Goal: Task Accomplishment & Management: Manage account settings

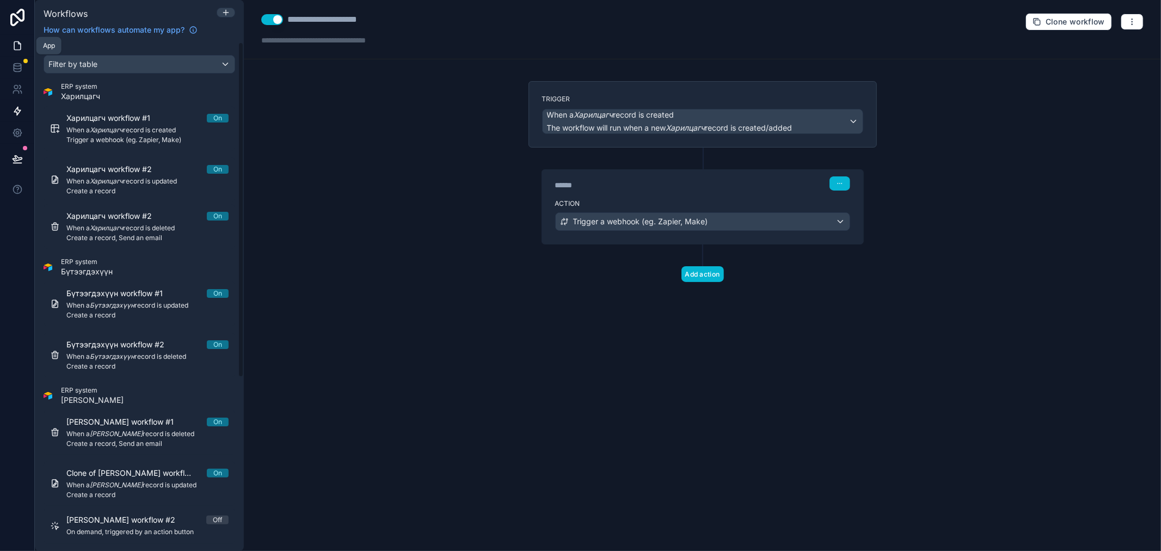
click at [23, 49] on link at bounding box center [17, 46] width 34 height 22
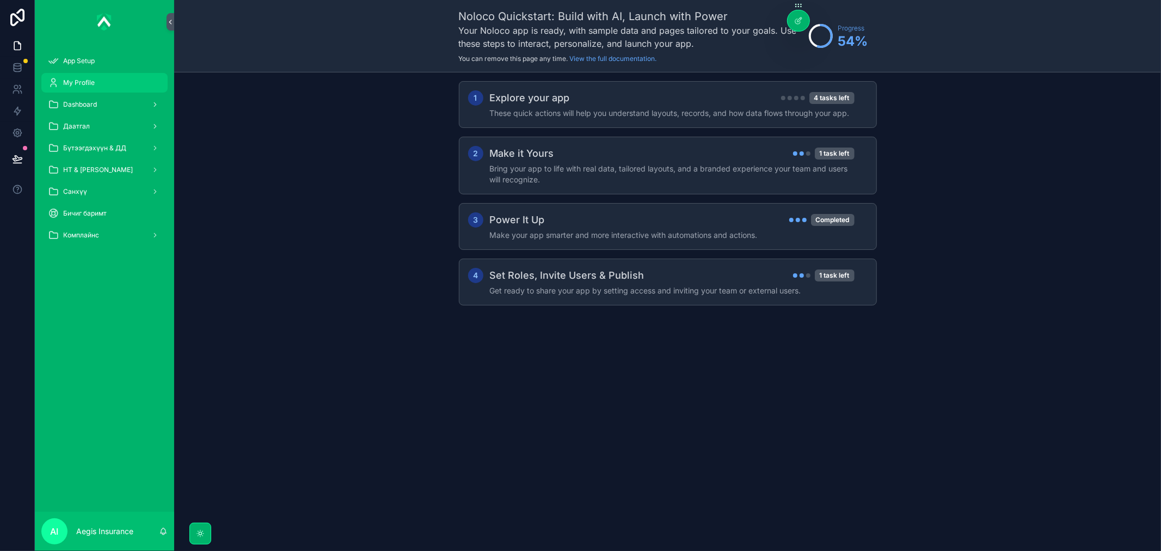
click at [109, 78] on div "My Profile" at bounding box center [104, 82] width 113 height 17
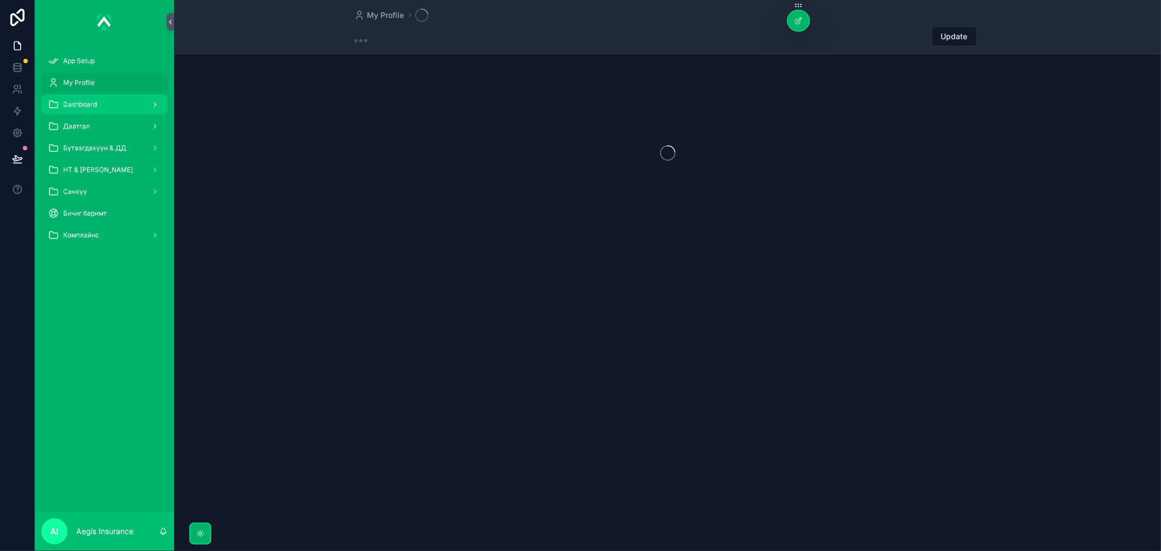
click at [112, 107] on div "Dashboard" at bounding box center [104, 104] width 113 height 17
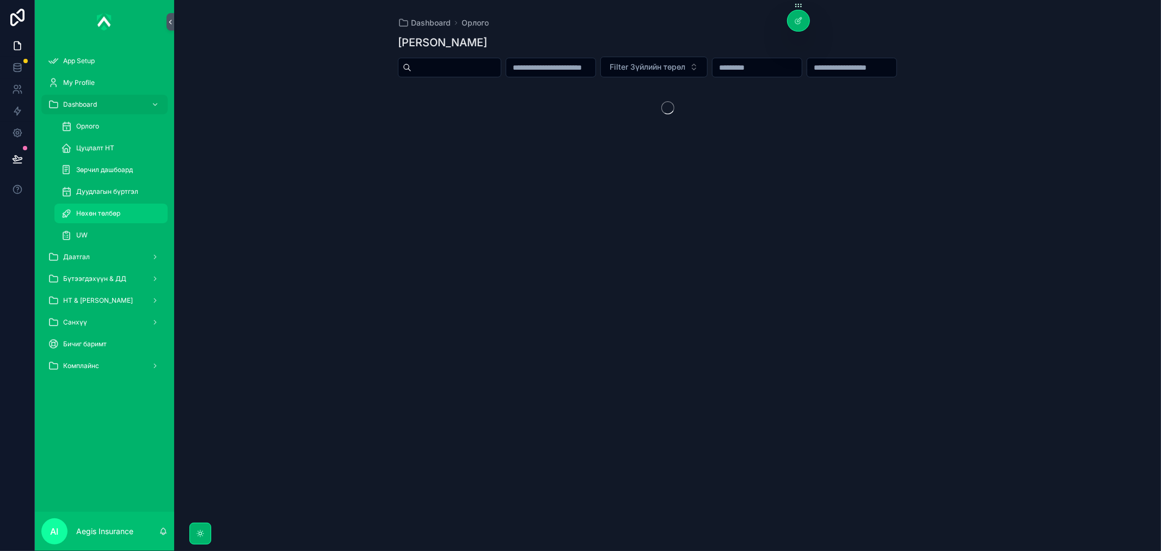
click at [121, 206] on div "Нөхөн төлбөр" at bounding box center [111, 213] width 100 height 17
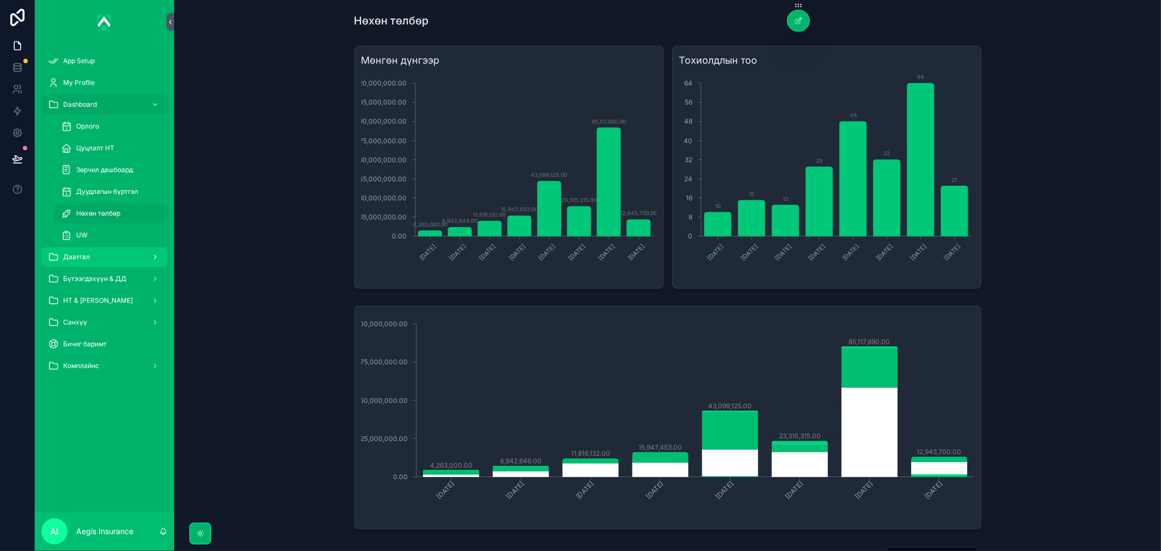
click at [100, 256] on div "Даатгал" at bounding box center [104, 256] width 113 height 17
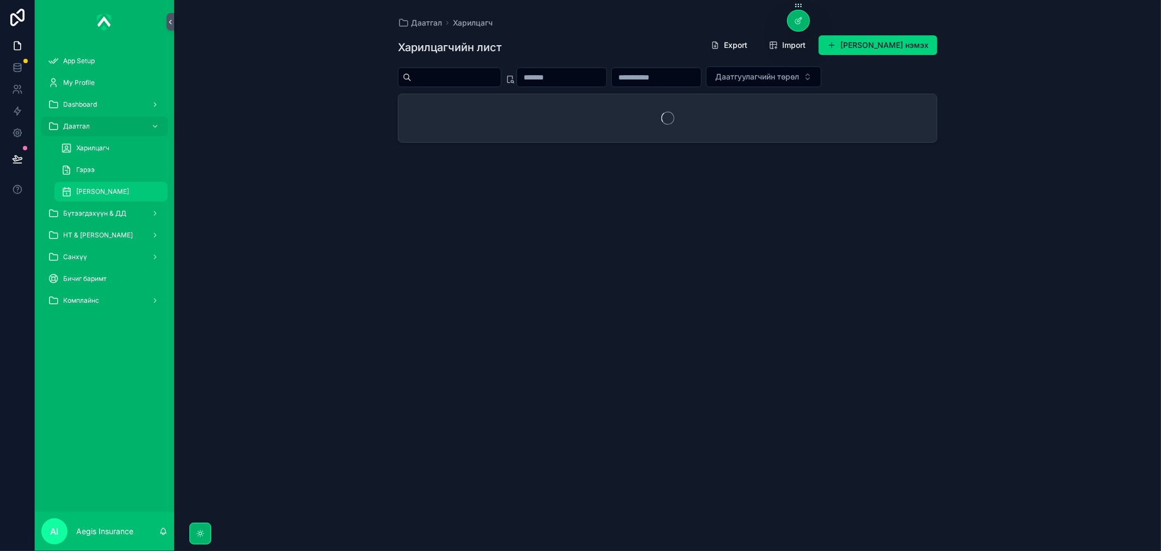
click at [116, 187] on span "[PERSON_NAME]" at bounding box center [102, 191] width 53 height 9
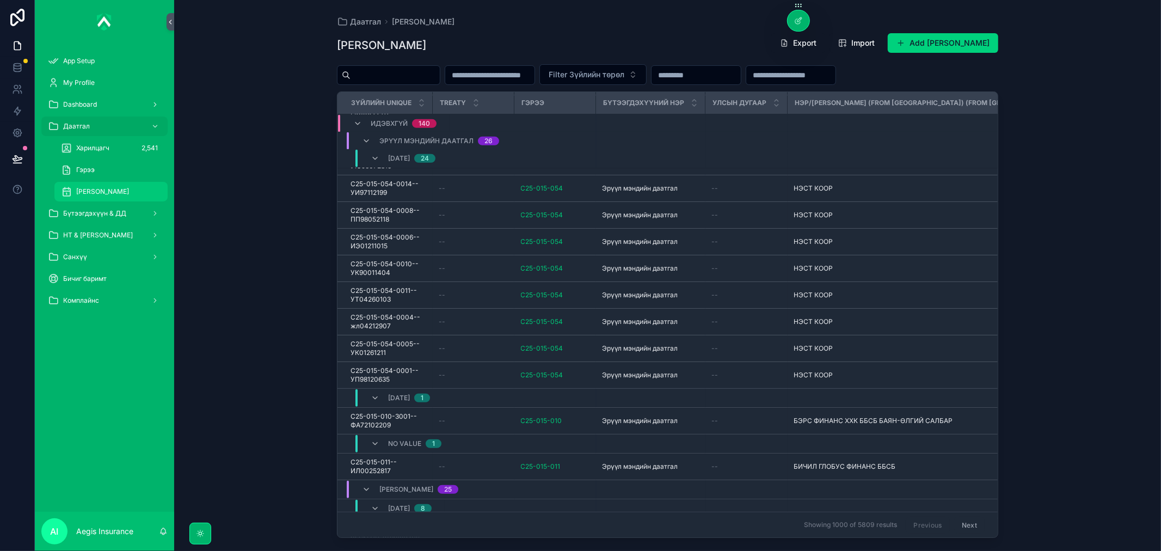
scroll to position [529, 0]
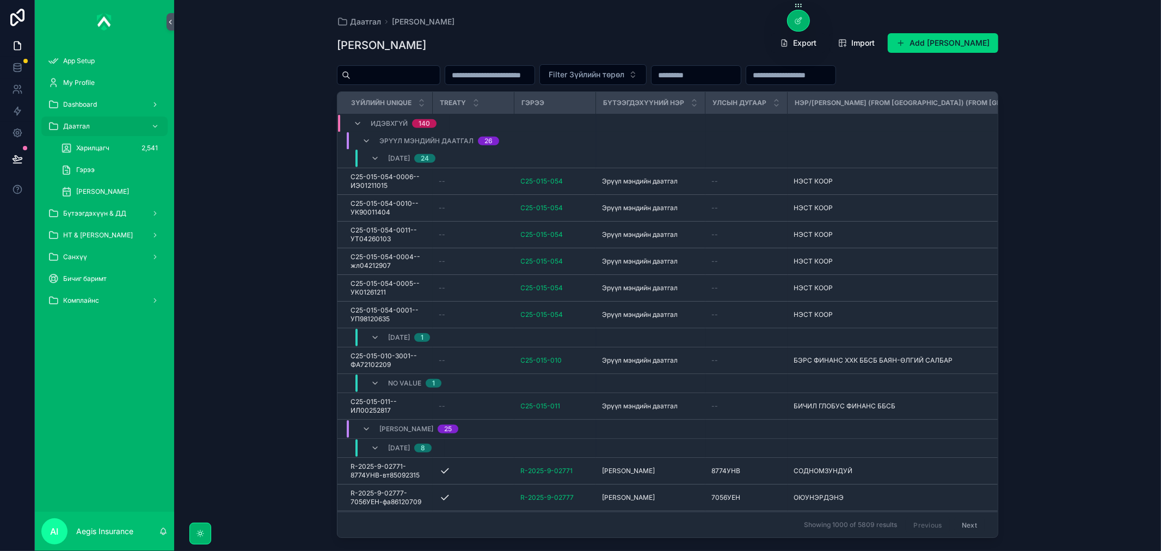
click at [408, 67] on input "scrollable content" at bounding box center [394, 74] width 89 height 15
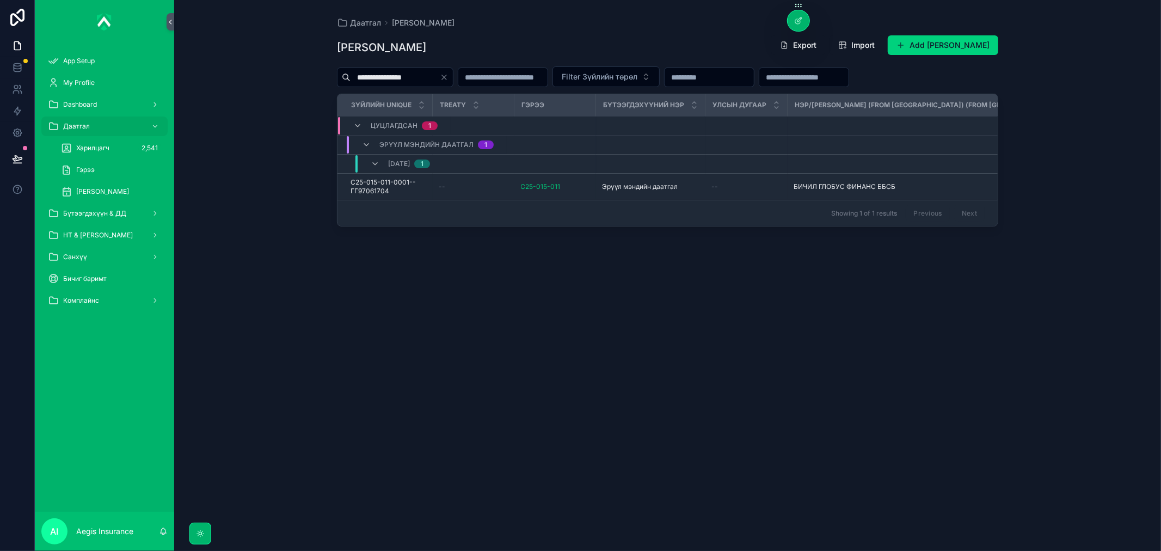
type input "**********"
click at [404, 185] on span "C25-015-011-0001--ГГ97061704" at bounding box center [388, 186] width 76 height 17
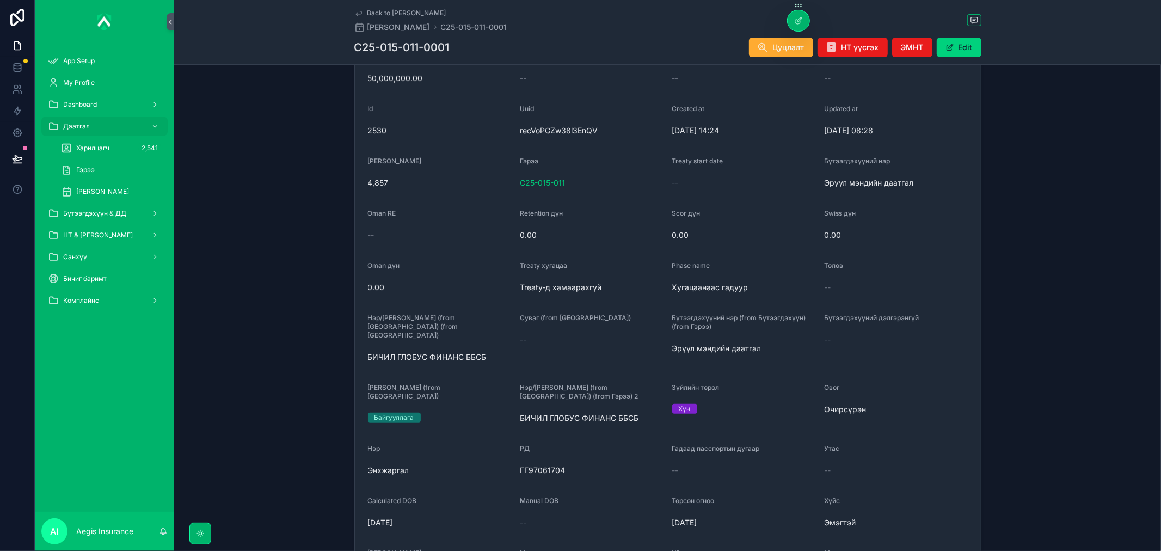
scroll to position [242, 0]
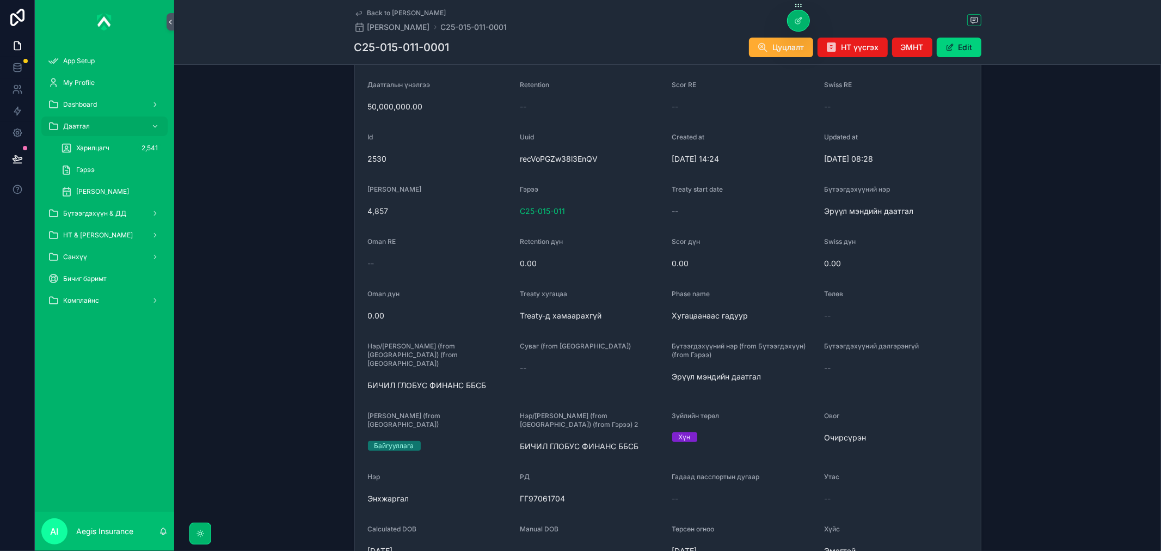
click at [514, 49] on div "C25-015-011-0001 Цуцлалт НТ үүсгэх ЭМНТ Edit" at bounding box center [667, 47] width 627 height 21
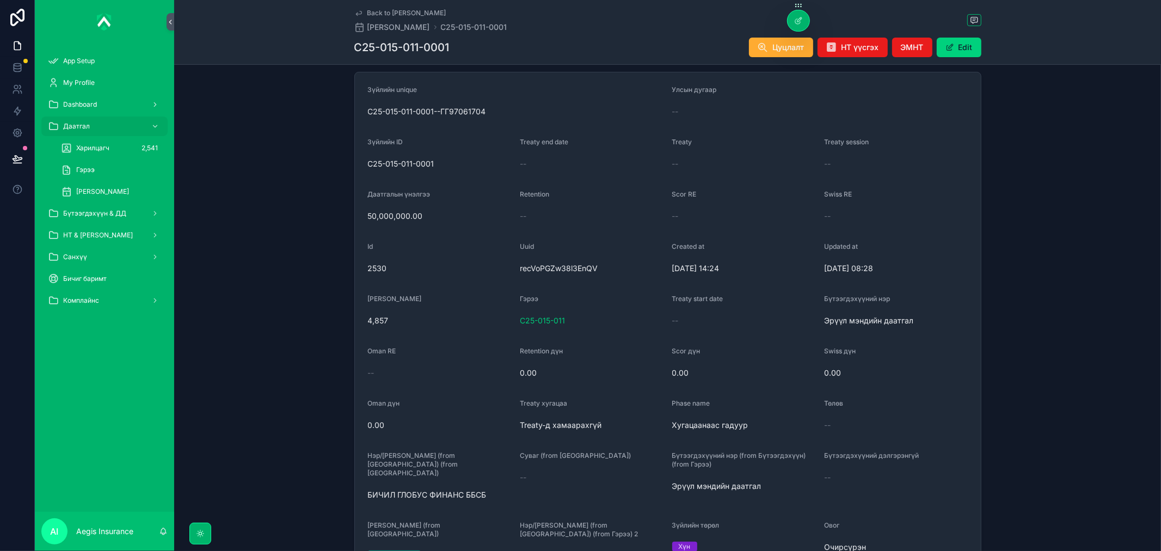
scroll to position [0, 0]
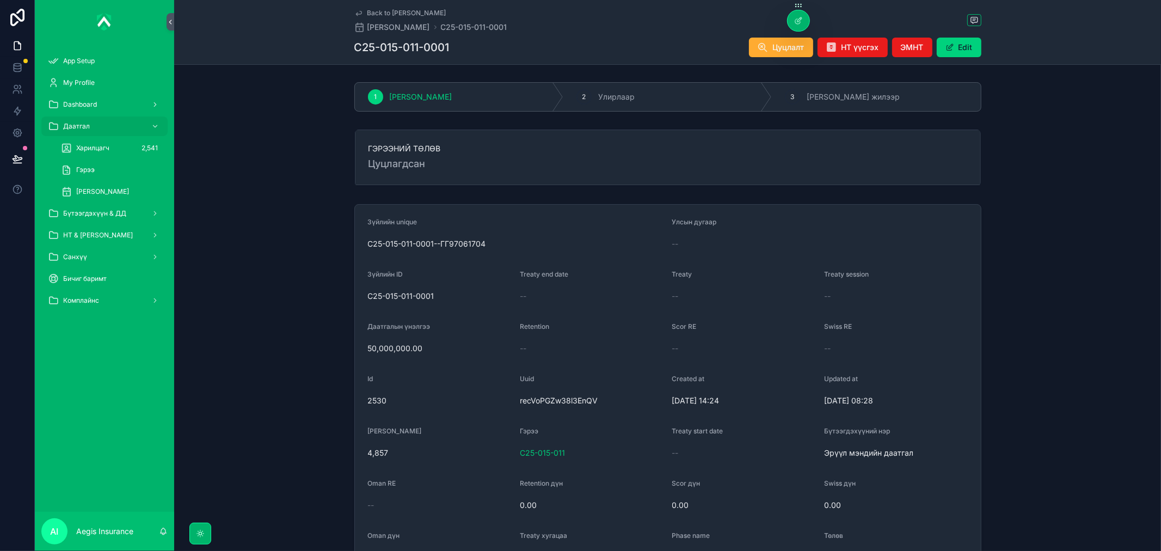
click at [422, 45] on h1 "C25-015-011-0001" at bounding box center [401, 47] width 95 height 15
click at [416, 29] on span "[PERSON_NAME]" at bounding box center [398, 27] width 63 height 11
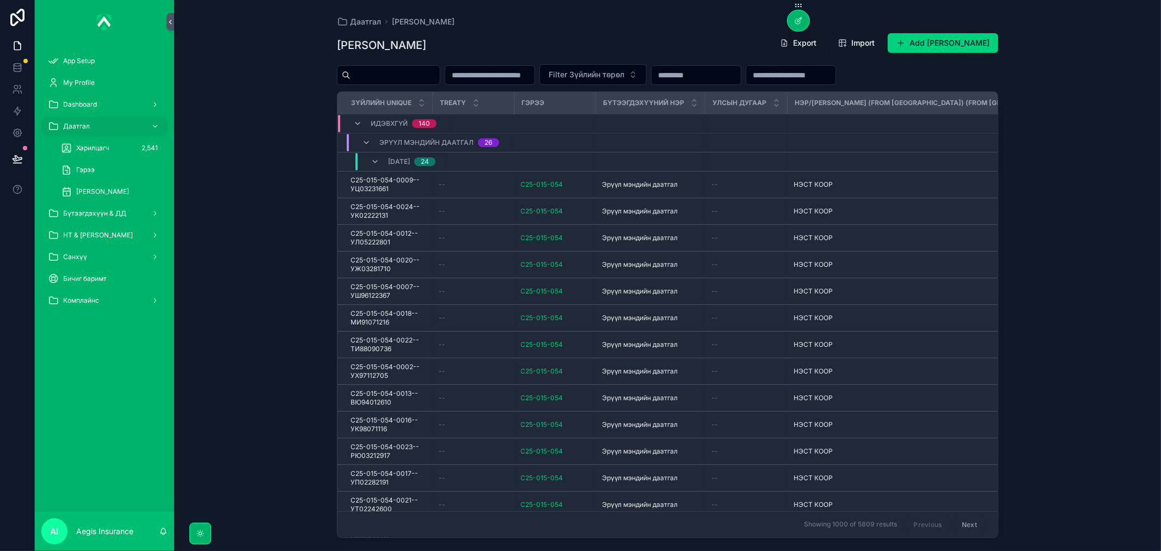
click at [398, 75] on input "scrollable content" at bounding box center [394, 74] width 89 height 15
type input "**********"
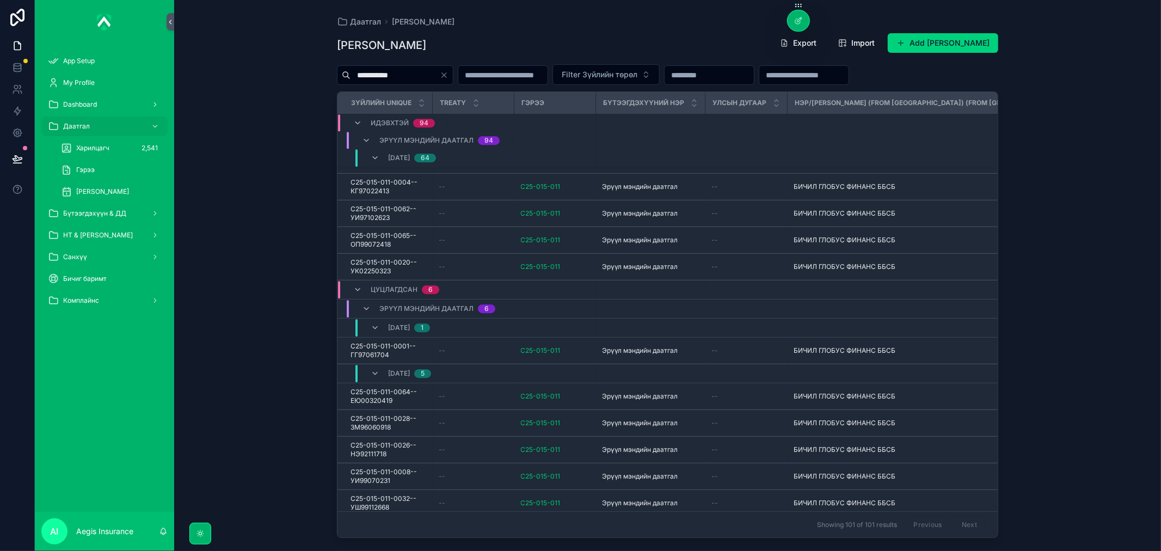
scroll to position [2691, 0]
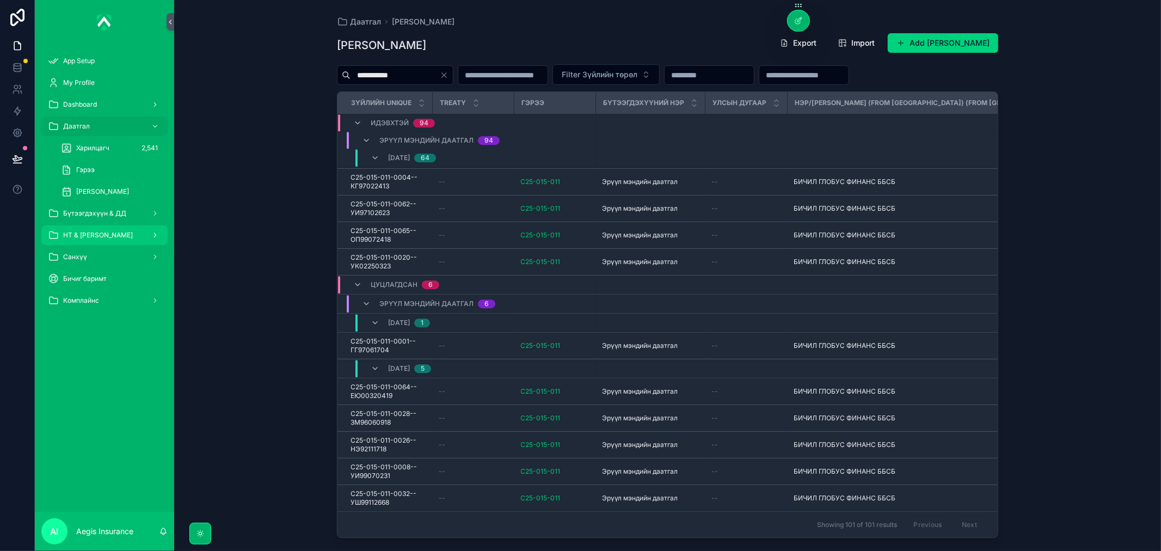
click at [95, 234] on span "НТ & [PERSON_NAME]" at bounding box center [98, 235] width 70 height 9
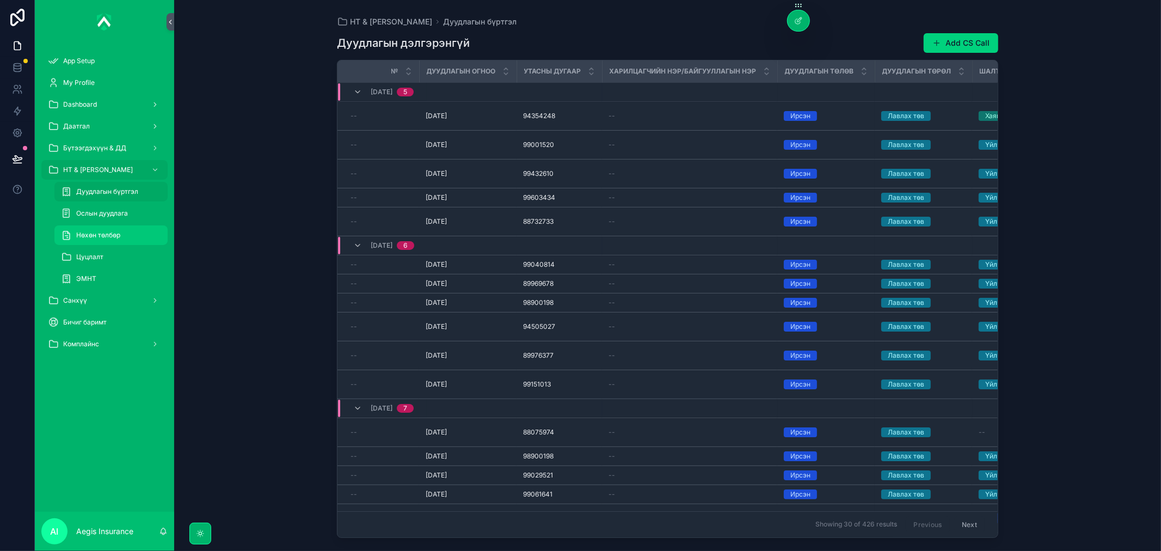
click at [101, 233] on span "Нөхөн төлбөр" at bounding box center [98, 235] width 44 height 9
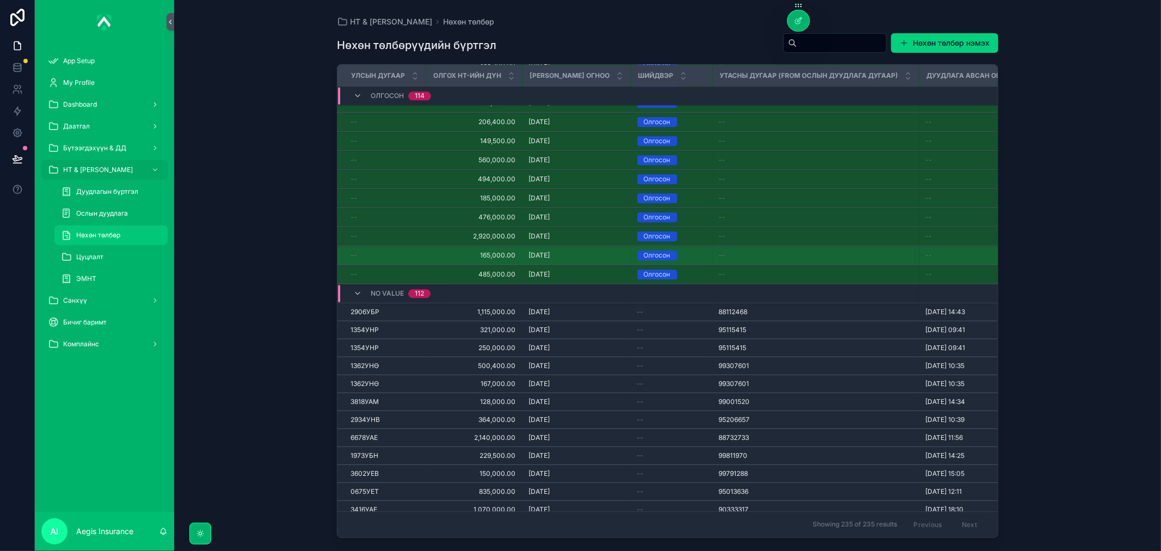
scroll to position [2209, 0]
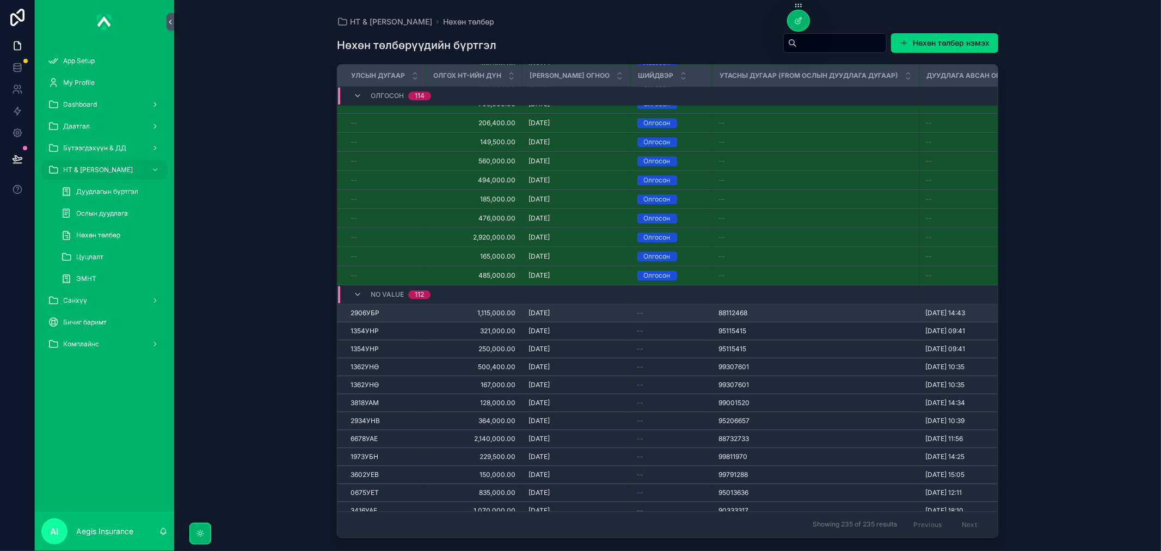
click at [666, 316] on div "--" at bounding box center [671, 313] width 69 height 9
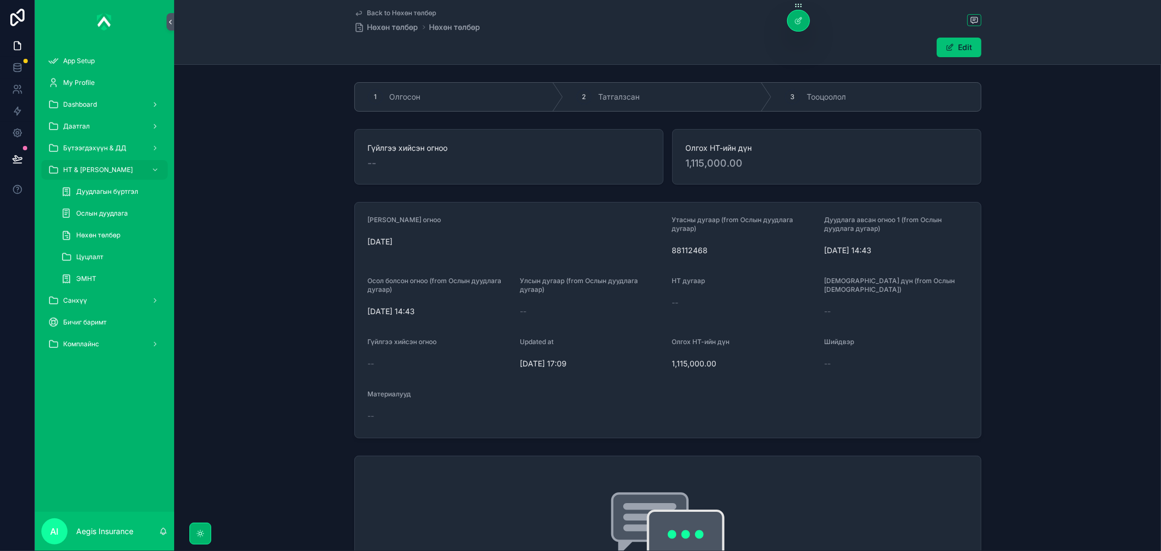
click at [964, 39] on button "Edit" at bounding box center [958, 48] width 45 height 20
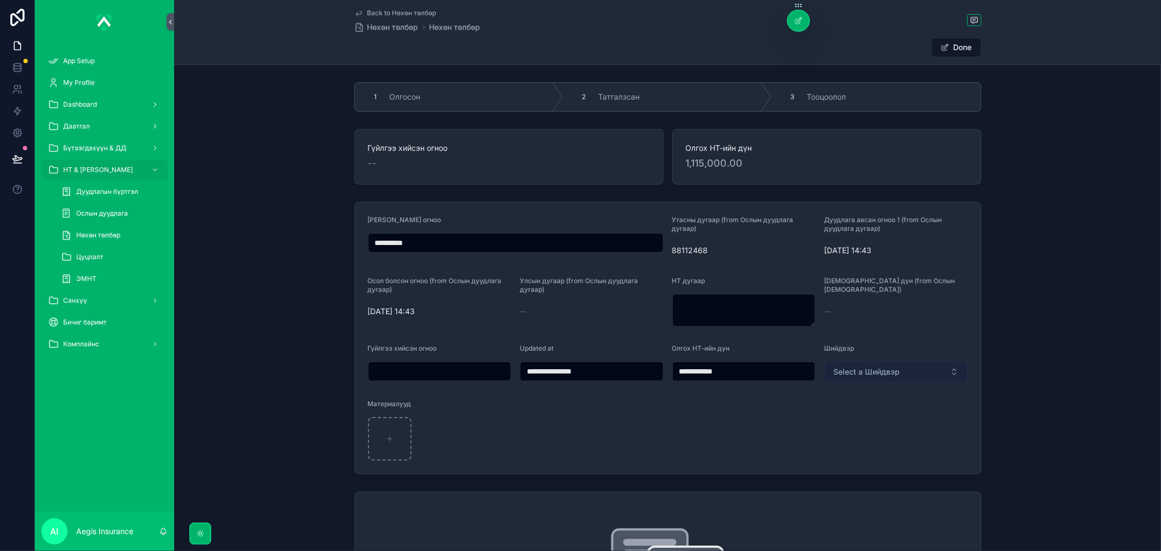
click at [865, 368] on span "Select a Шийдвэр" at bounding box center [866, 371] width 66 height 11
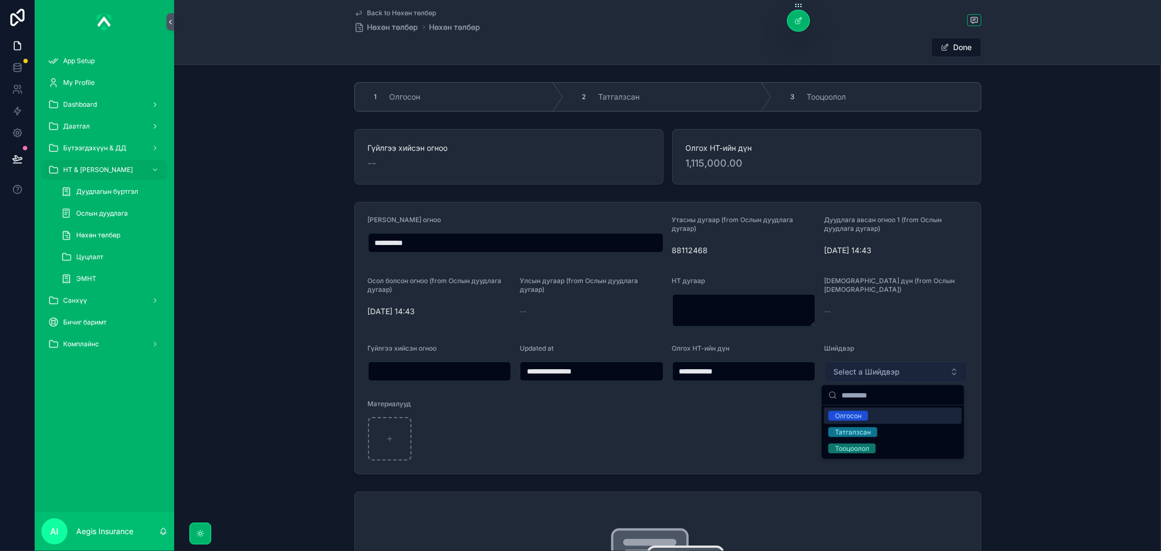
click at [866, 368] on span "Select a Шийдвэр" at bounding box center [866, 371] width 66 height 11
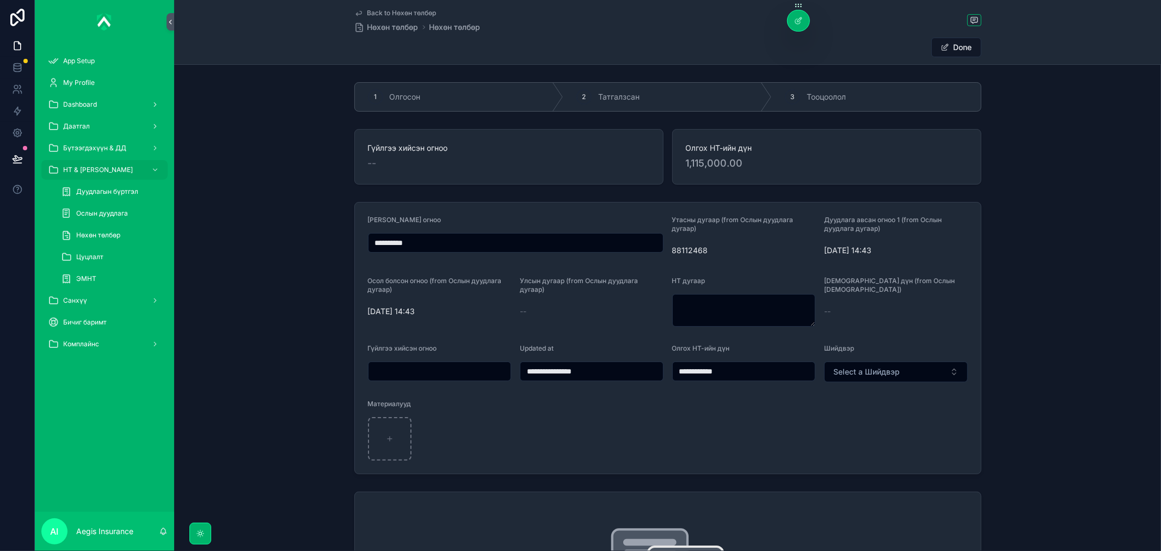
click at [938, 309] on div "--" at bounding box center [896, 311] width 144 height 17
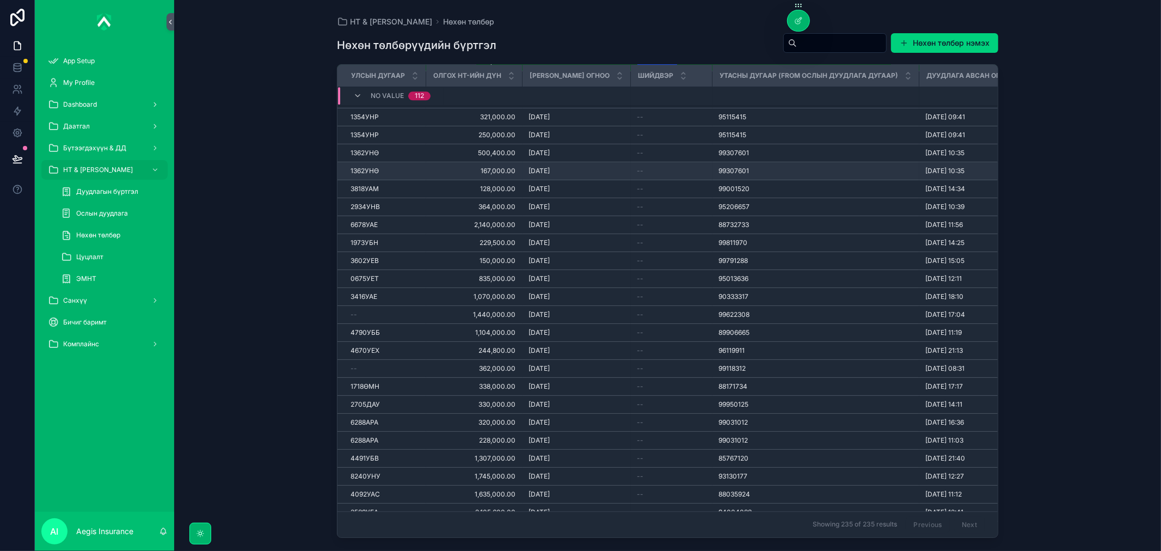
scroll to position [2303, 0]
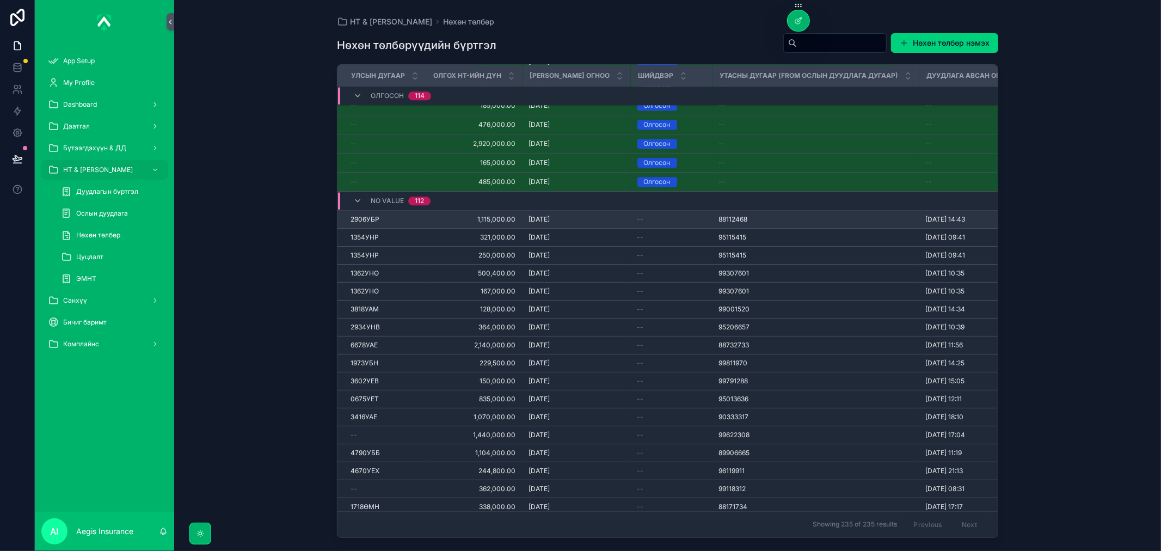
click at [663, 215] on div "--" at bounding box center [671, 219] width 69 height 9
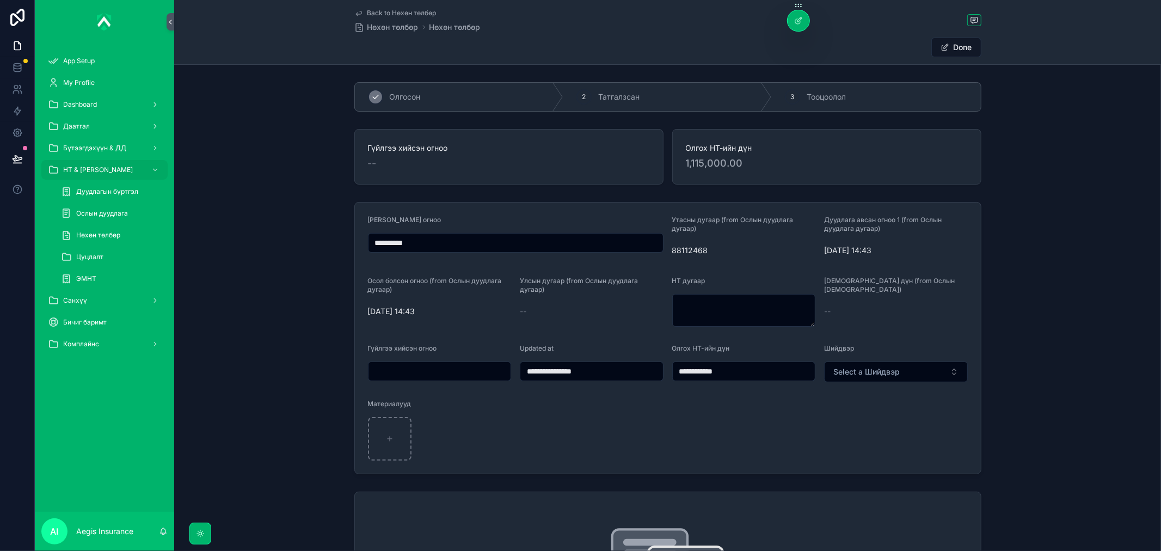
click at [477, 96] on div "1 Олгосон" at bounding box center [459, 97] width 208 height 28
type input "**********"
click at [380, 97] on div "1 Олгосон" at bounding box center [459, 97] width 208 height 28
click at [374, 98] on div "1" at bounding box center [375, 96] width 15 height 15
click at [935, 371] on button "Олгосон" at bounding box center [896, 371] width 144 height 21
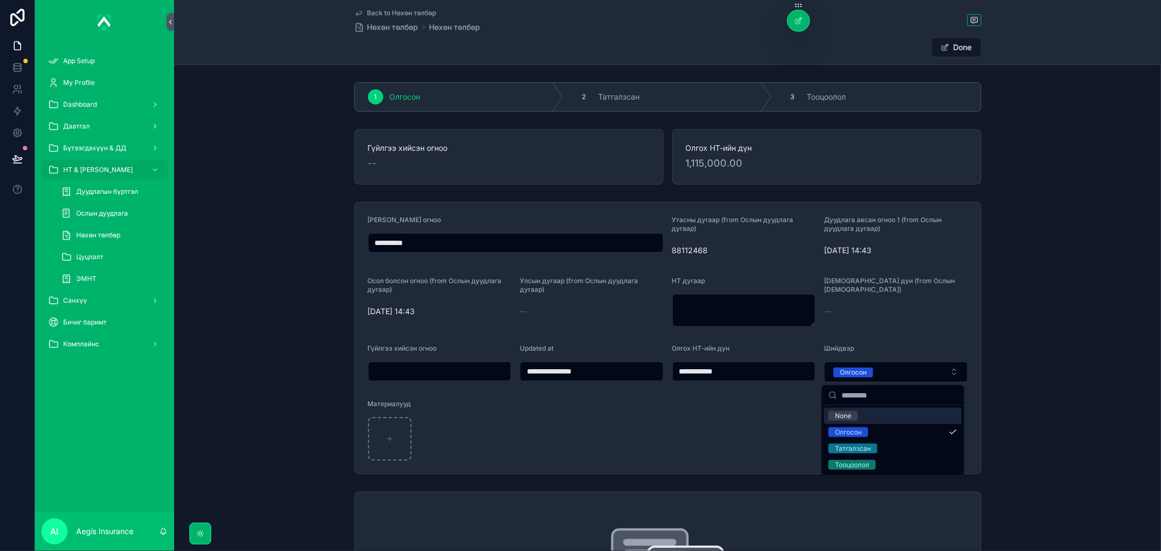
click at [861, 415] on div "None" at bounding box center [893, 416] width 138 height 16
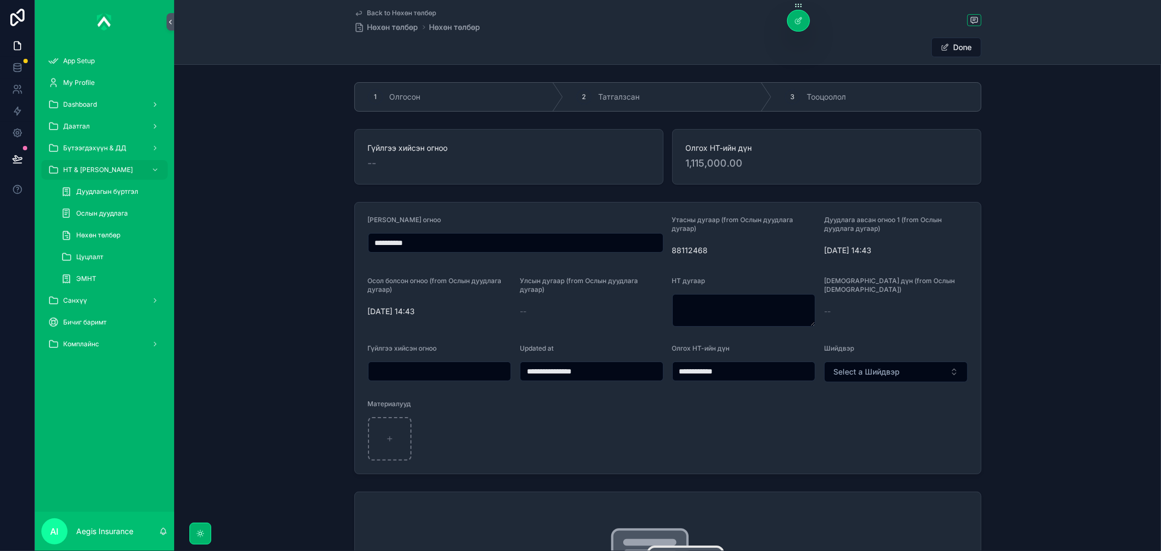
click at [656, 30] on div "Back to Нөхөн төлбөр Нөхөн төлбөр Нөхөн төлбөр" at bounding box center [667, 21] width 627 height 24
click at [390, 26] on span "Нөхөн төлбөр" at bounding box center [392, 27] width 51 height 11
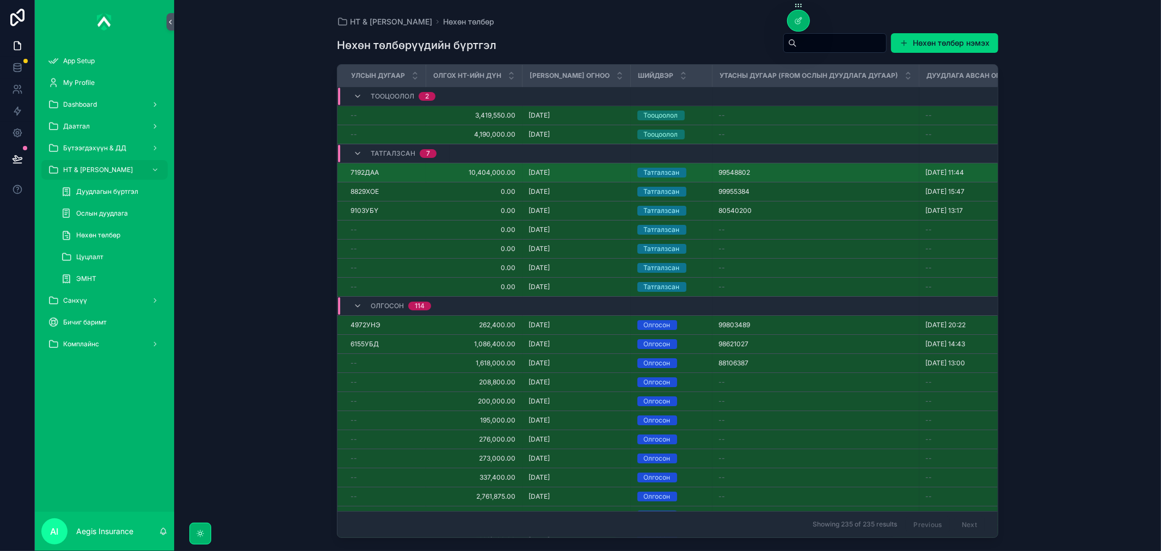
click at [680, 170] on div "Татгалзсан" at bounding box center [662, 173] width 36 height 10
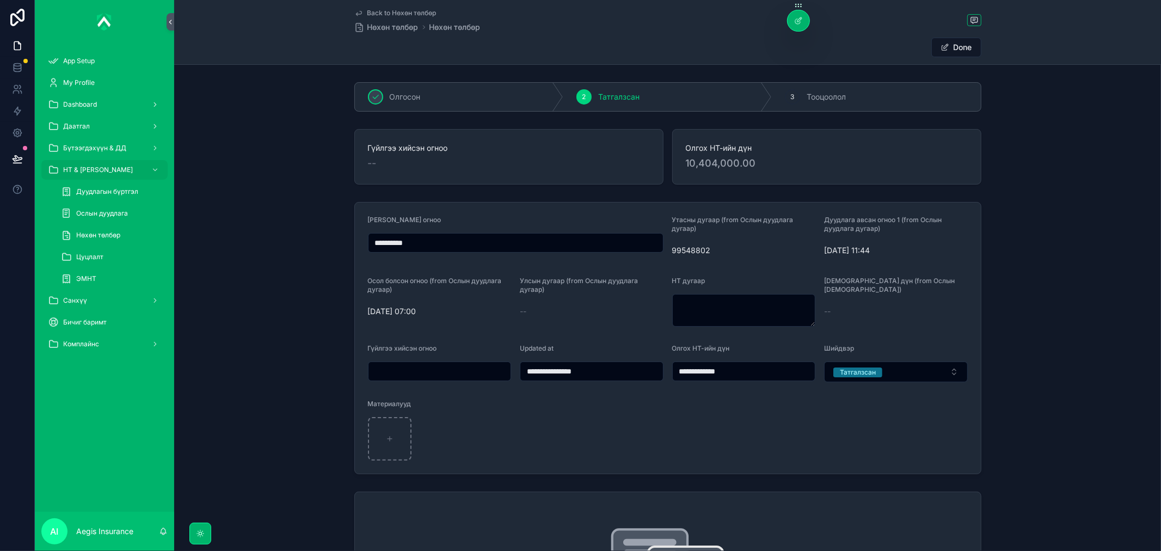
click at [531, 373] on input "**********" at bounding box center [591, 370] width 143 height 15
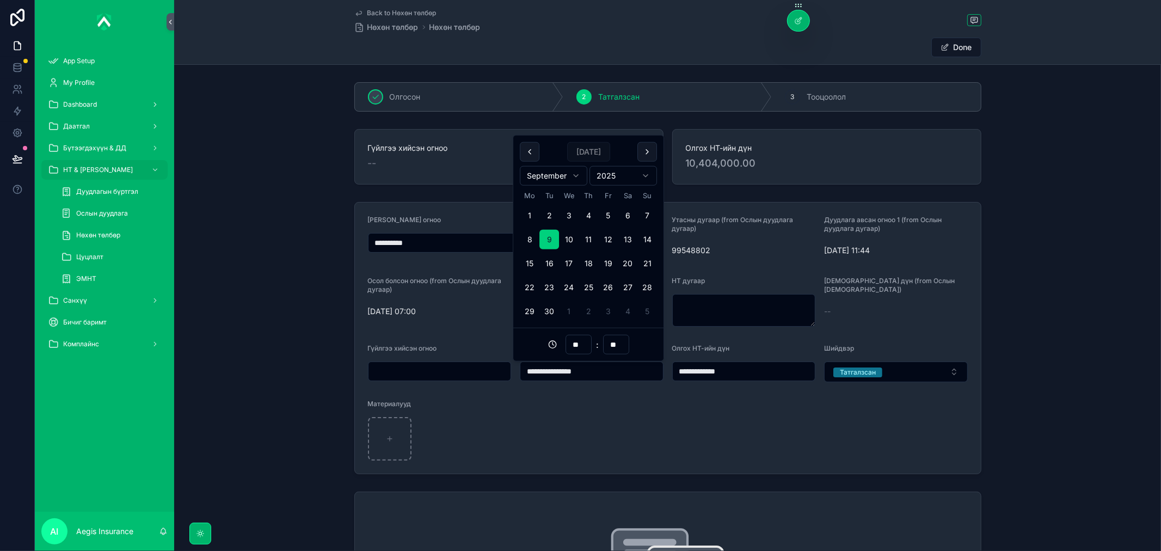
click at [531, 373] on input "**********" at bounding box center [591, 370] width 143 height 15
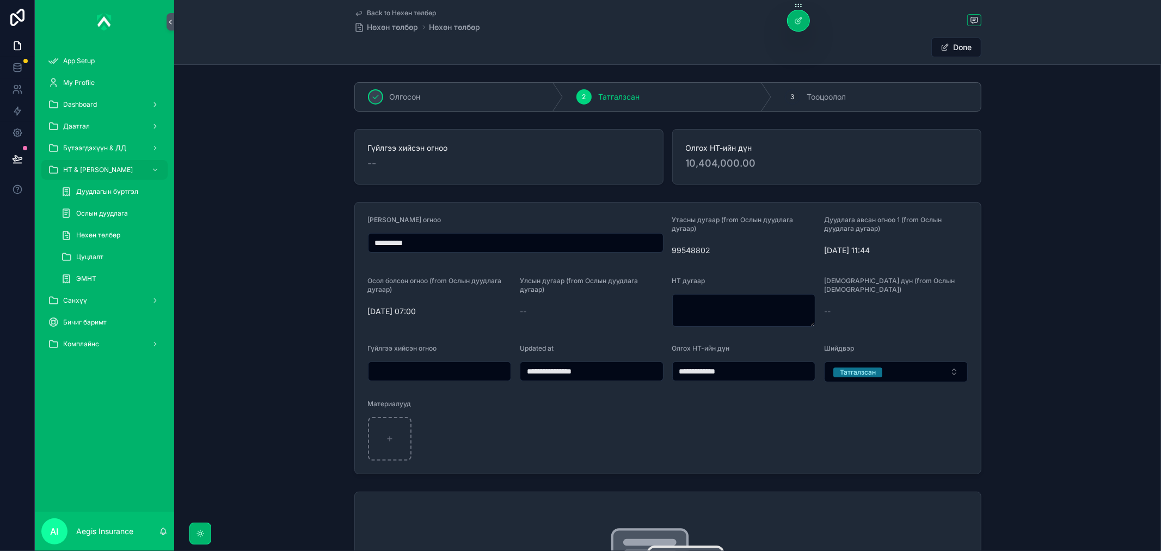
click at [653, 425] on form "**********" at bounding box center [668, 337] width 626 height 271
click at [393, 98] on span "Олгосон" at bounding box center [405, 96] width 31 height 11
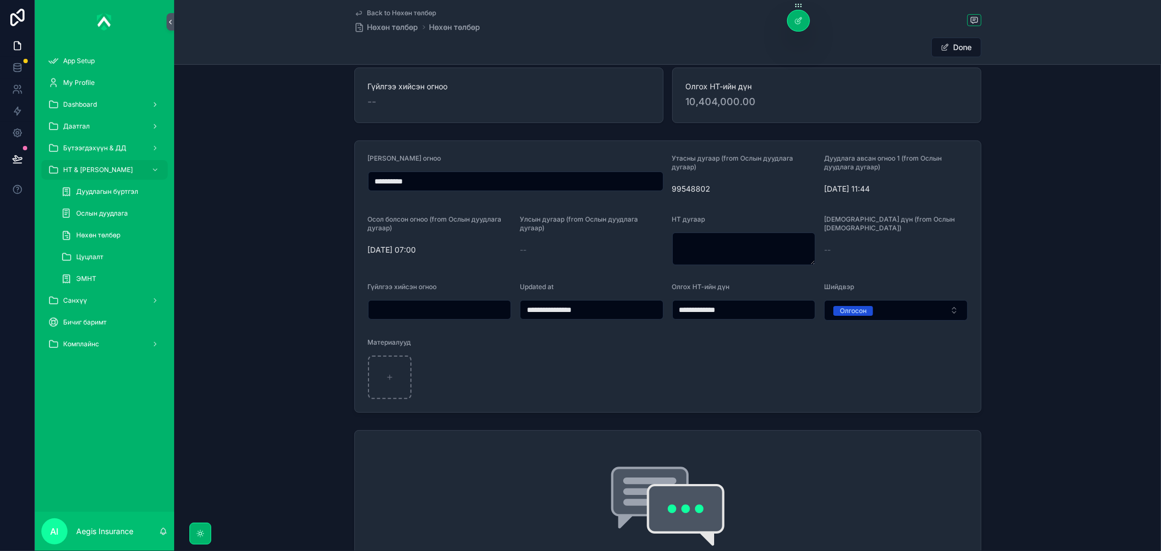
scroll to position [285, 0]
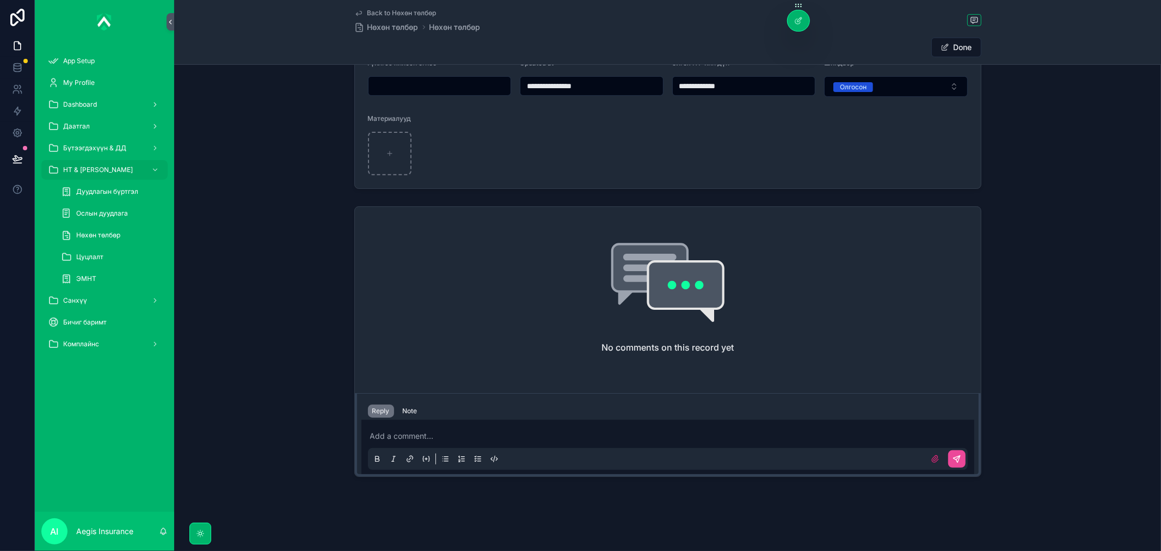
click at [600, 84] on input "**********" at bounding box center [591, 85] width 143 height 15
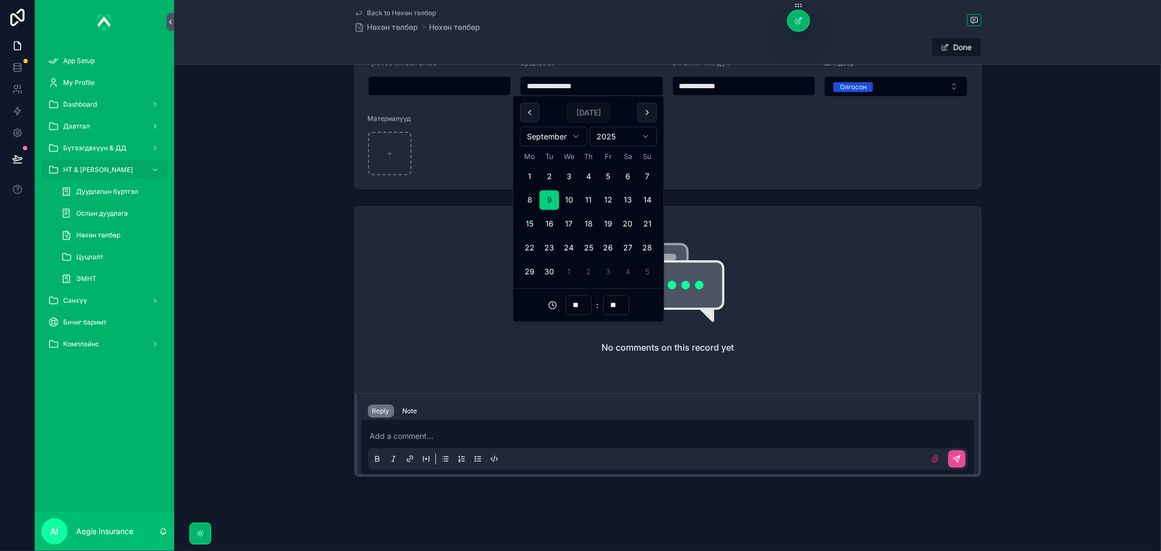
click at [825, 183] on form "**********" at bounding box center [668, 52] width 626 height 271
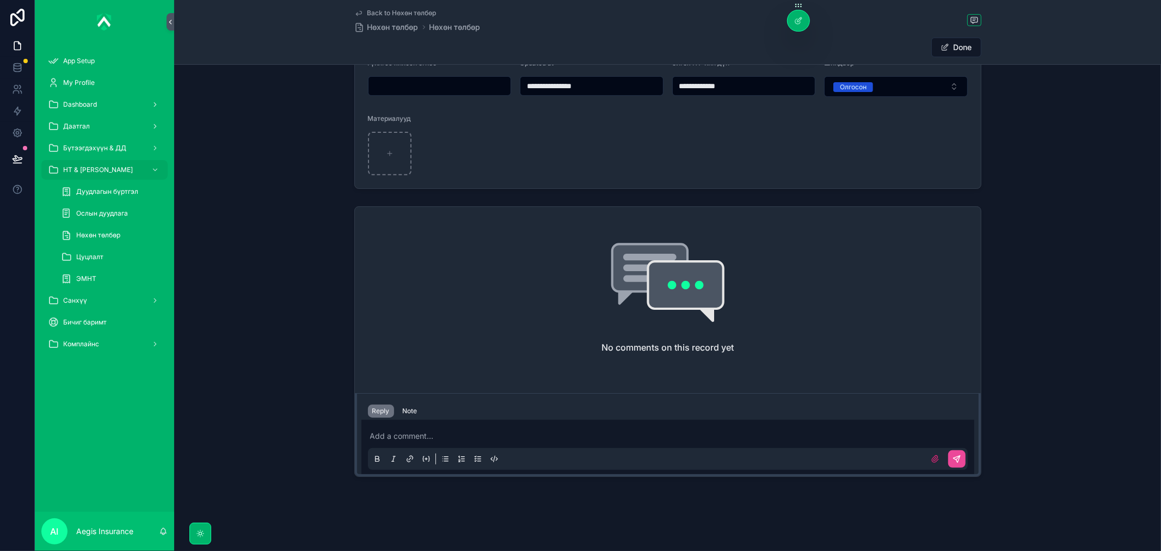
type input "**********"
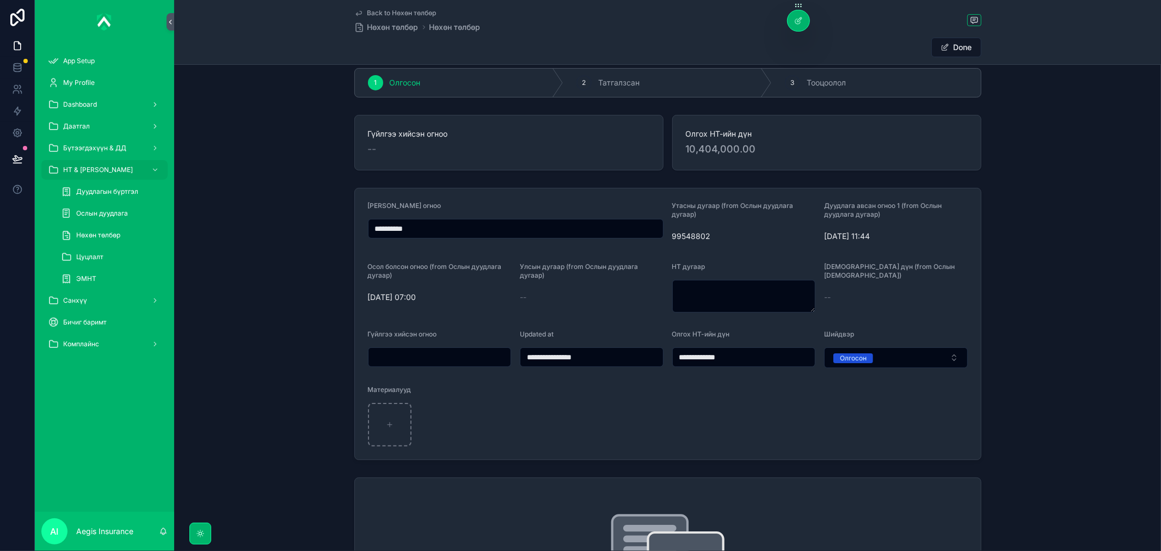
scroll to position [0, 0]
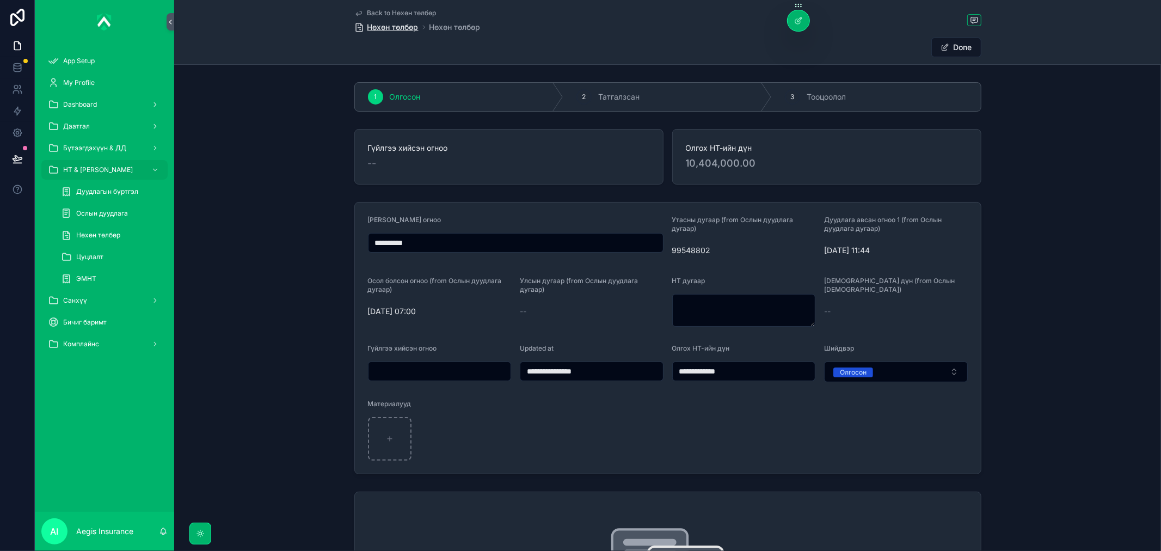
click at [380, 26] on span "Нөхөн төлбөр" at bounding box center [392, 27] width 51 height 11
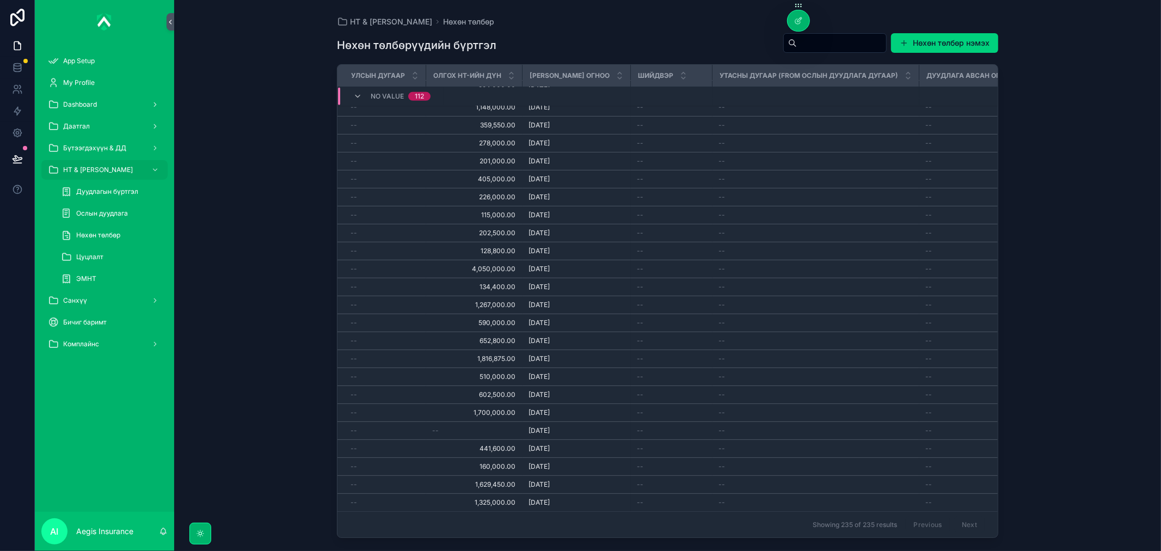
scroll to position [4016, 0]
click at [503, 426] on div "--" at bounding box center [474, 430] width 83 height 9
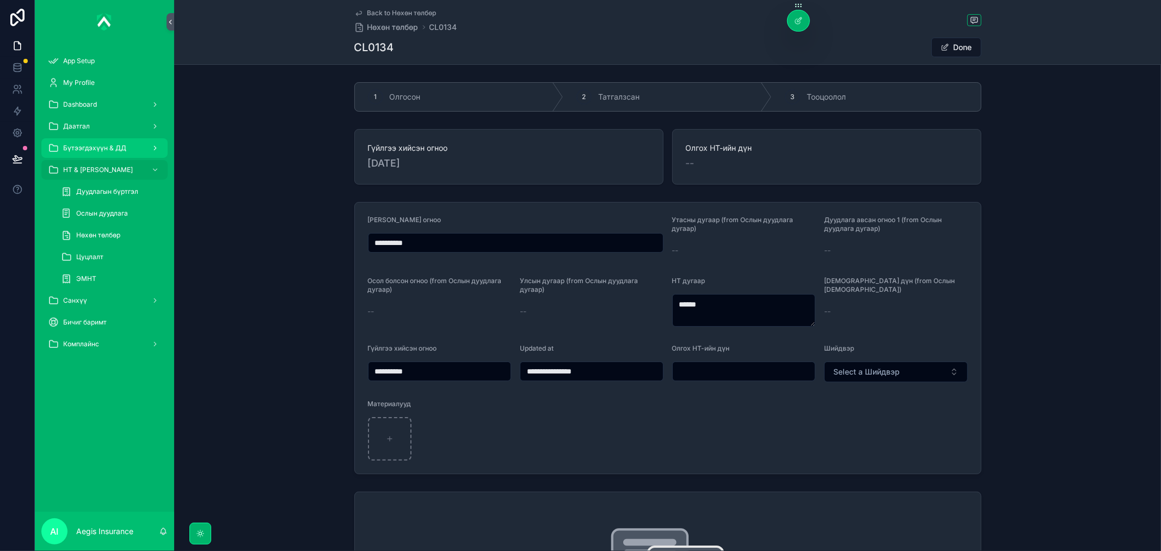
click at [122, 147] on span "Бүтээгдэхүүн & ДД" at bounding box center [94, 148] width 63 height 9
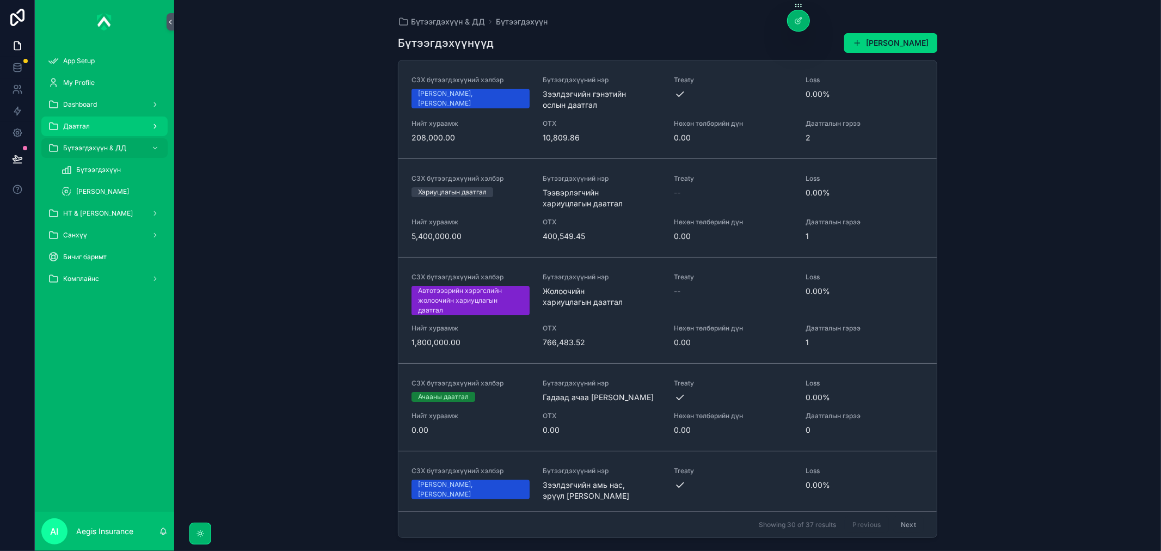
click at [99, 119] on div "Даатгал" at bounding box center [104, 126] width 113 height 17
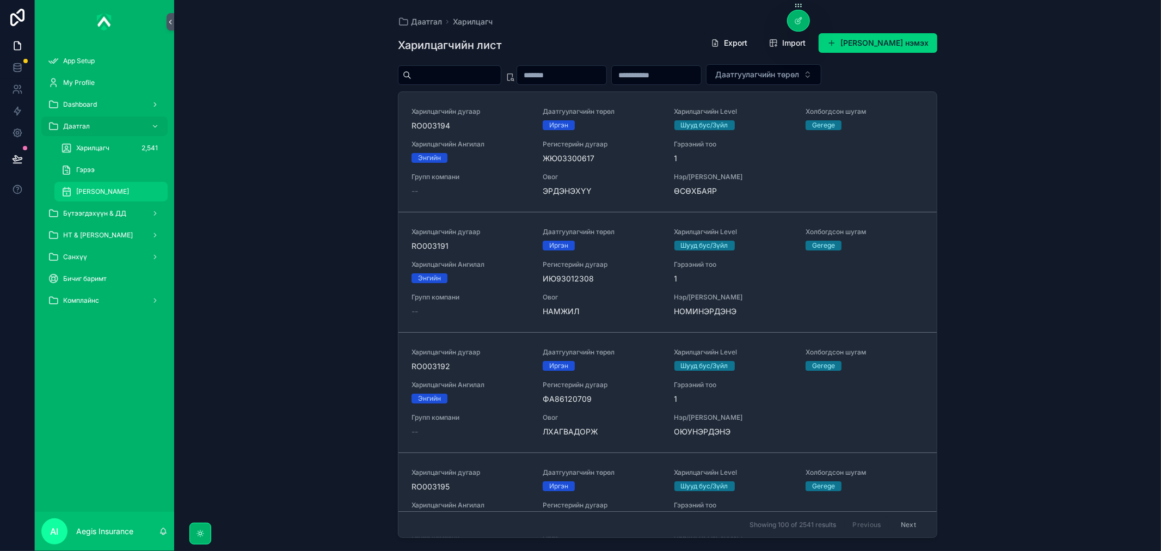
click at [124, 188] on span "[PERSON_NAME]" at bounding box center [102, 191] width 53 height 9
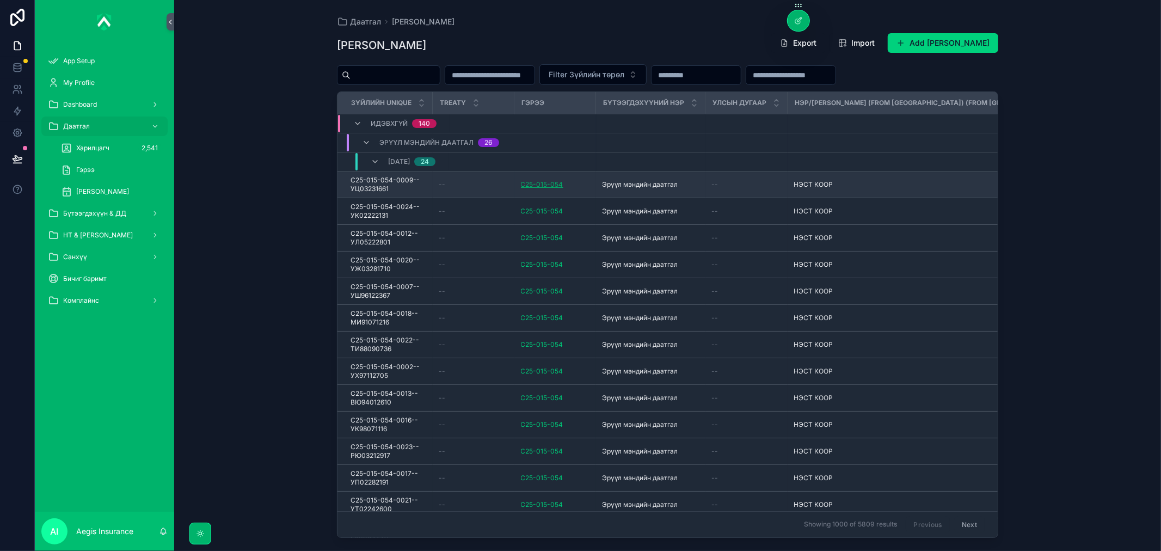
click at [522, 183] on span "C25-015-054" at bounding box center [542, 184] width 42 height 9
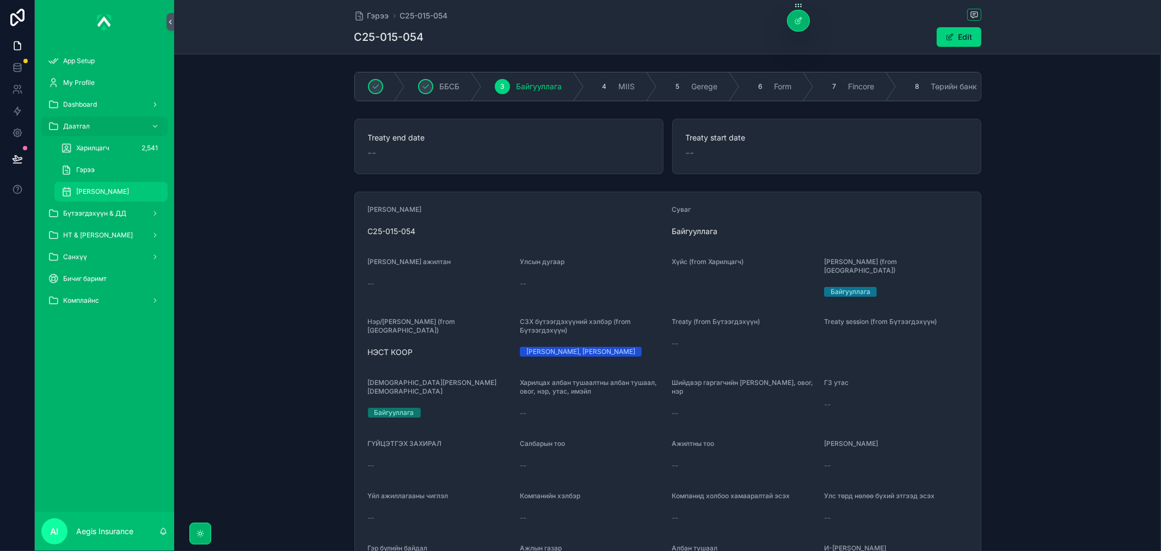
click at [101, 186] on div "[PERSON_NAME]" at bounding box center [111, 191] width 100 height 17
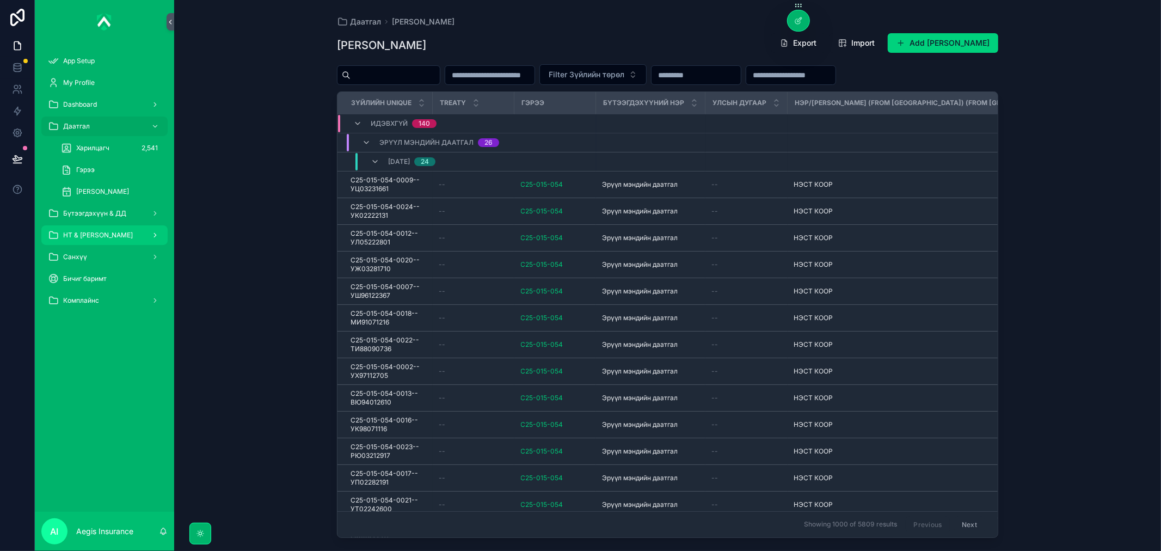
click at [113, 232] on span "НТ & [PERSON_NAME]" at bounding box center [98, 235] width 70 height 9
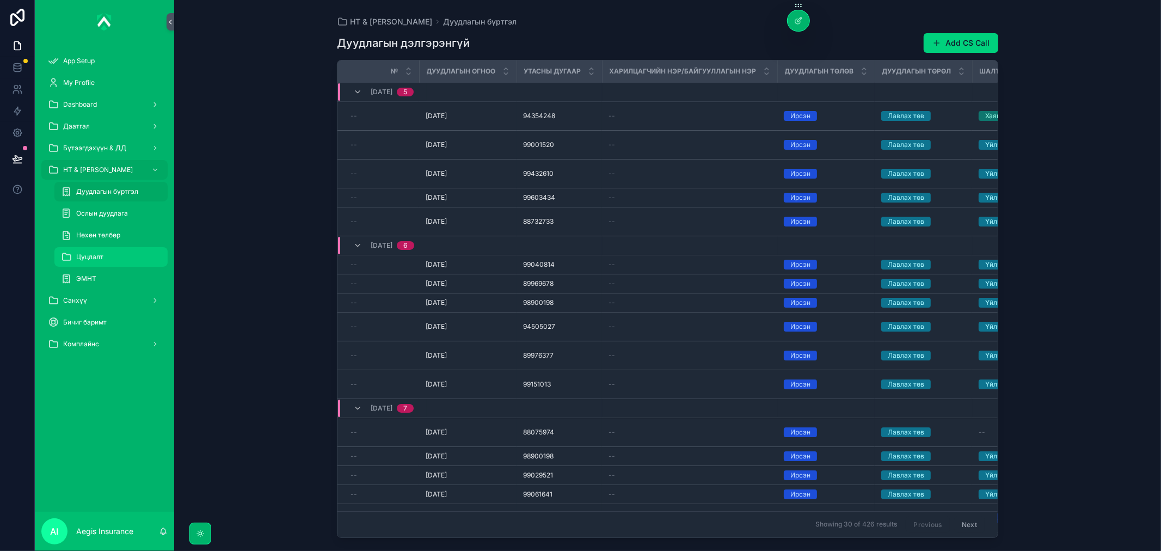
click at [115, 251] on div "Цуцлалт" at bounding box center [111, 256] width 100 height 17
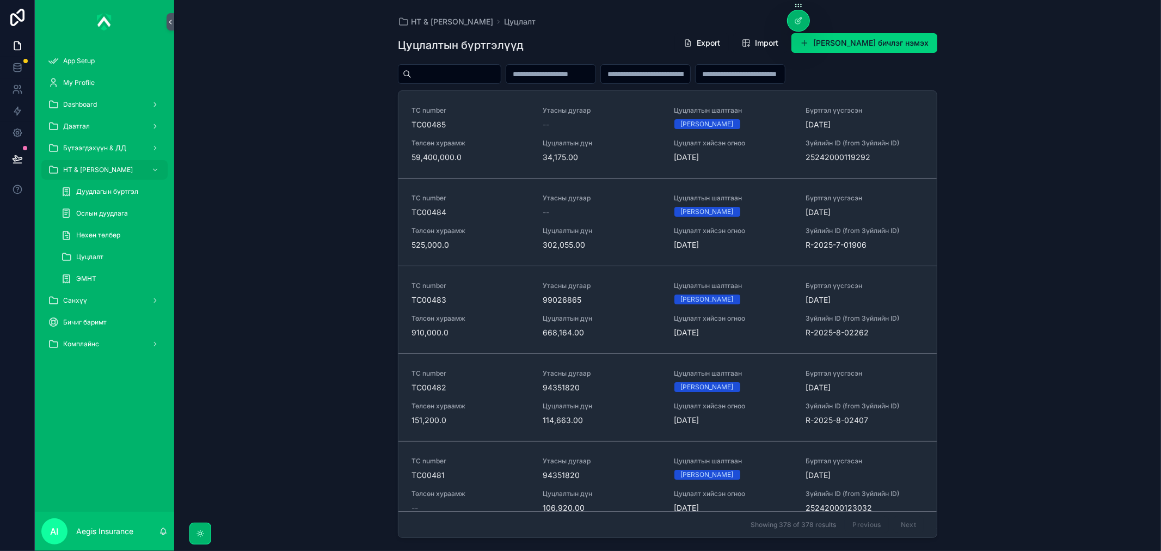
click at [449, 76] on input "scrollable content" at bounding box center [455, 73] width 89 height 15
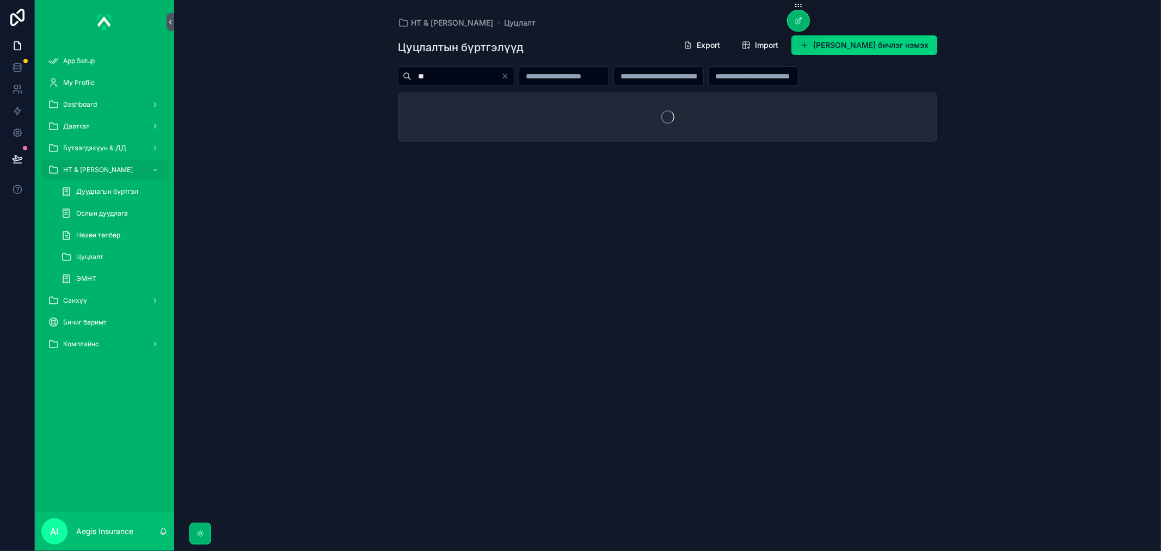
type input "*"
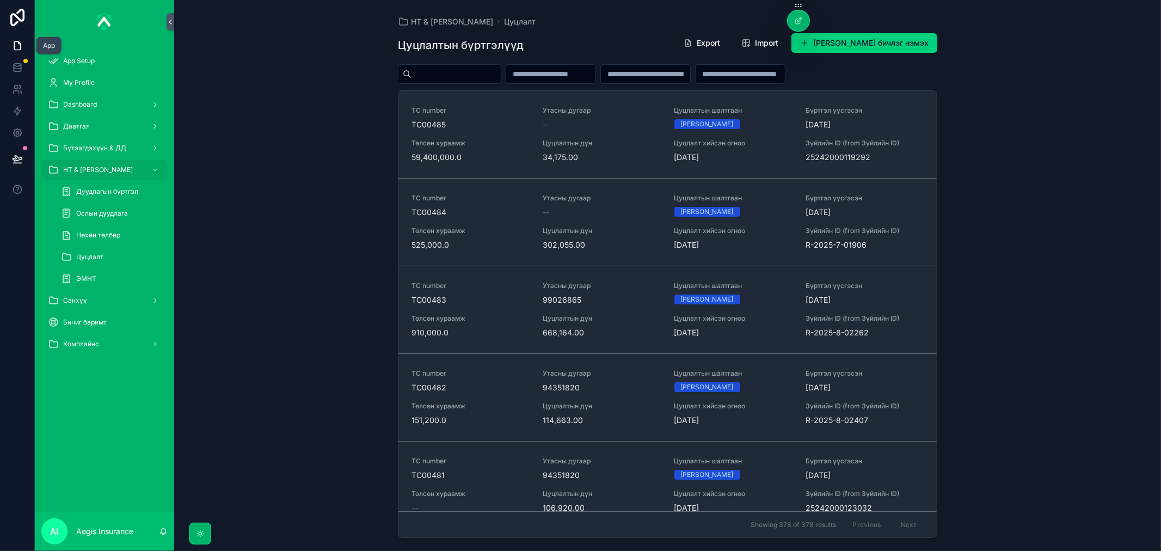
click at [12, 50] on icon at bounding box center [17, 45] width 11 height 11
click at [13, 64] on icon at bounding box center [17, 67] width 11 height 11
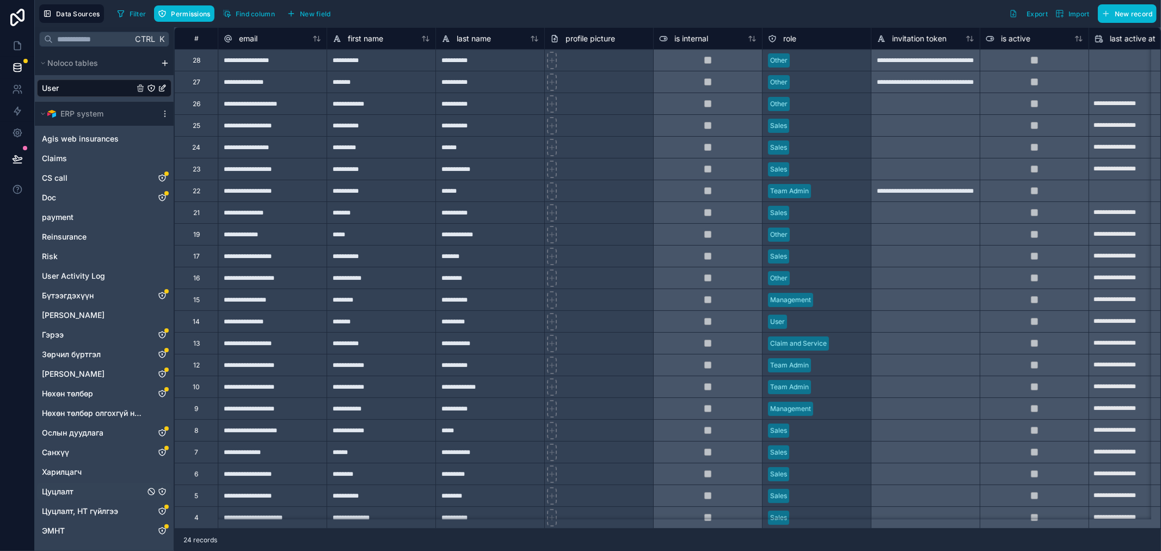
click at [164, 491] on icon "Цуцлалт" at bounding box center [162, 491] width 9 height 9
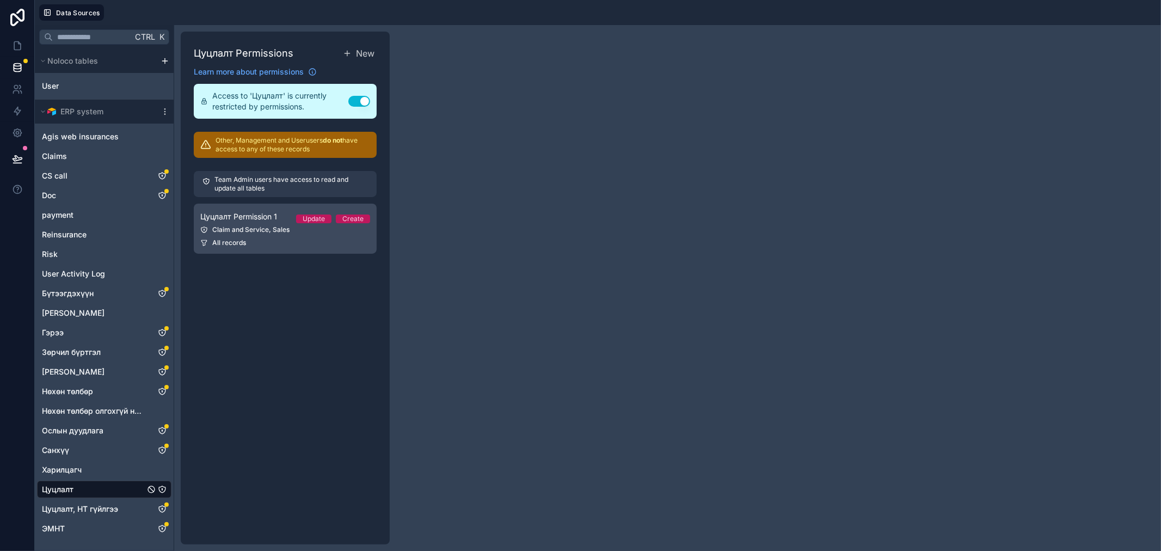
click at [285, 236] on link "Цуцлалт Permission 1 Update Create Claim and Service, Sales All records" at bounding box center [285, 228] width 183 height 50
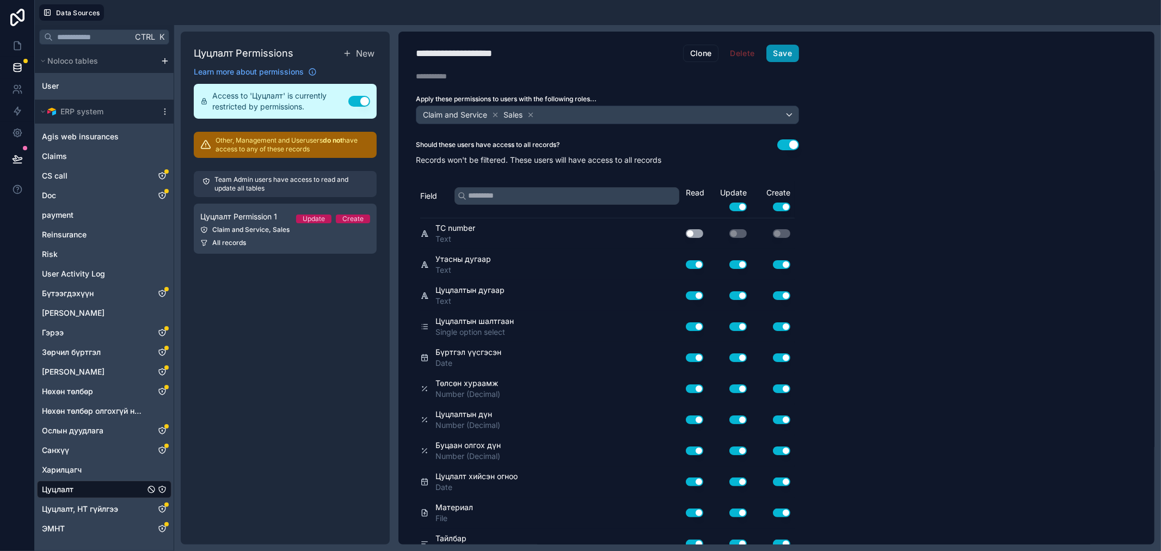
click at [791, 47] on button "Save" at bounding box center [782, 53] width 33 height 17
click at [11, 46] on link at bounding box center [17, 46] width 34 height 22
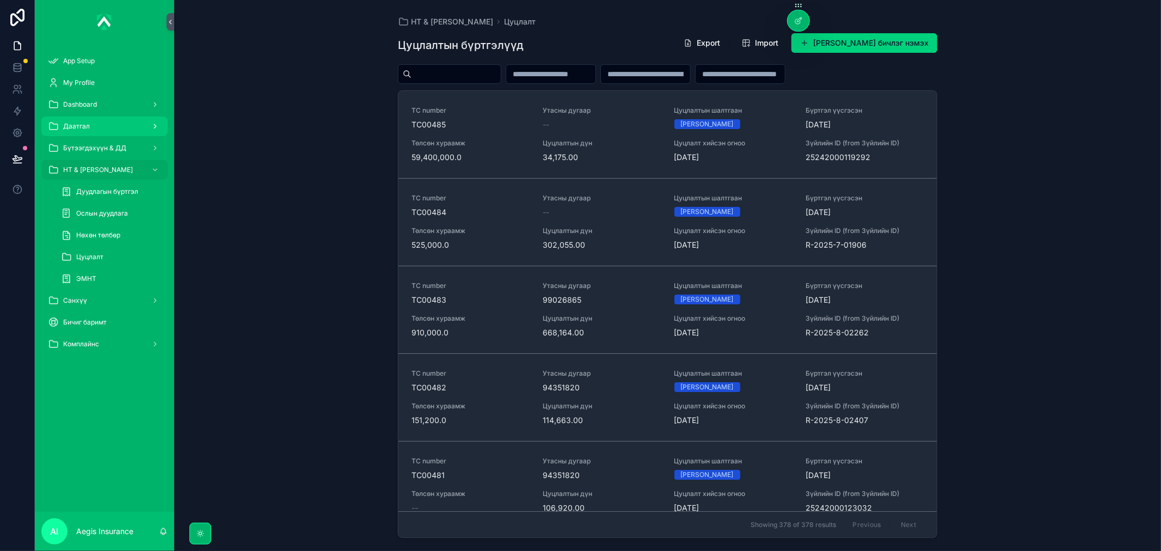
click at [100, 131] on div "Даатгал" at bounding box center [104, 126] width 113 height 17
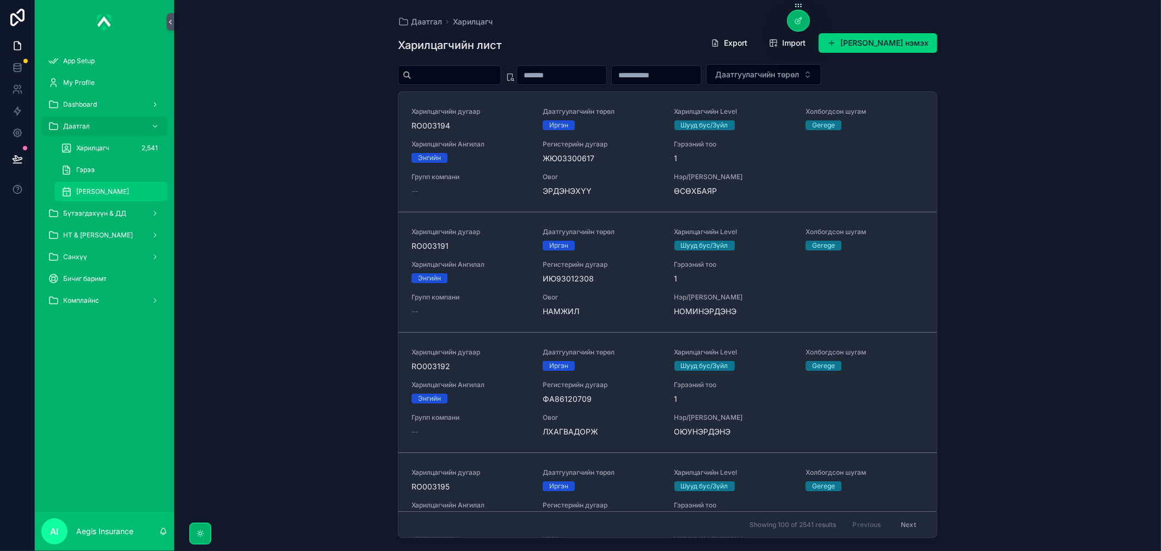
click at [116, 192] on span "[PERSON_NAME]" at bounding box center [102, 191] width 53 height 9
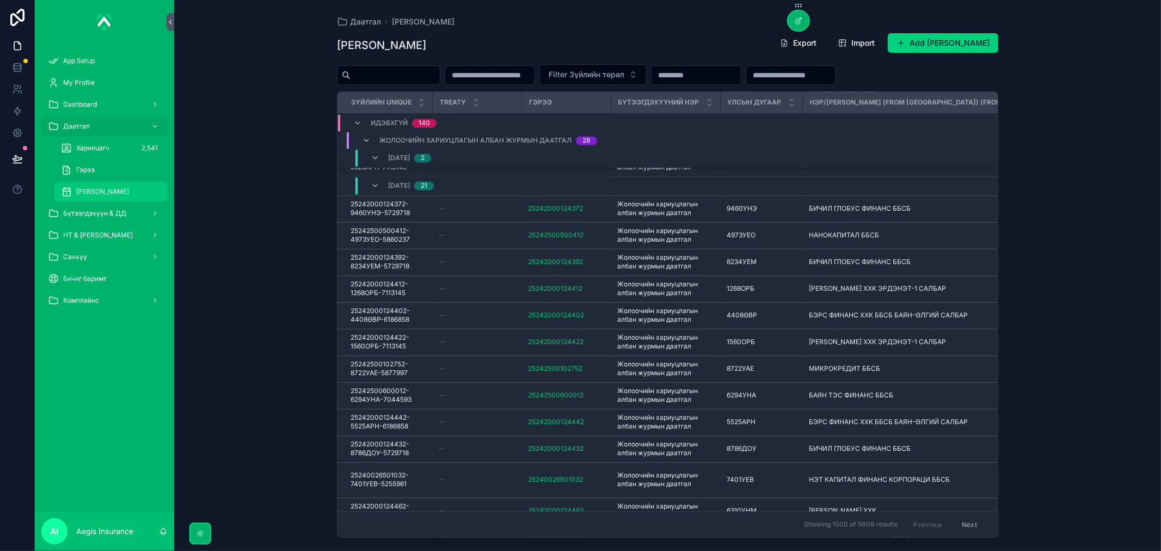
scroll to position [1380, 0]
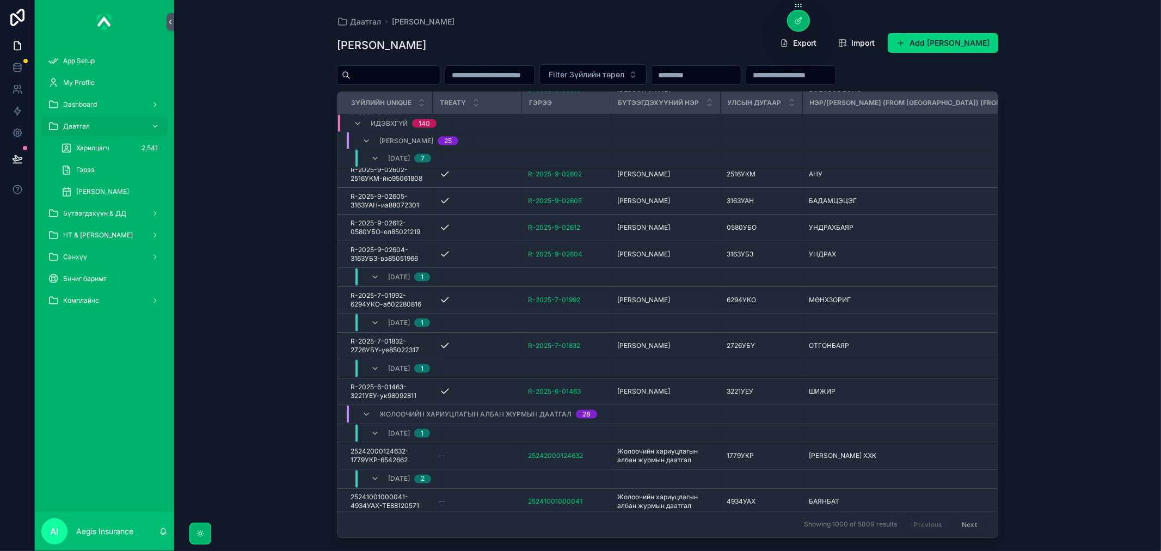
click at [401, 74] on input "scrollable content" at bounding box center [394, 74] width 89 height 15
type input "**********"
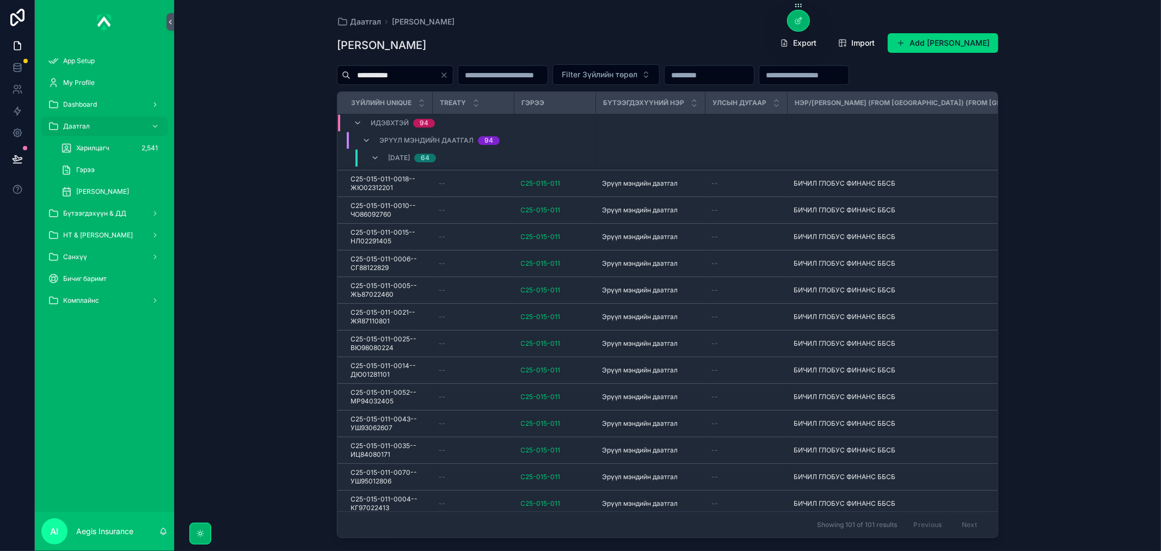
scroll to position [2726, 0]
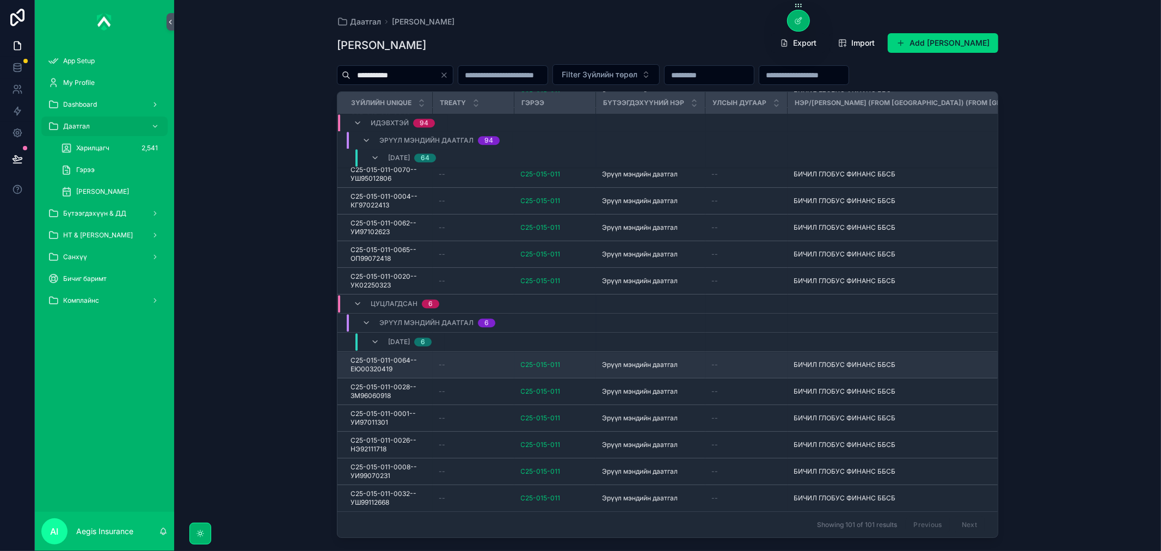
click at [397, 356] on span "C25-015-011-0064--ЕЮ00320419" at bounding box center [388, 364] width 76 height 17
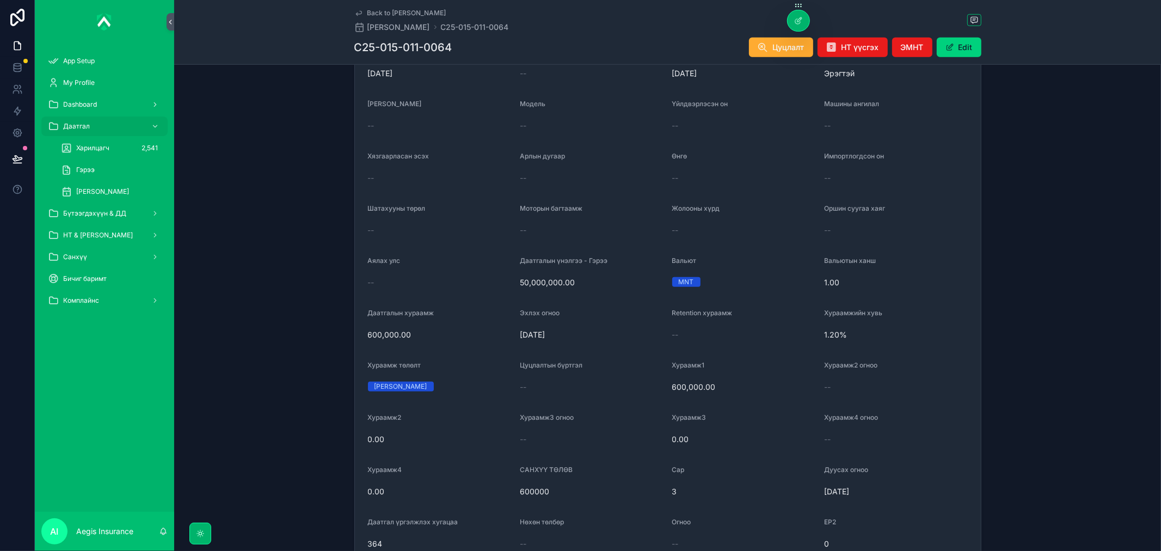
scroll to position [725, 0]
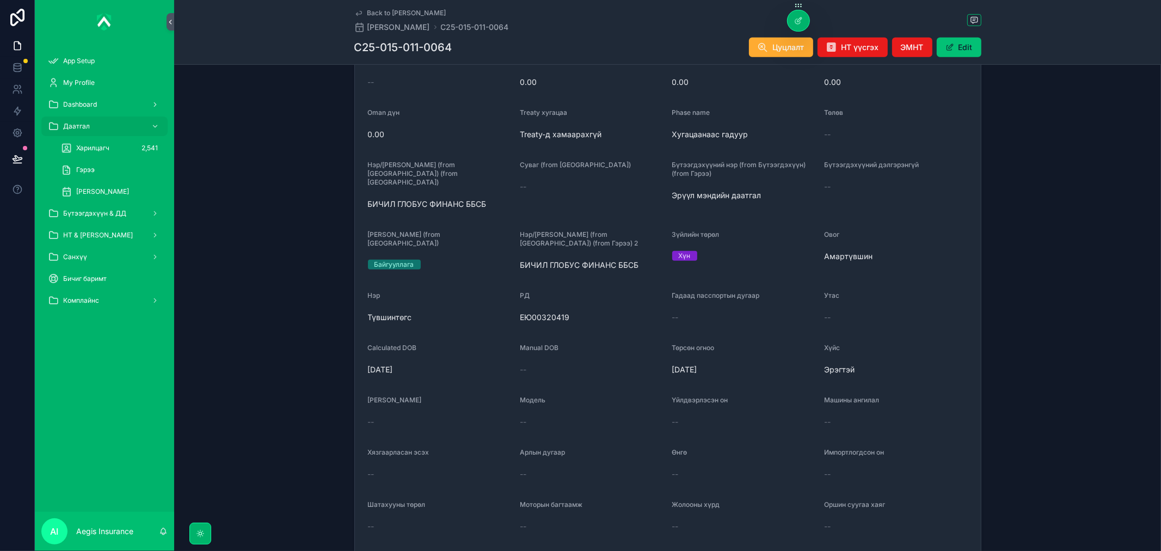
click at [970, 46] on button "Edit" at bounding box center [958, 48] width 45 height 20
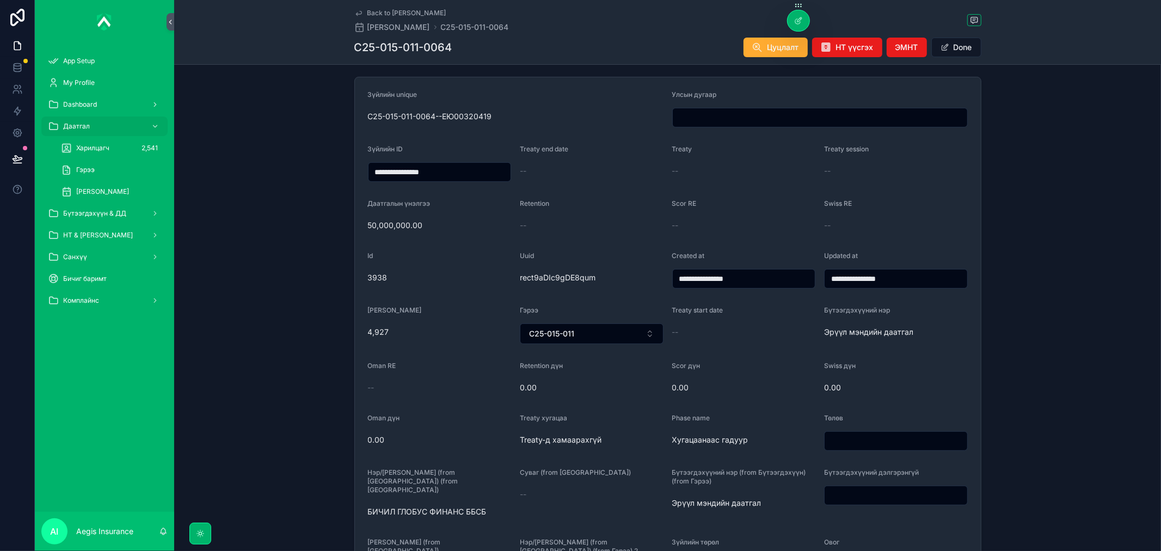
scroll to position [0, 0]
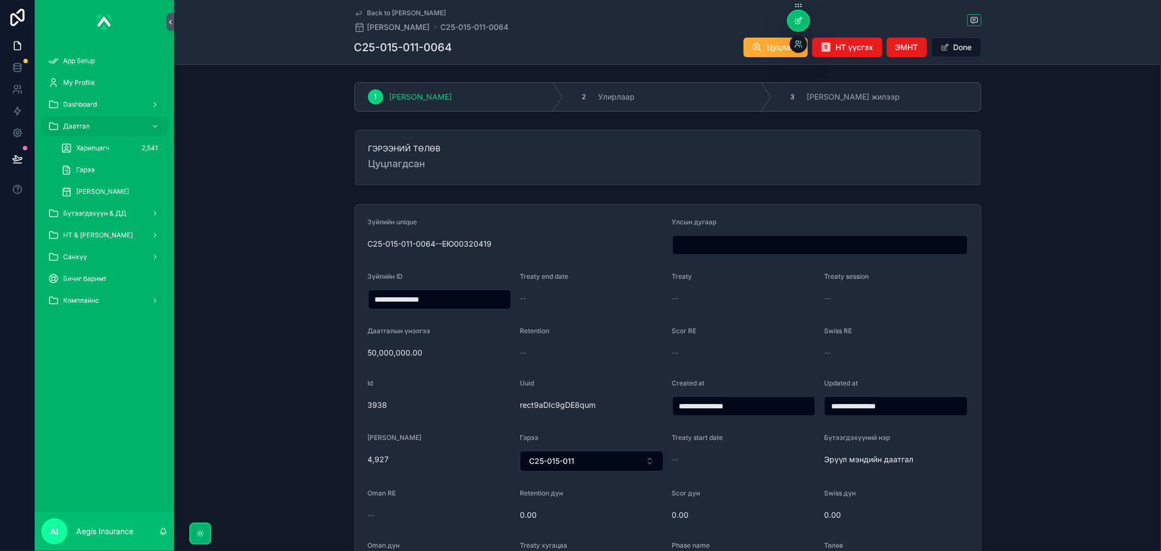
click at [800, 12] on div at bounding box center [798, 20] width 22 height 21
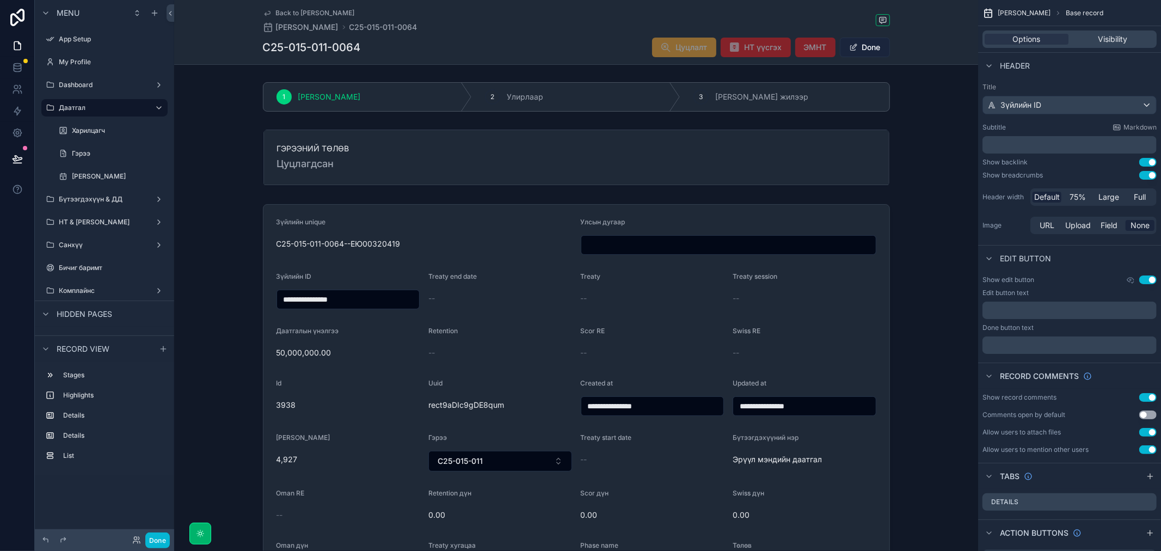
click at [867, 44] on button "Done" at bounding box center [865, 48] width 50 height 20
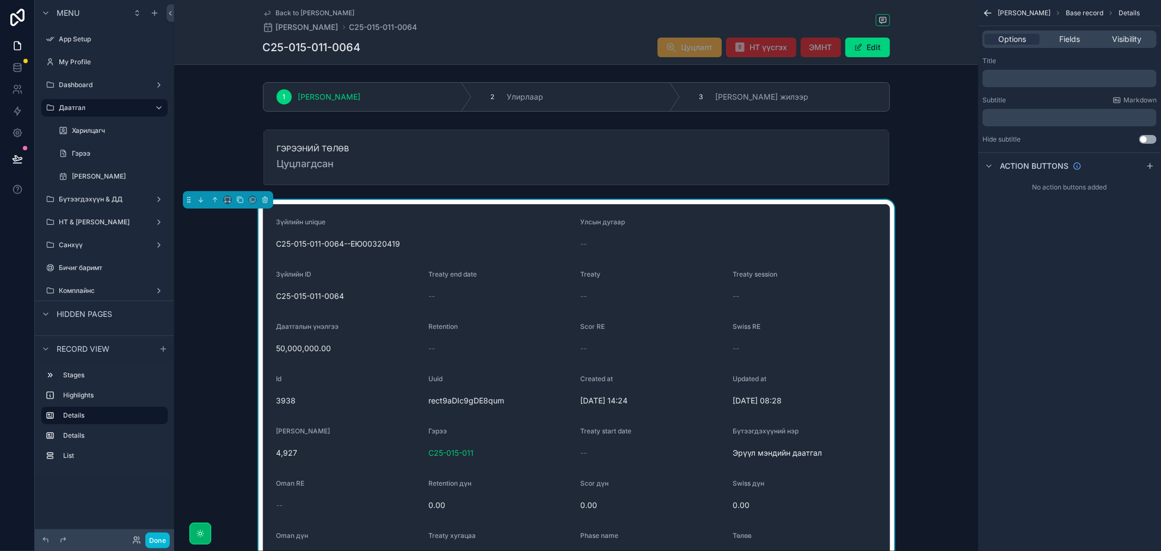
click at [1061, 33] on div "Options Fields Visibility" at bounding box center [1069, 38] width 174 height 17
click at [1061, 40] on span "Fields" at bounding box center [1069, 39] width 21 height 11
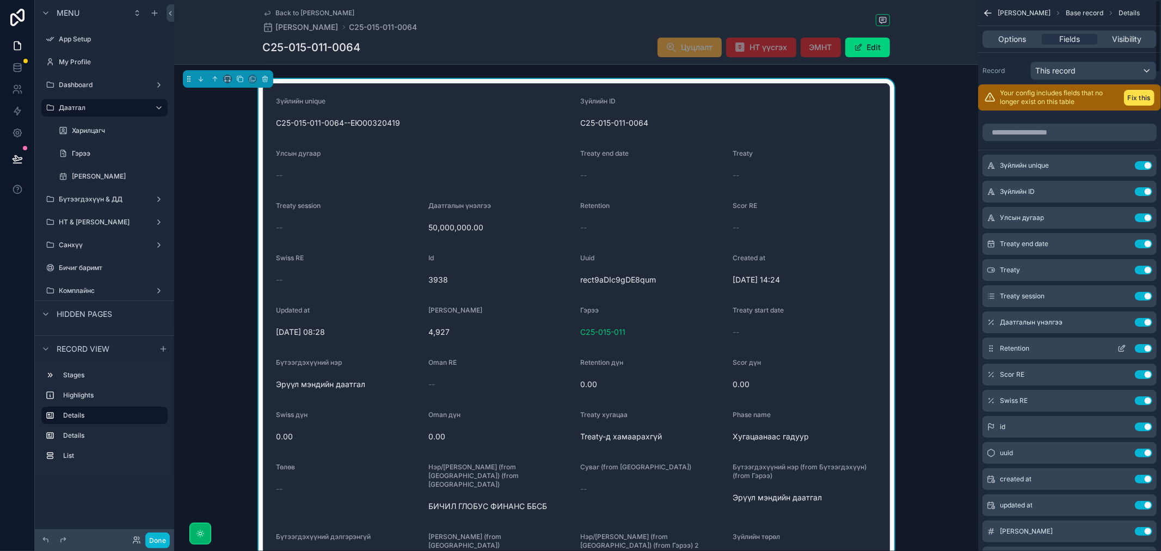
click at [1146, 347] on button "Use setting" at bounding box center [1142, 348] width 17 height 9
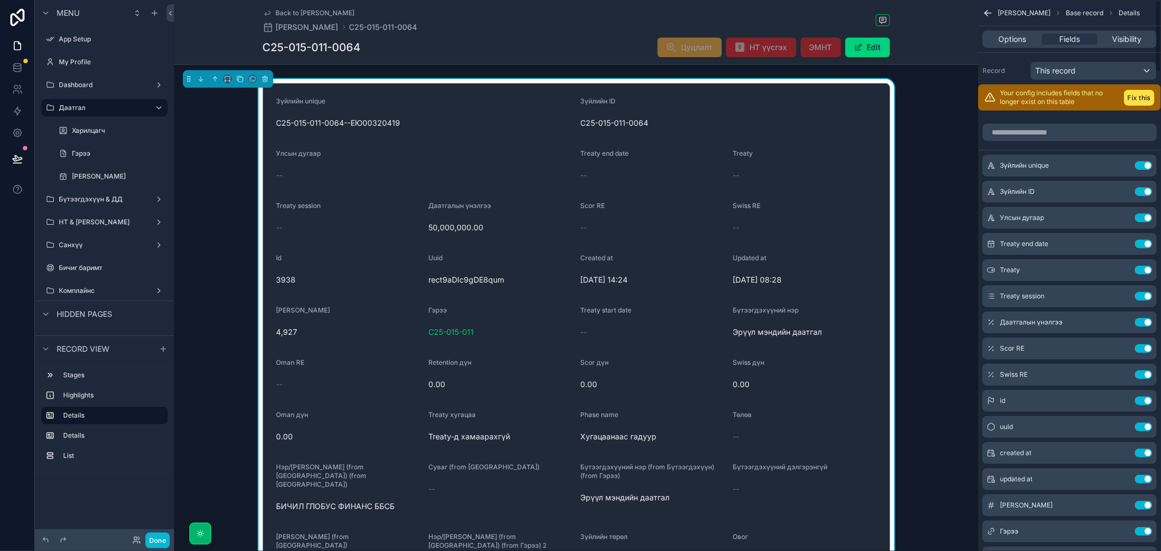
click at [1146, 347] on button "Use setting" at bounding box center [1142, 348] width 17 height 9
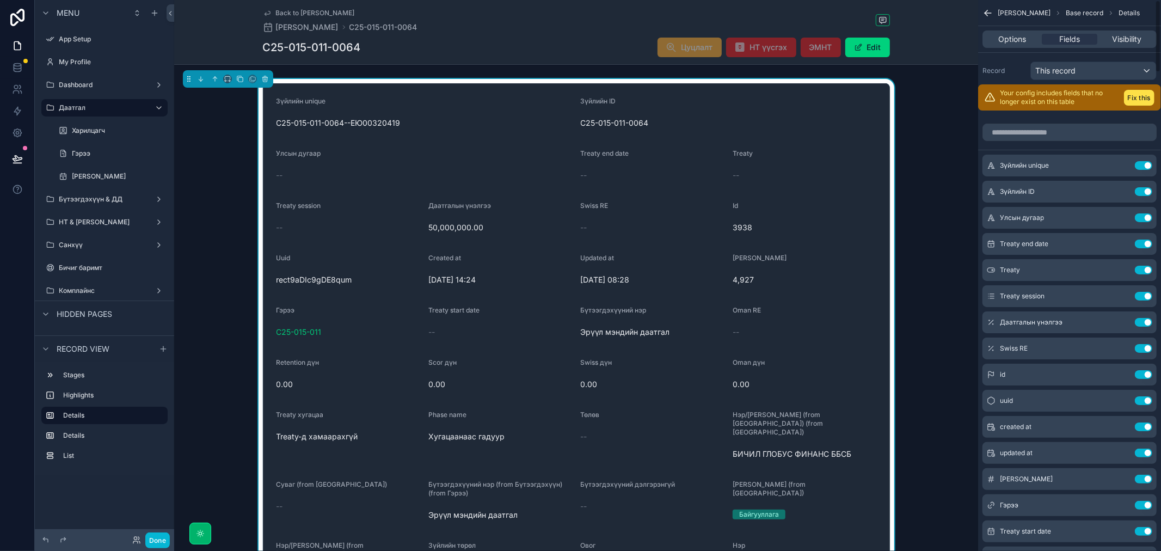
click at [1146, 347] on button "Use setting" at bounding box center [1142, 348] width 17 height 9
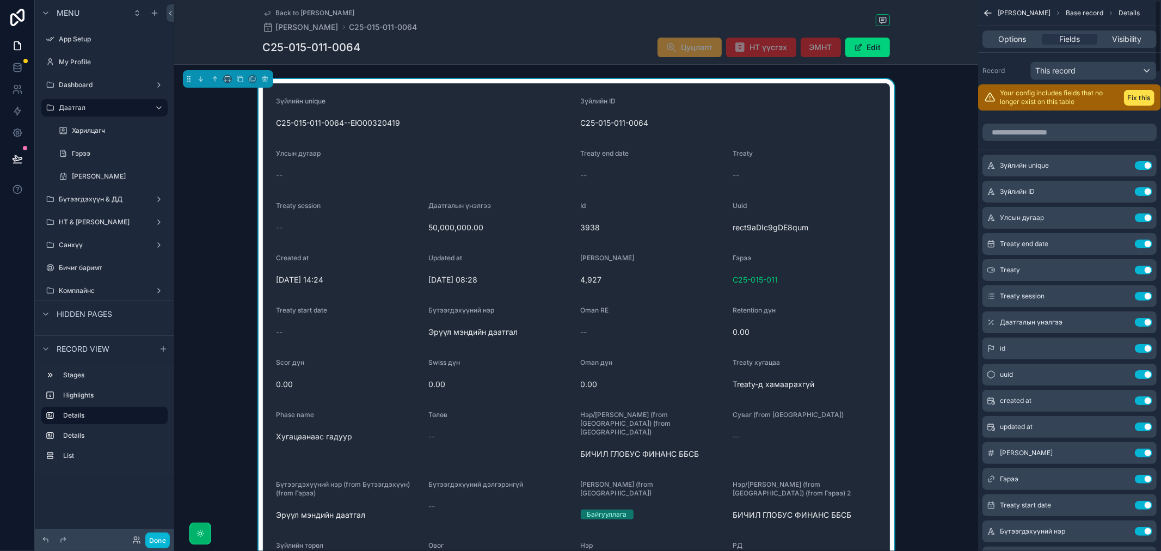
click at [1146, 347] on button "Use setting" at bounding box center [1142, 348] width 17 height 9
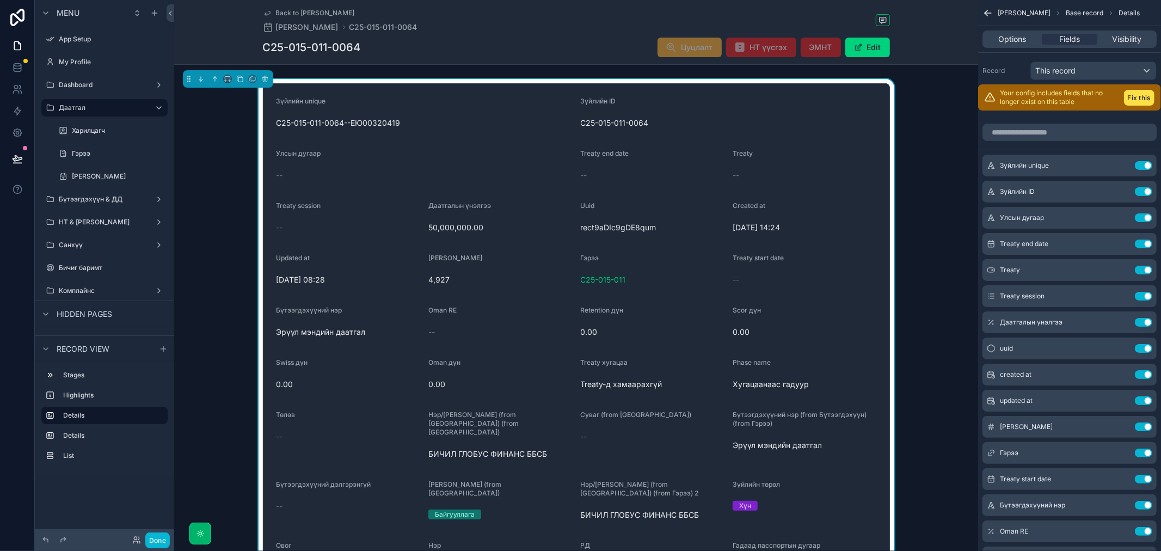
click at [1146, 347] on button "Use setting" at bounding box center [1142, 348] width 17 height 9
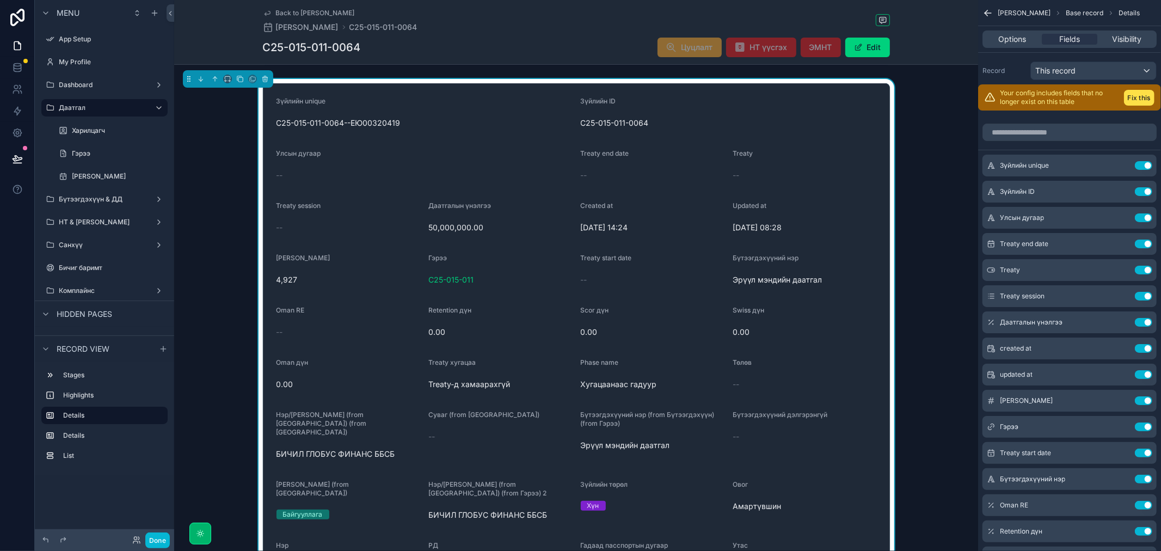
click at [1146, 347] on button "Use setting" at bounding box center [1142, 348] width 17 height 9
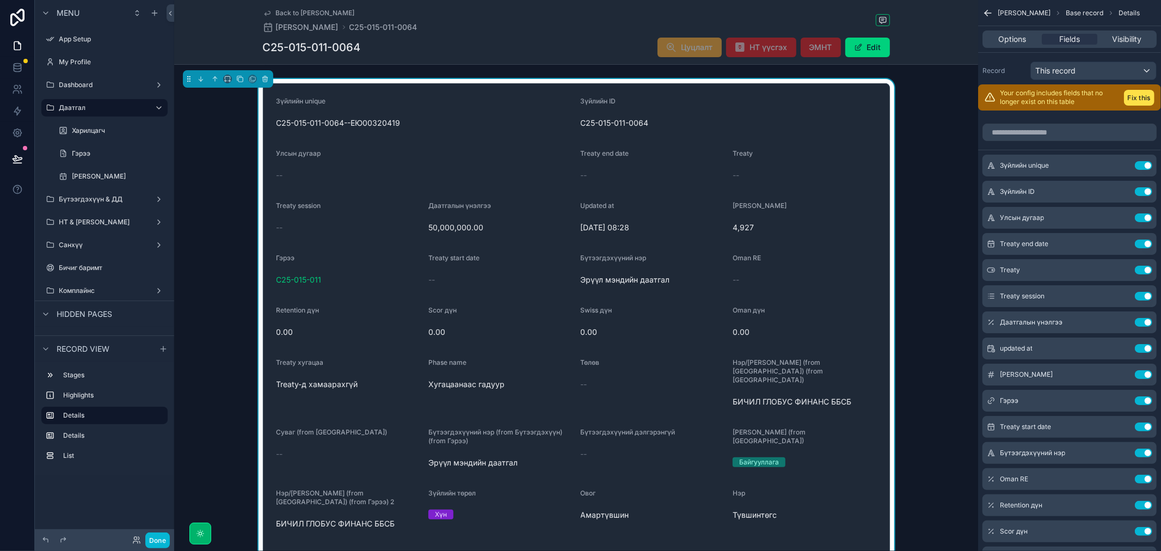
click at [1146, 347] on button "Use setting" at bounding box center [1142, 348] width 17 height 9
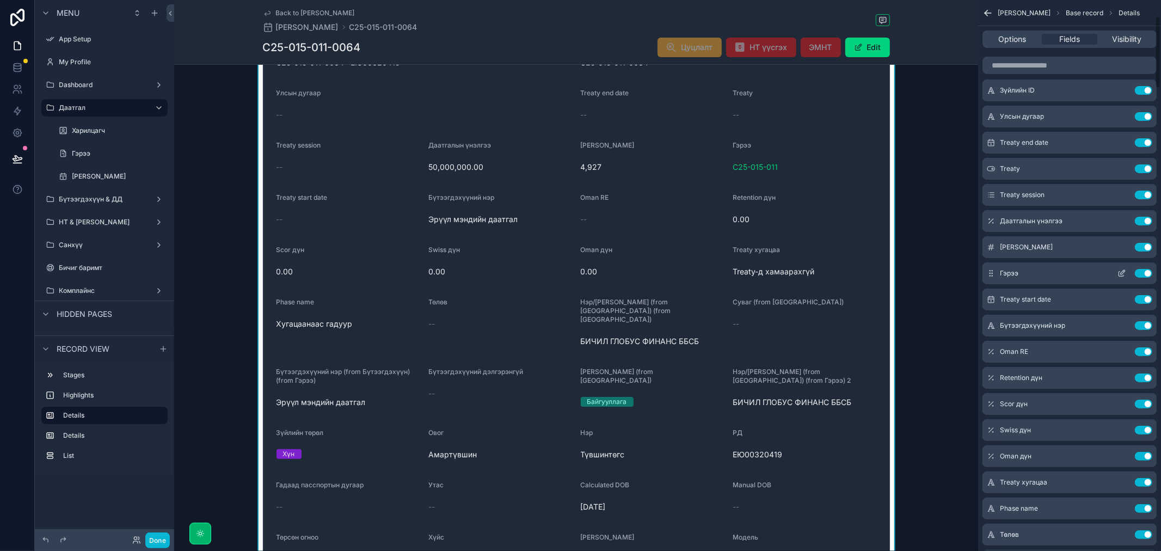
scroll to position [121, 0]
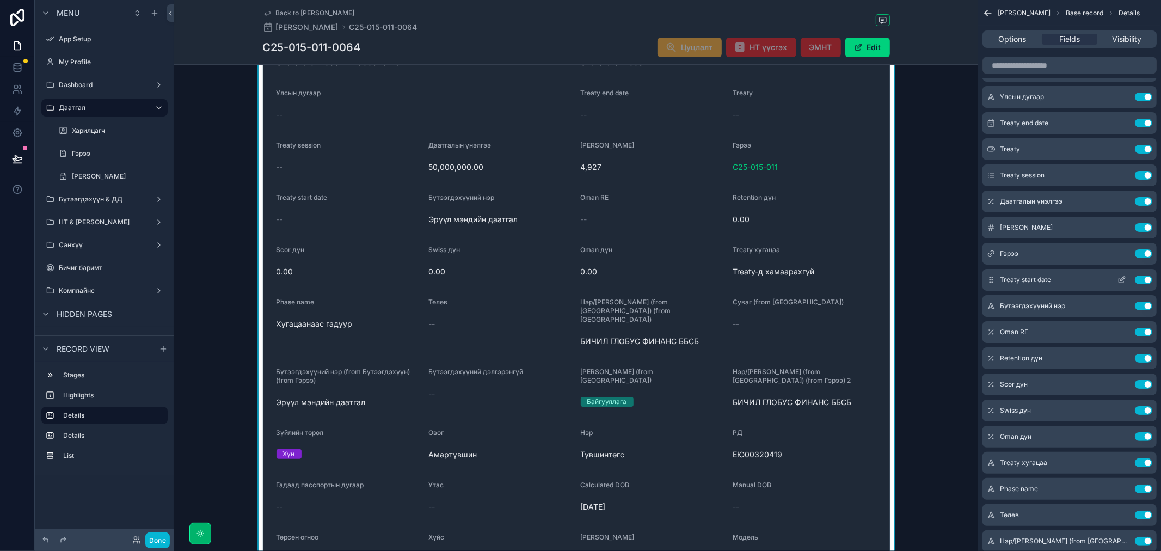
click at [1135, 279] on button "Use setting" at bounding box center [1142, 279] width 17 height 9
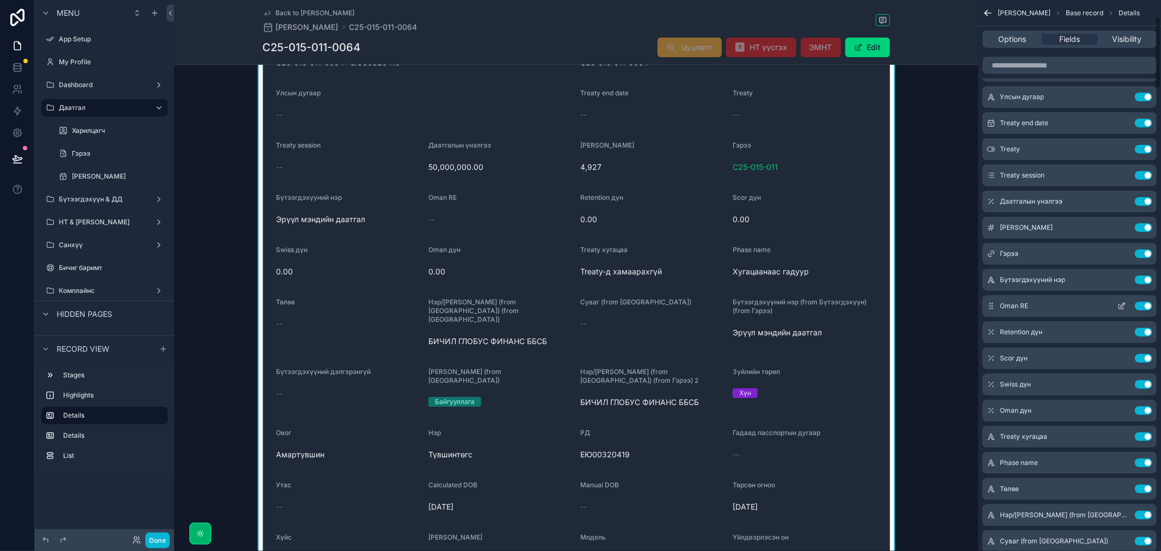
click at [1144, 305] on button "Use setting" at bounding box center [1142, 305] width 17 height 9
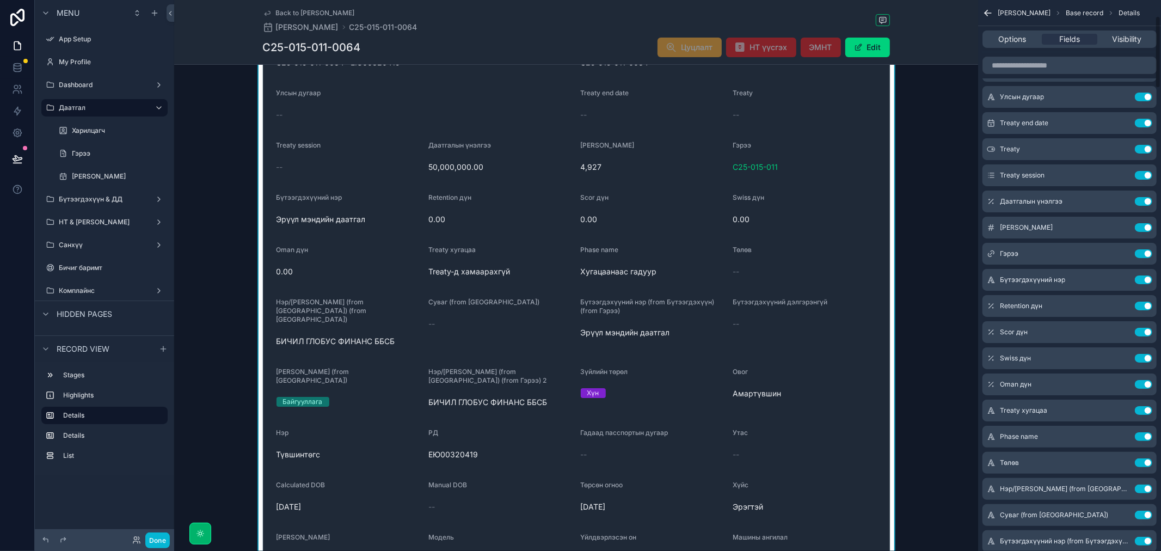
click at [1144, 305] on button "Use setting" at bounding box center [1142, 305] width 17 height 9
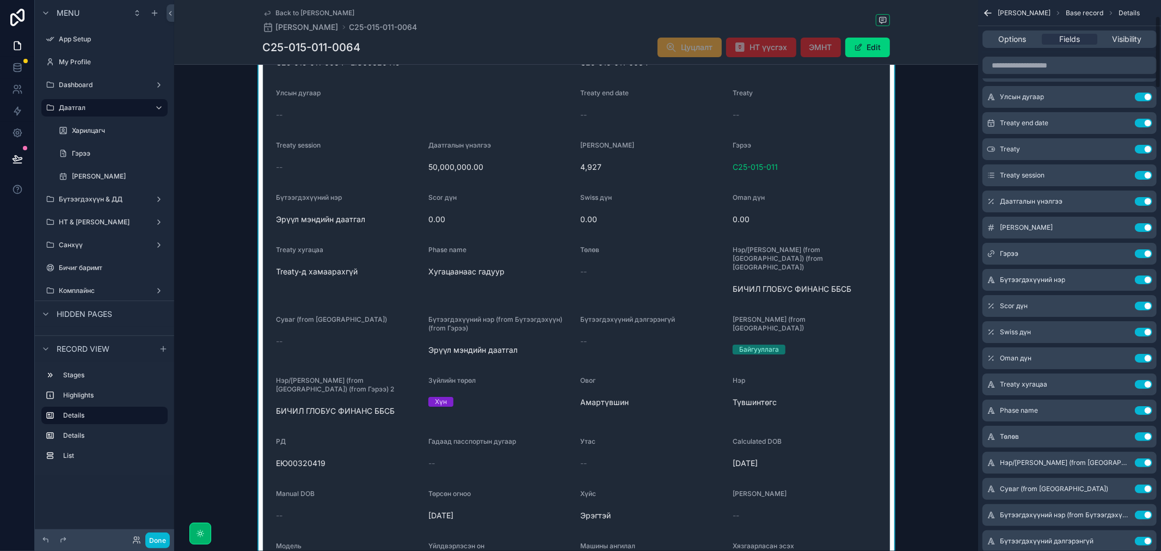
click at [1144, 305] on button "Use setting" at bounding box center [1142, 305] width 17 height 9
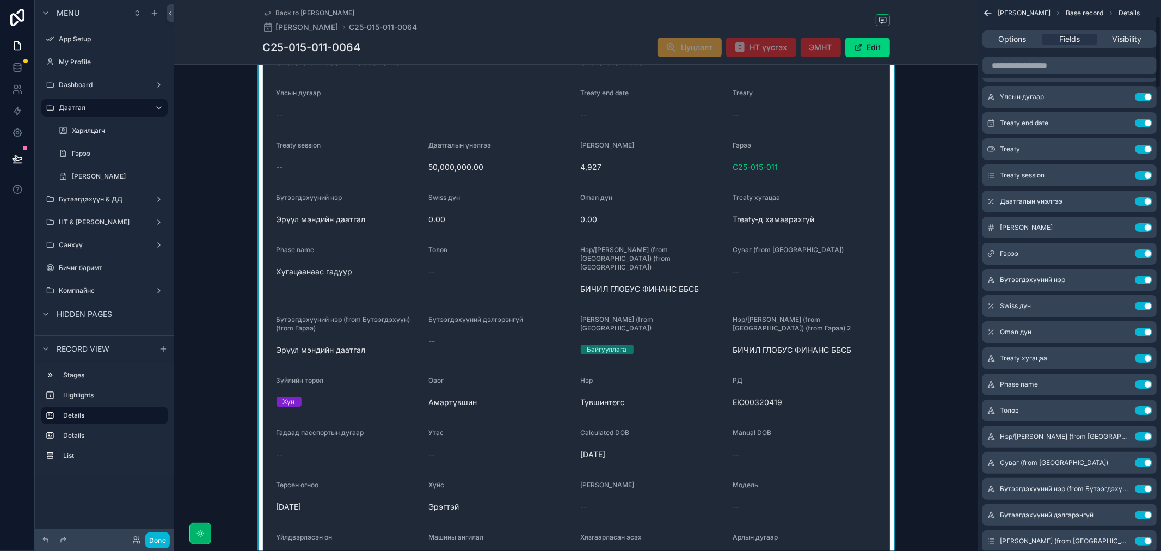
click at [1144, 305] on button "Use setting" at bounding box center [1142, 305] width 17 height 9
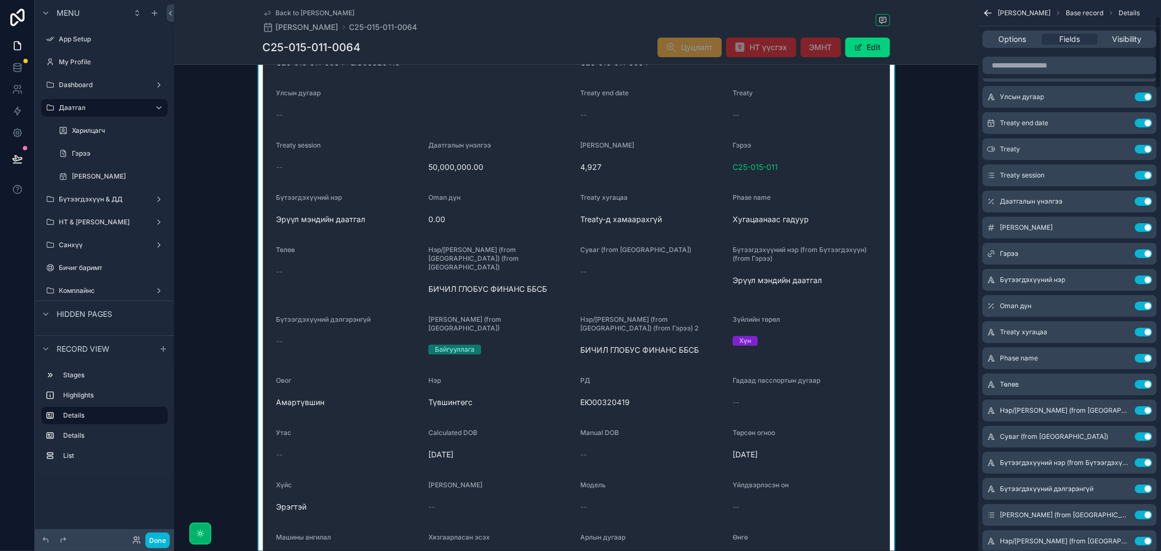
click at [1144, 305] on button "Use setting" at bounding box center [1142, 305] width 17 height 9
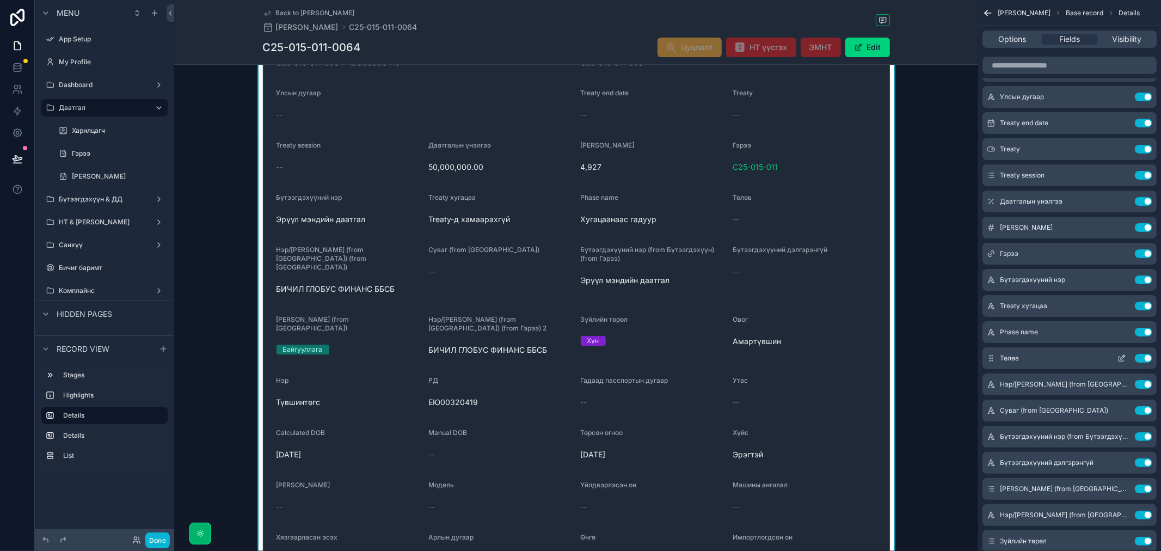
click at [1149, 356] on button "Use setting" at bounding box center [1142, 358] width 17 height 9
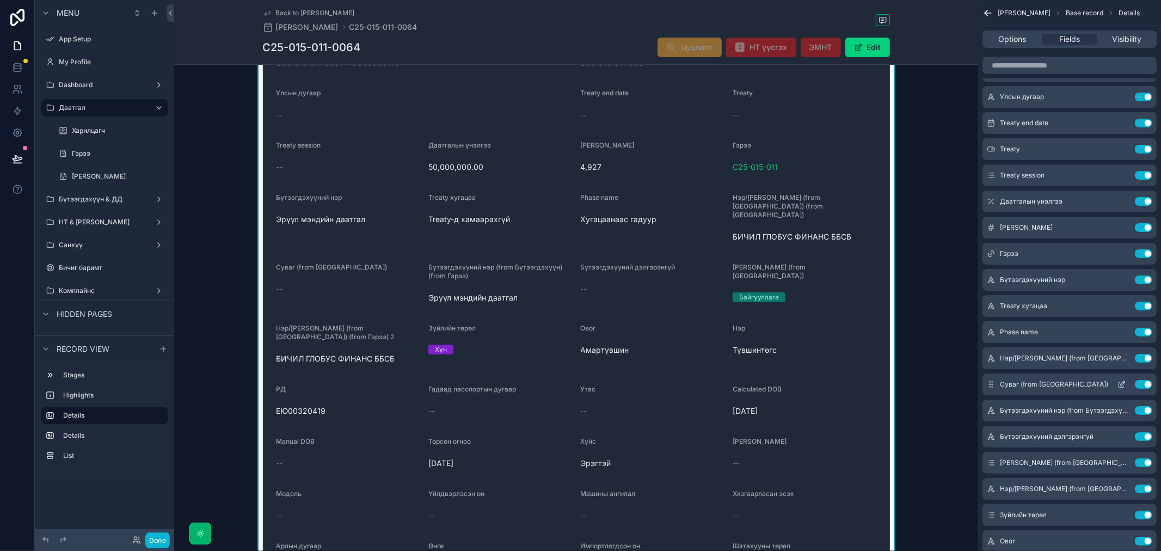
click at [1145, 384] on button "Use setting" at bounding box center [1142, 384] width 17 height 9
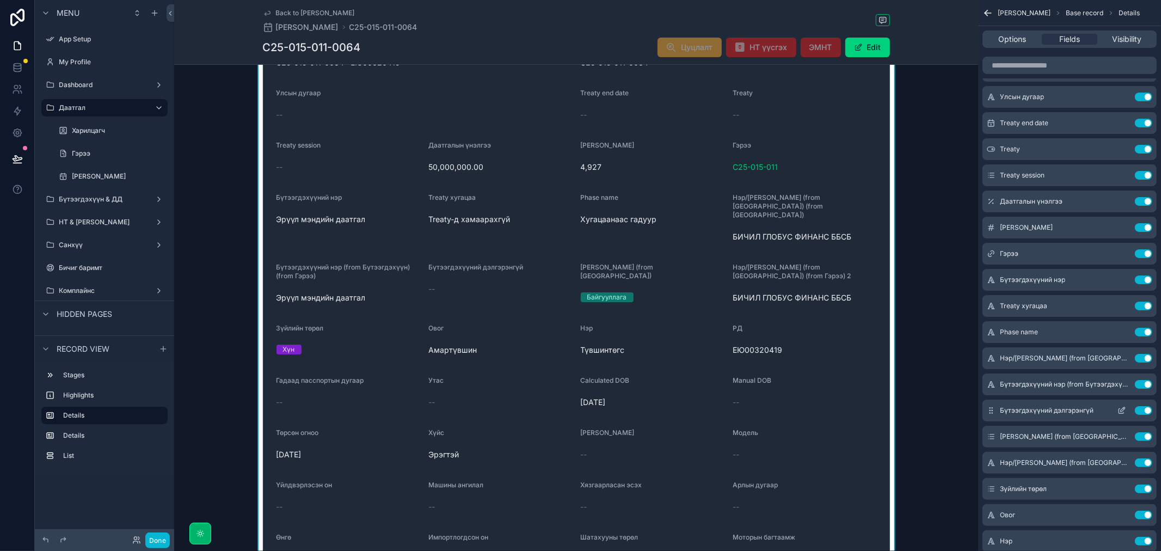
click at [1141, 411] on button "Use setting" at bounding box center [1142, 410] width 17 height 9
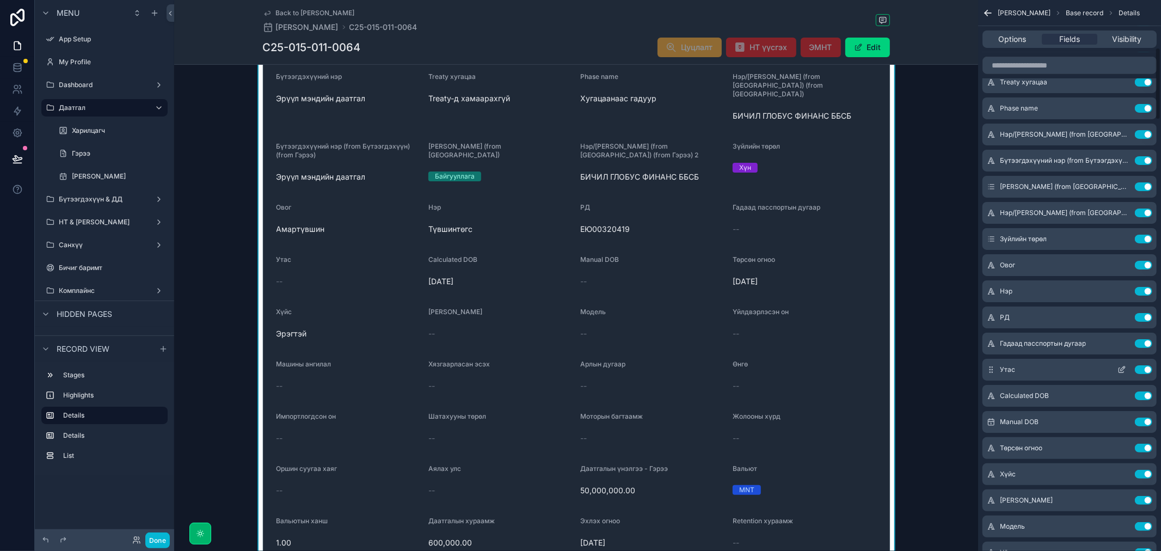
scroll to position [362, 0]
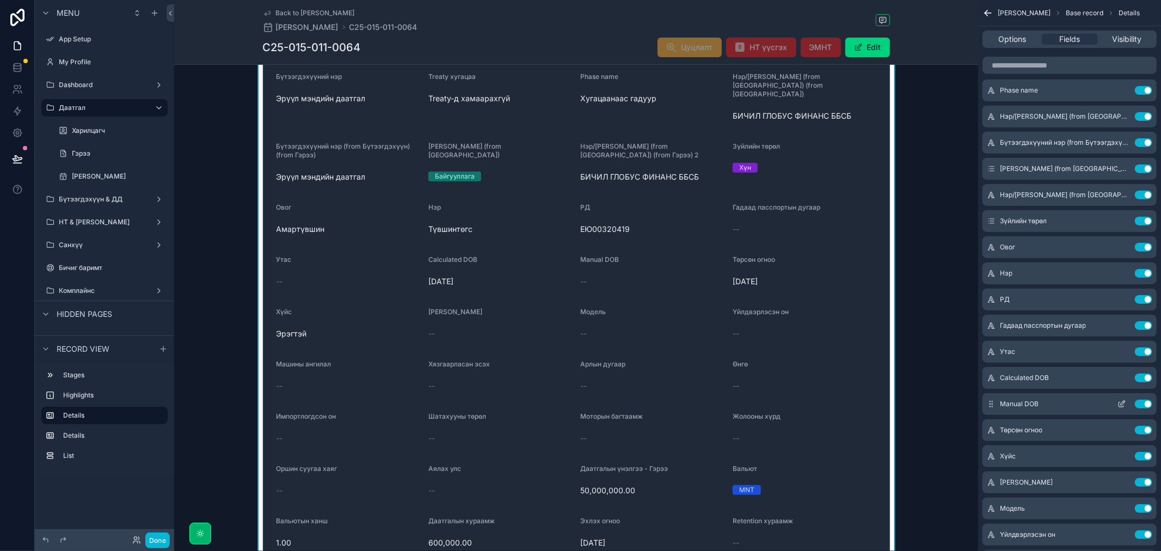
click at [1146, 380] on button "Use setting" at bounding box center [1142, 377] width 17 height 9
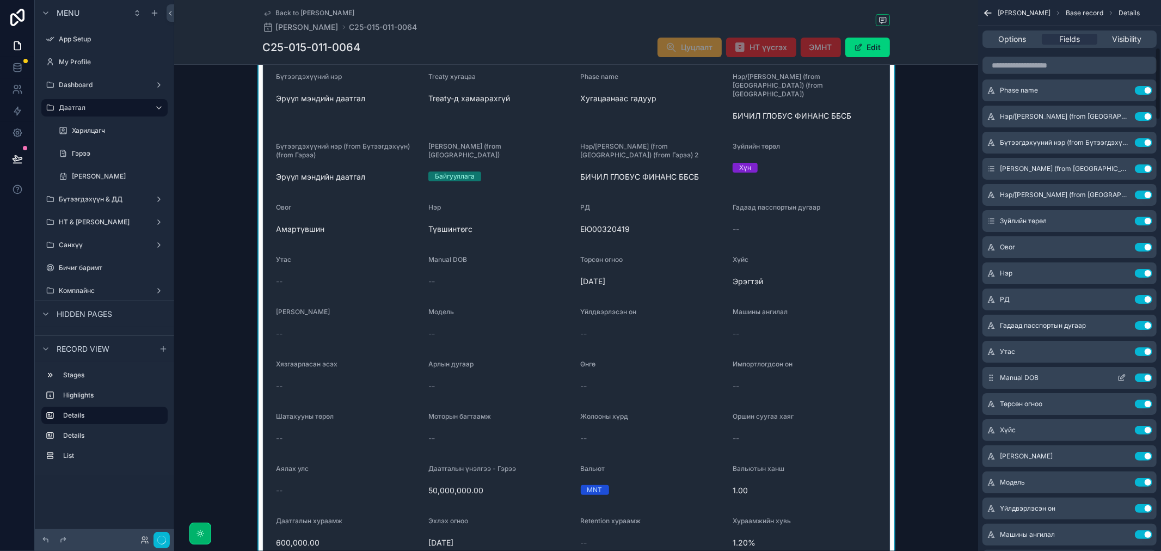
click at [1144, 377] on button "Use setting" at bounding box center [1142, 377] width 17 height 9
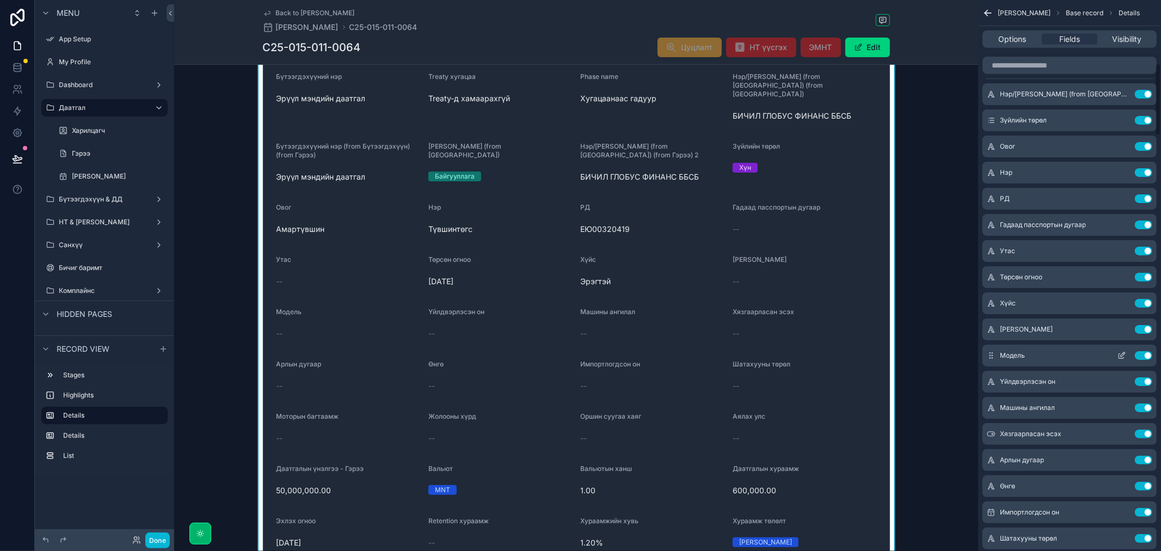
scroll to position [483, 0]
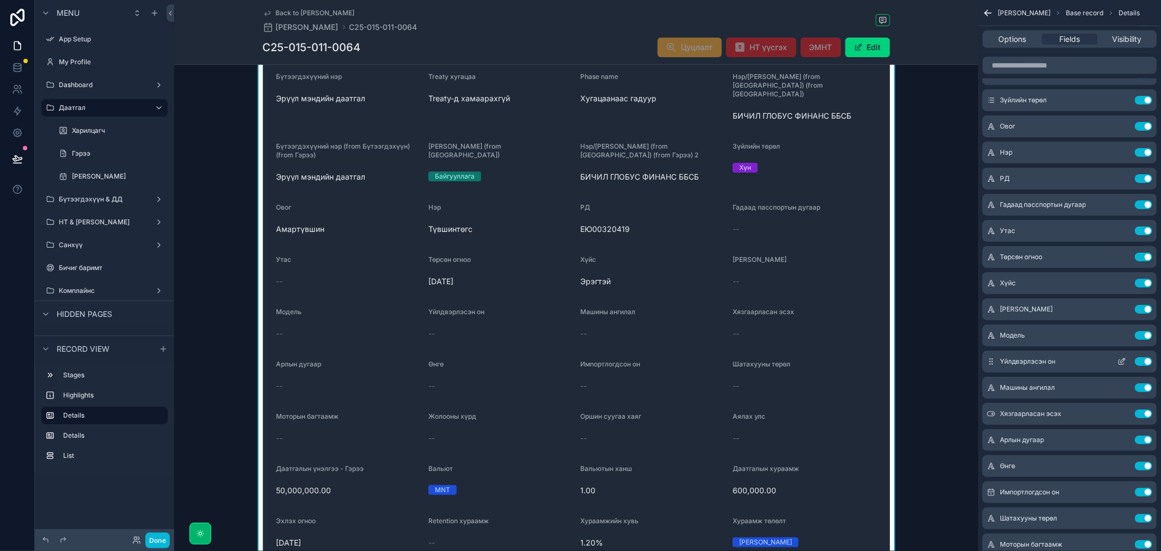
click at [1143, 361] on button "Use setting" at bounding box center [1142, 361] width 17 height 9
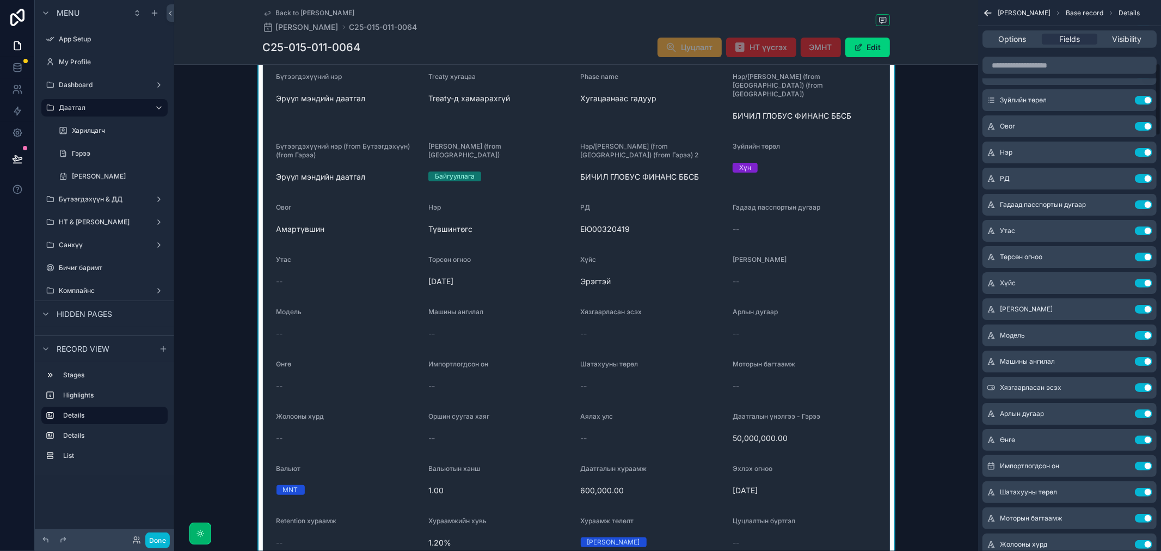
click at [1143, 361] on button "Use setting" at bounding box center [1142, 361] width 17 height 9
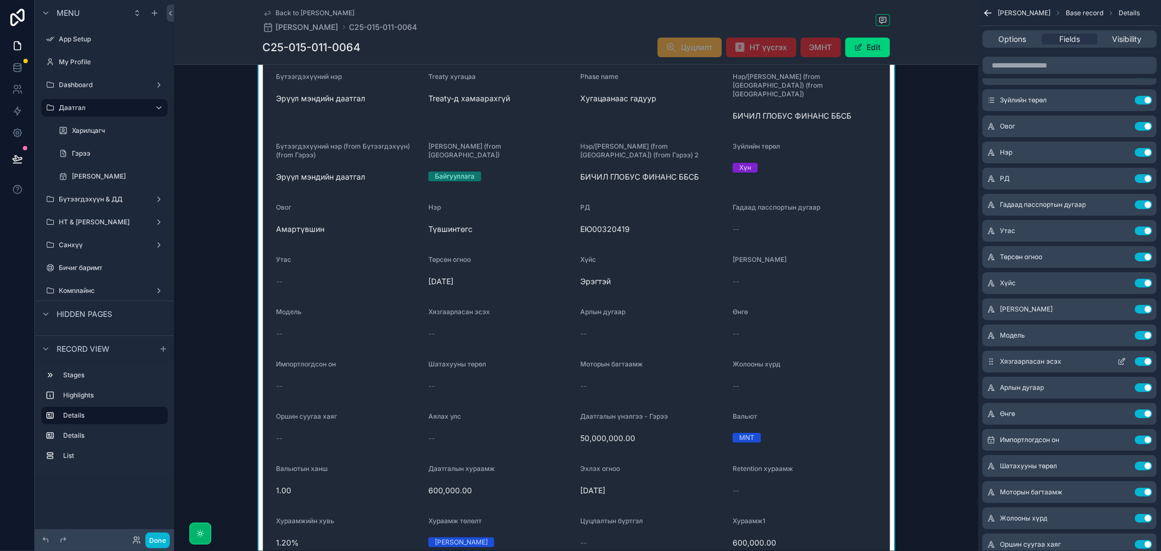
click at [1144, 361] on button "Use setting" at bounding box center [1142, 361] width 17 height 9
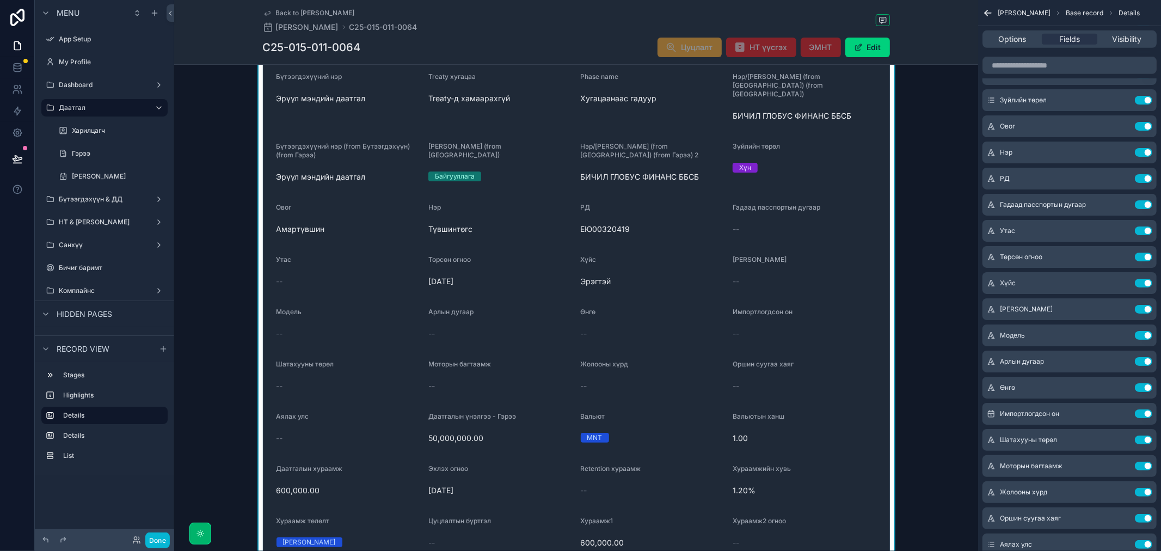
click at [1144, 361] on button "Use setting" at bounding box center [1142, 361] width 17 height 9
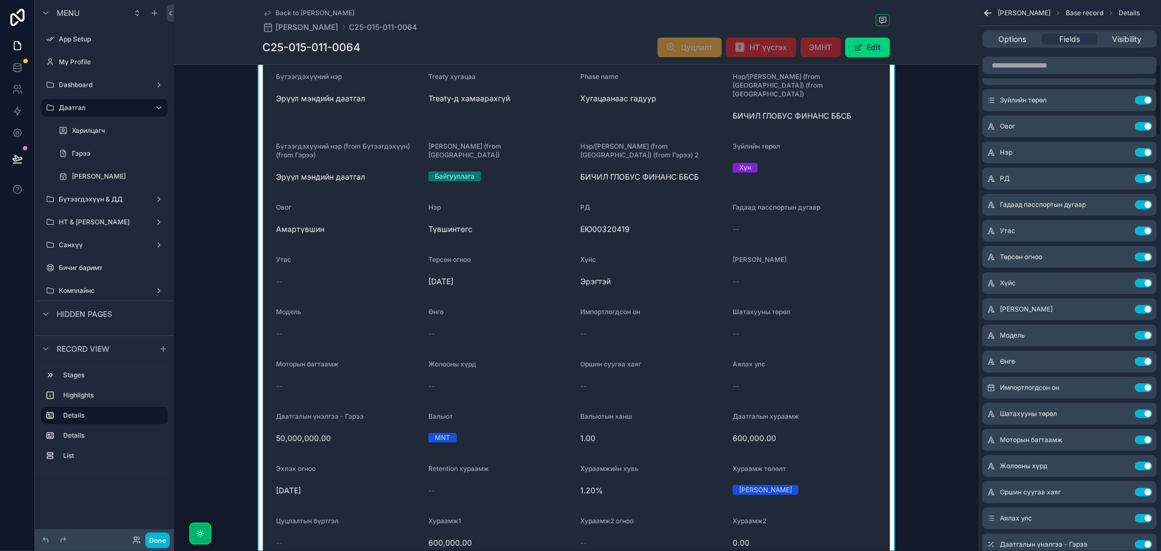
click at [1144, 361] on button "Use setting" at bounding box center [1142, 361] width 17 height 9
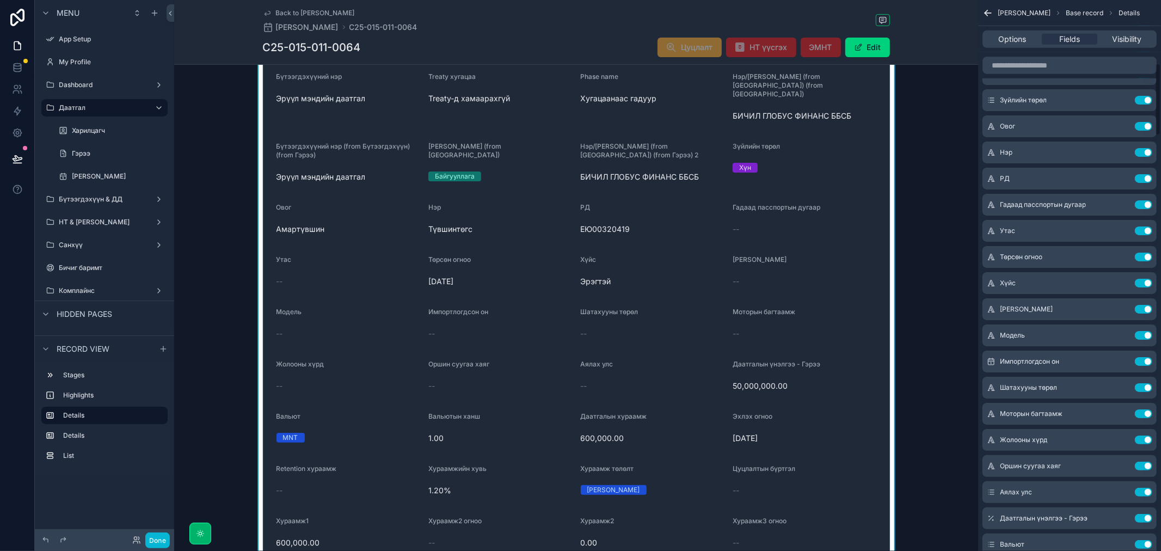
click at [1144, 361] on button "Use setting" at bounding box center [1142, 361] width 17 height 9
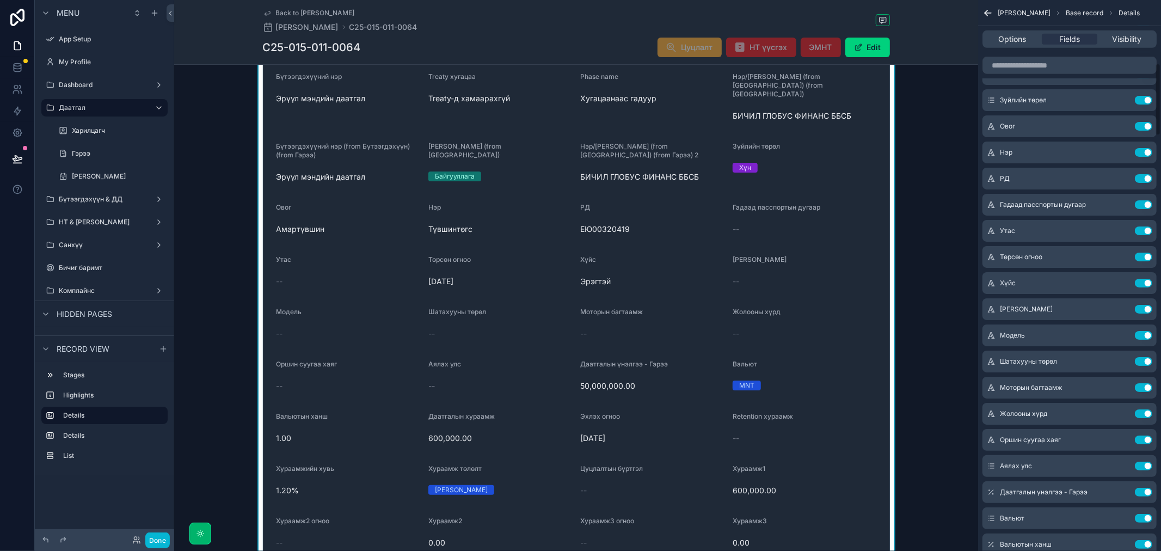
click at [1144, 361] on button "Use setting" at bounding box center [1142, 361] width 17 height 9
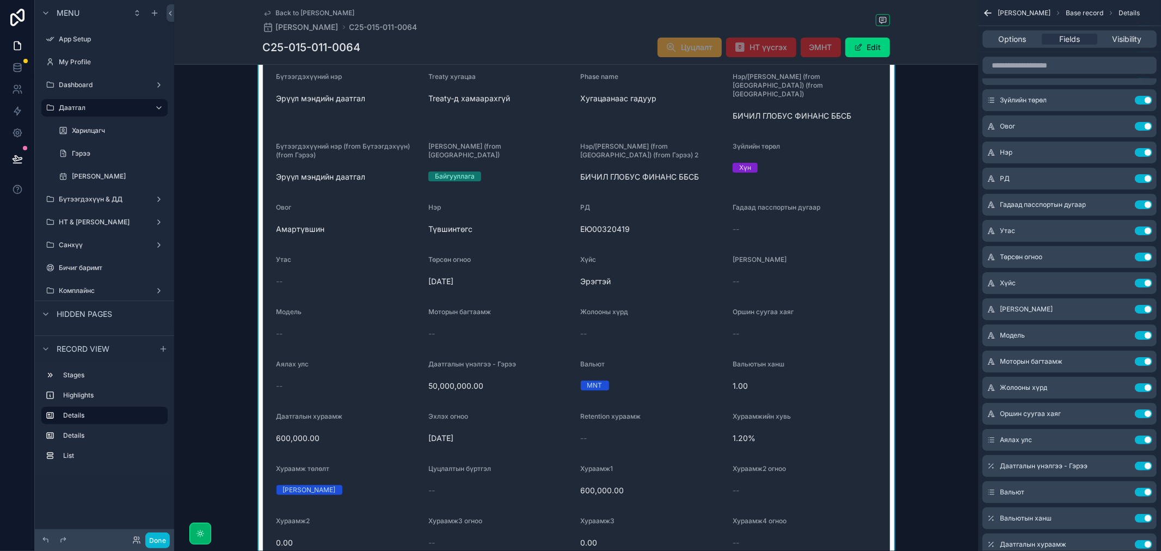
click at [1144, 361] on button "Use setting" at bounding box center [1142, 361] width 17 height 9
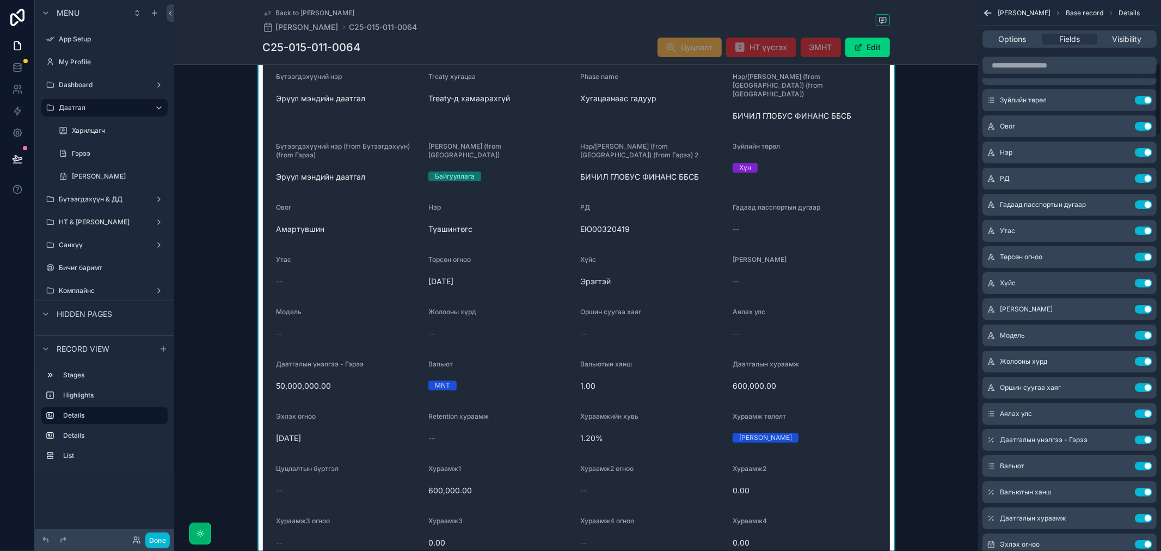
click at [1144, 361] on button "Use setting" at bounding box center [1142, 361] width 17 height 9
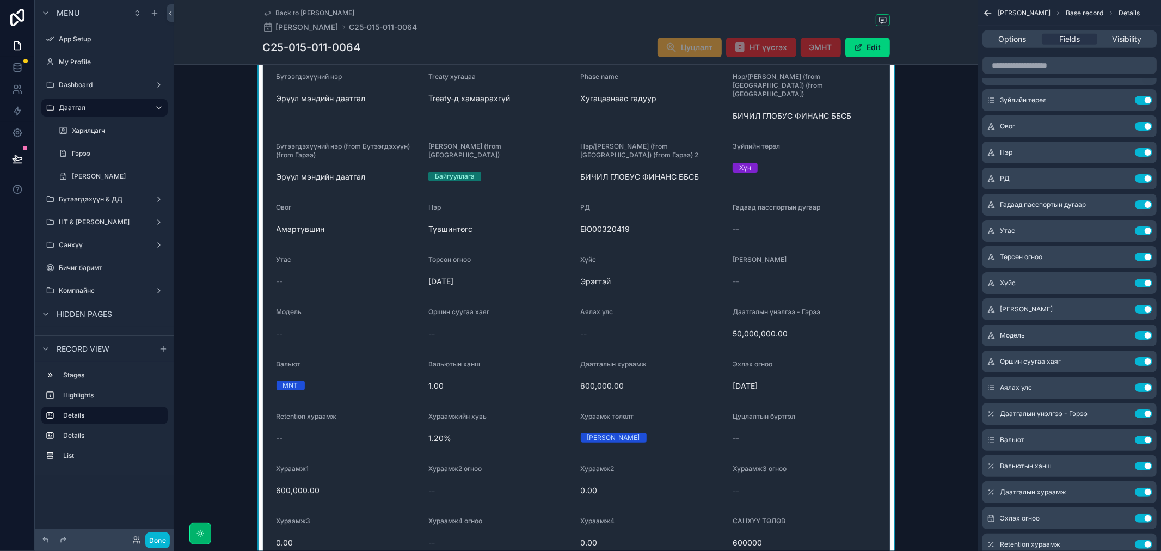
click at [1144, 361] on button "Use setting" at bounding box center [1142, 361] width 17 height 9
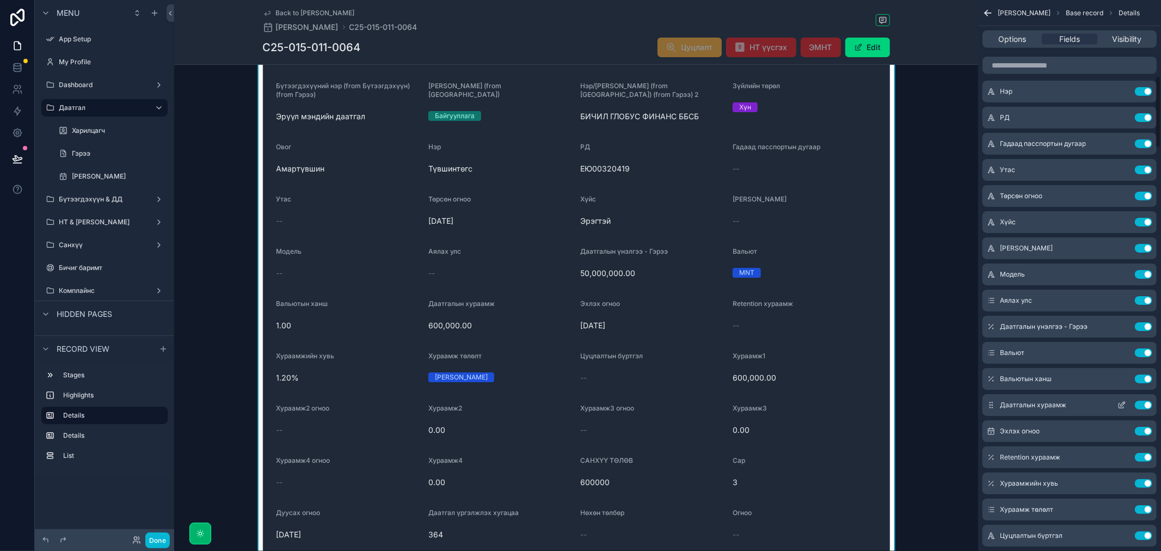
scroll to position [605, 0]
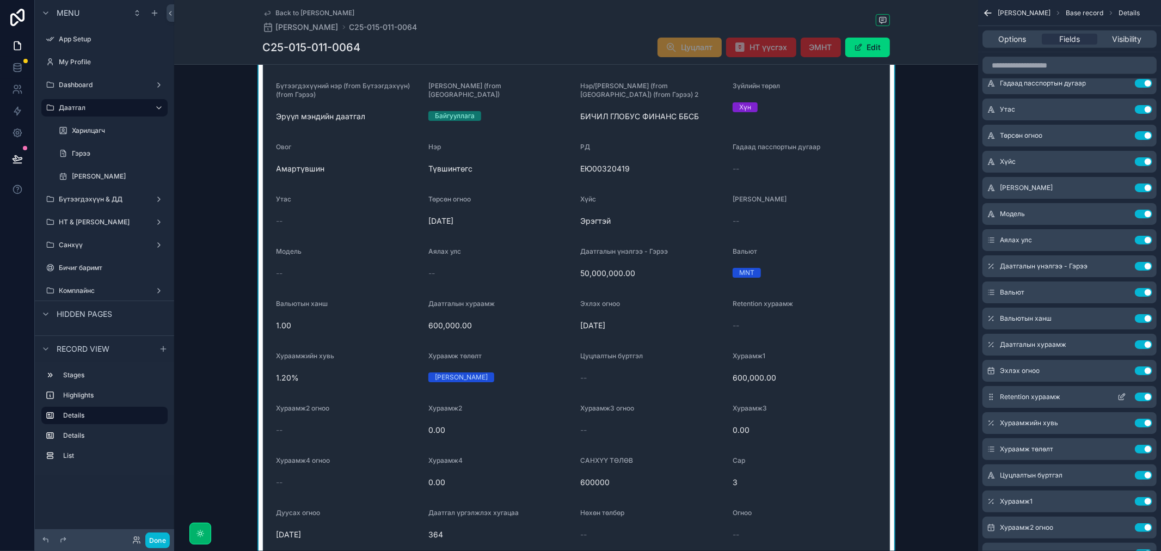
click at [1144, 396] on button "Use setting" at bounding box center [1142, 396] width 17 height 9
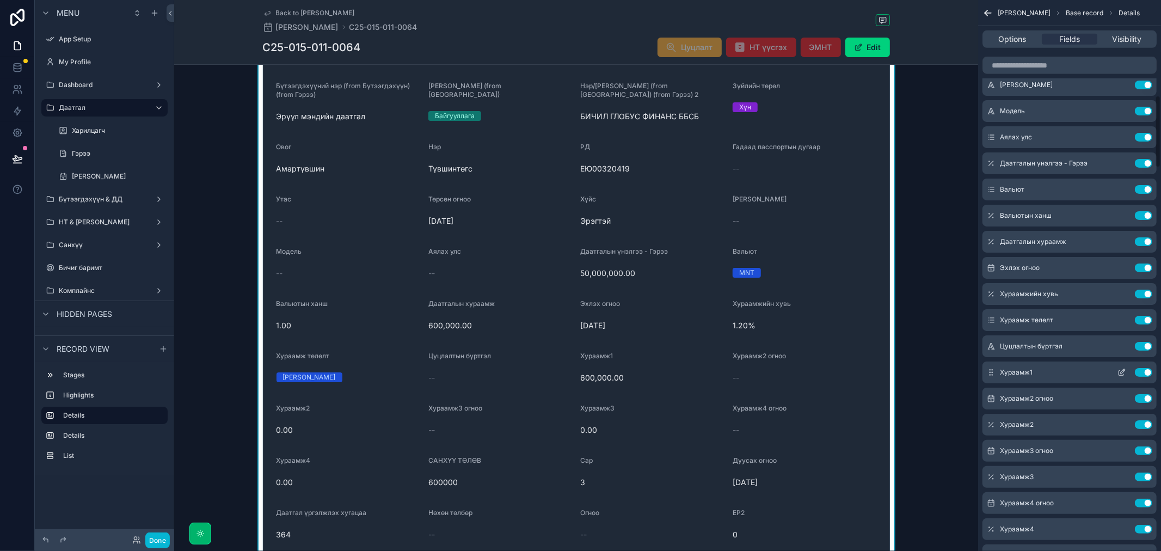
scroll to position [725, 0]
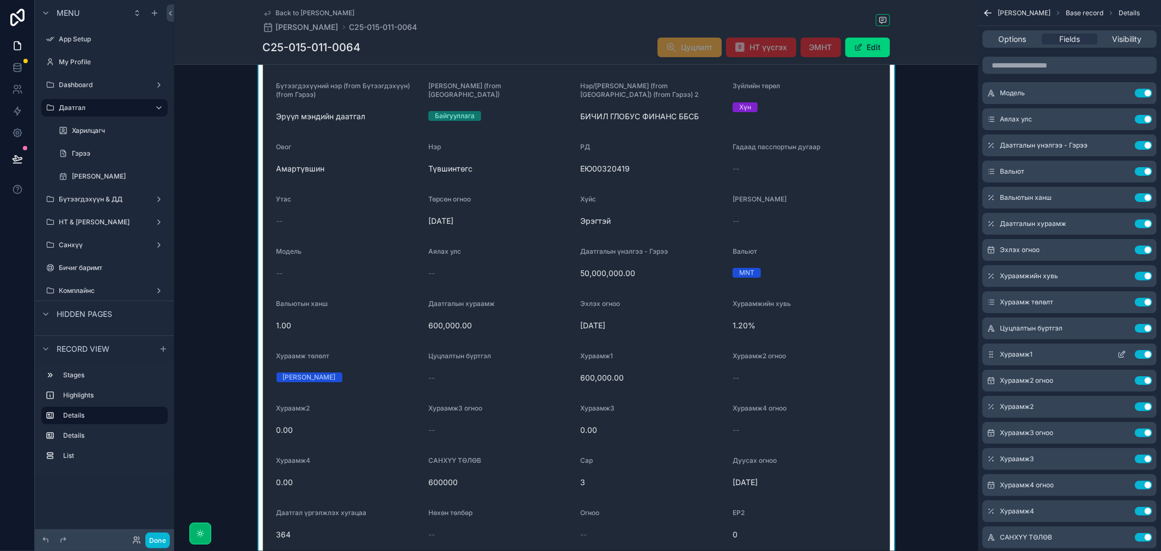
click at [1142, 353] on button "Use setting" at bounding box center [1142, 354] width 17 height 9
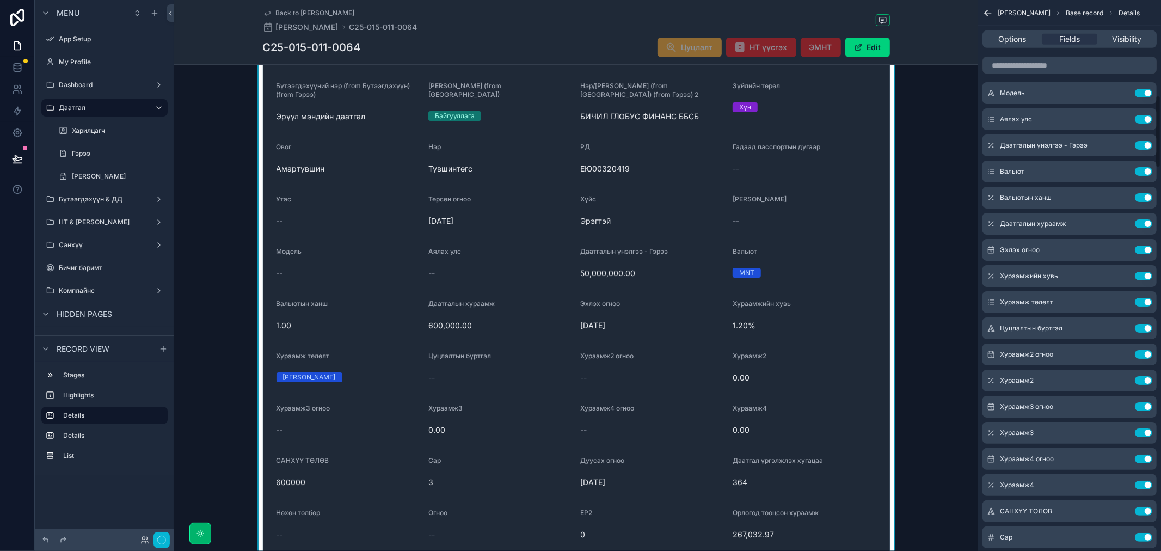
click at [1142, 353] on button "Use setting" at bounding box center [1142, 354] width 17 height 9
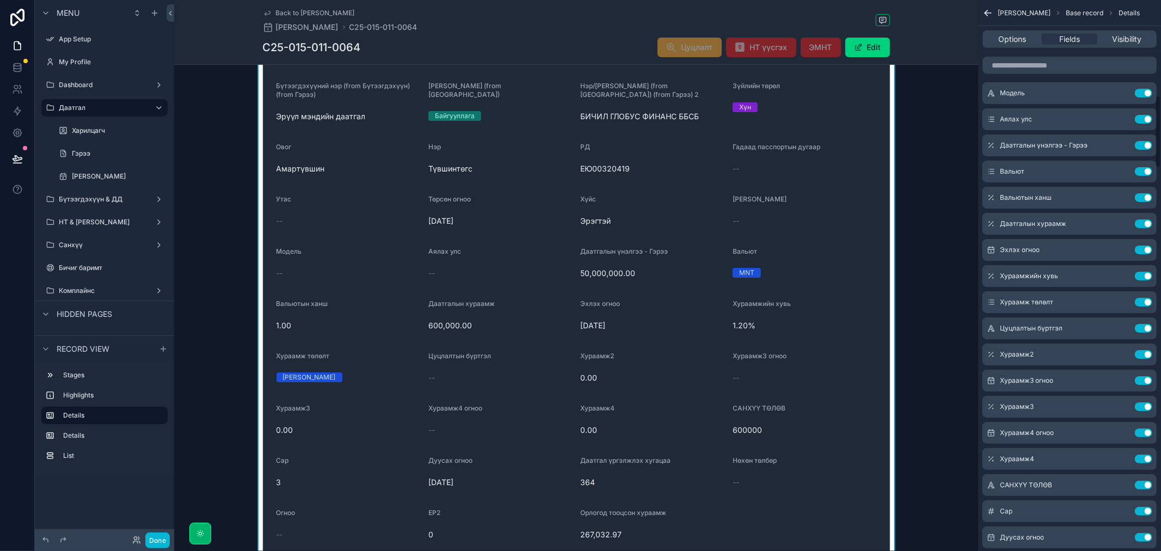
click at [1142, 353] on button "Use setting" at bounding box center [1142, 354] width 17 height 9
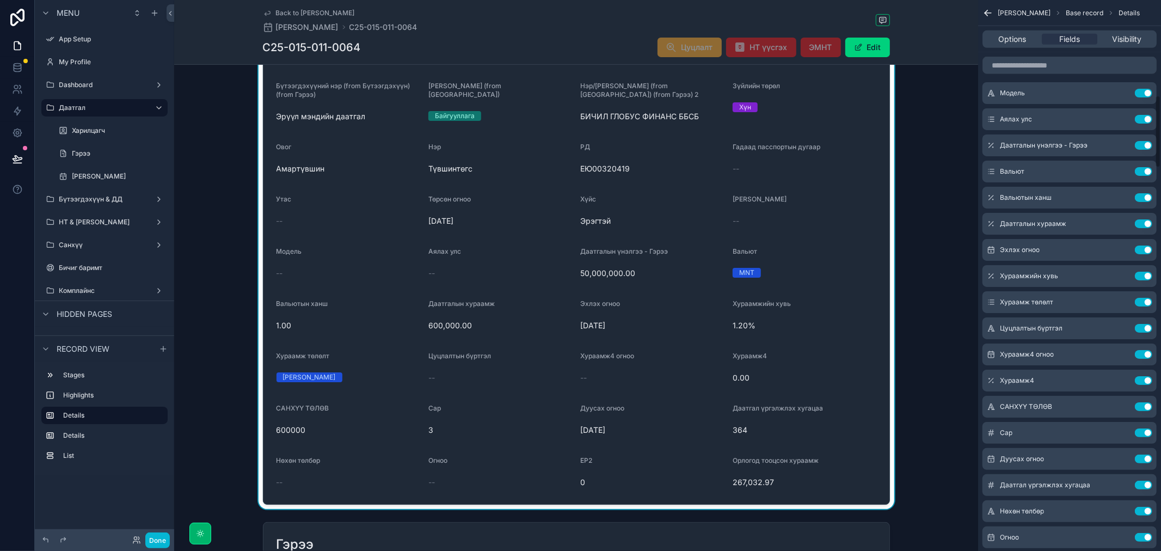
click at [1142, 353] on button "Use setting" at bounding box center [1142, 354] width 17 height 9
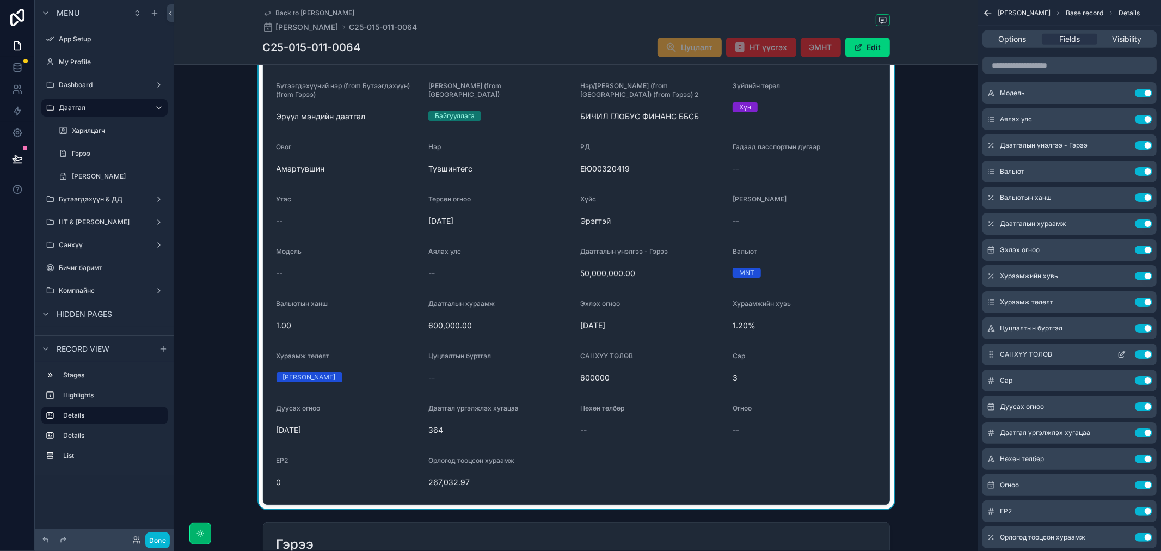
click at [1145, 354] on button "Use setting" at bounding box center [1142, 354] width 17 height 9
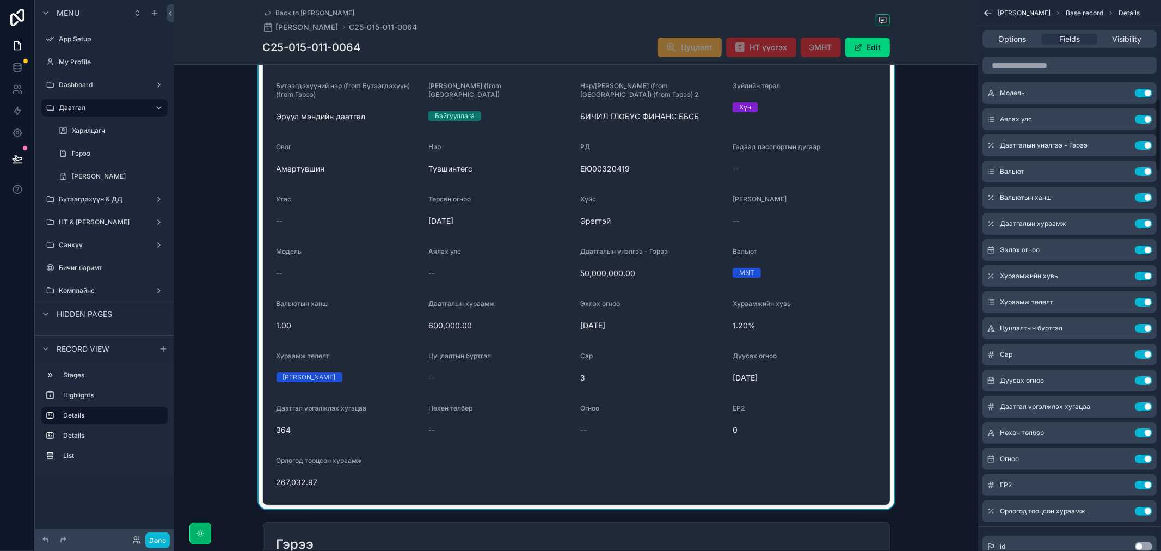
scroll to position [786, 0]
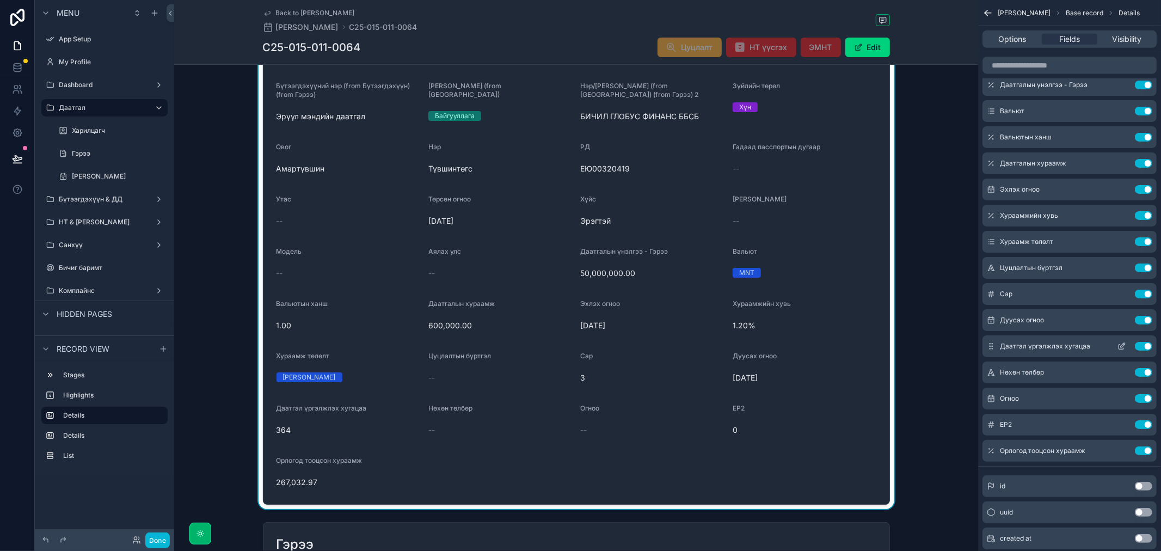
click at [1139, 343] on button "Use setting" at bounding box center [1142, 346] width 17 height 9
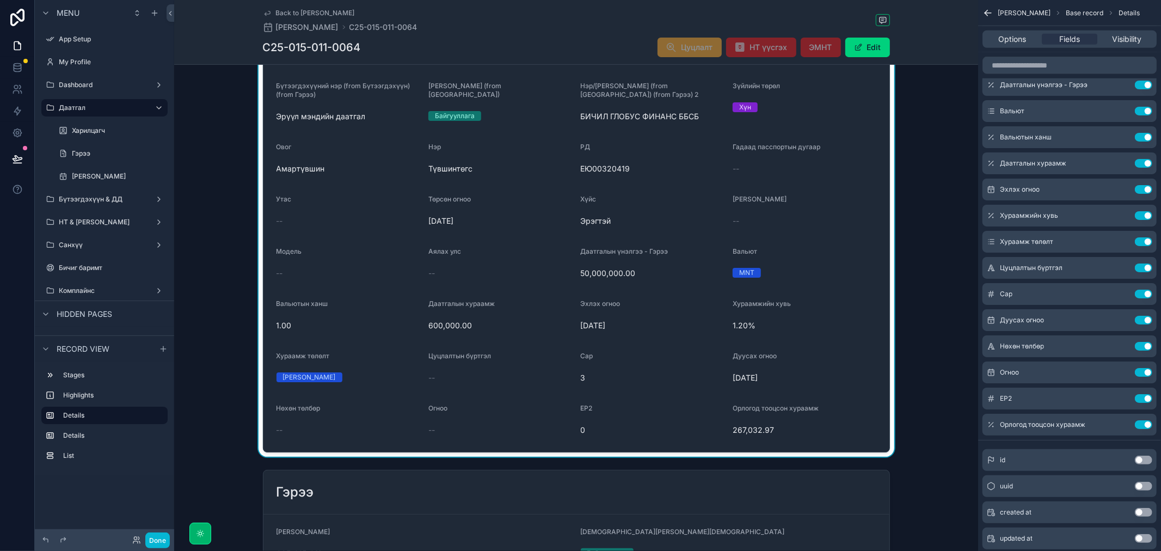
click at [1145, 394] on button "Use setting" at bounding box center [1142, 398] width 17 height 9
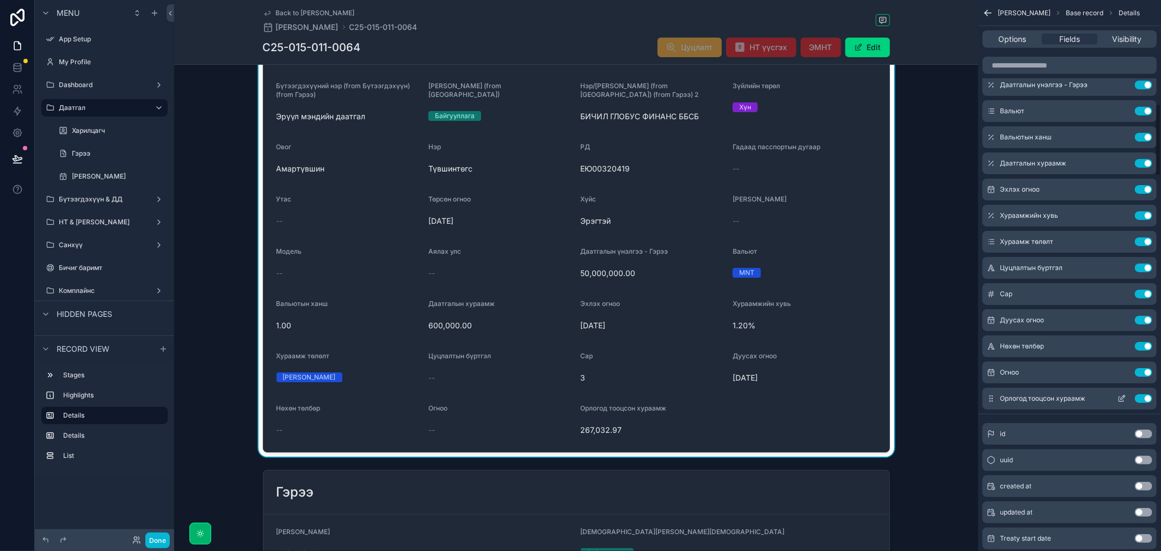
click at [1146, 400] on button "Use setting" at bounding box center [1142, 398] width 17 height 9
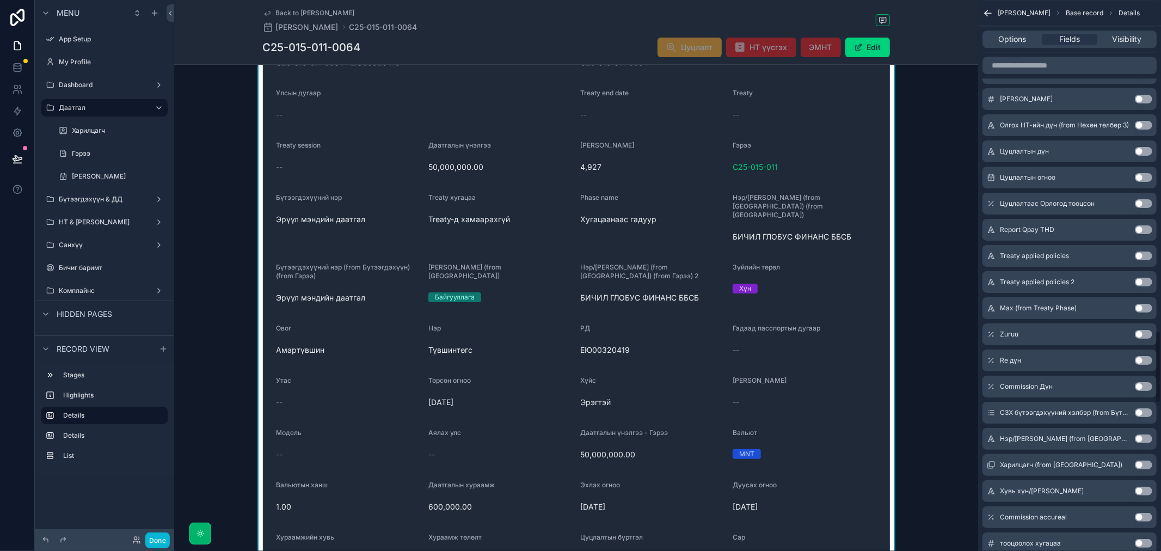
scroll to position [2539, 0]
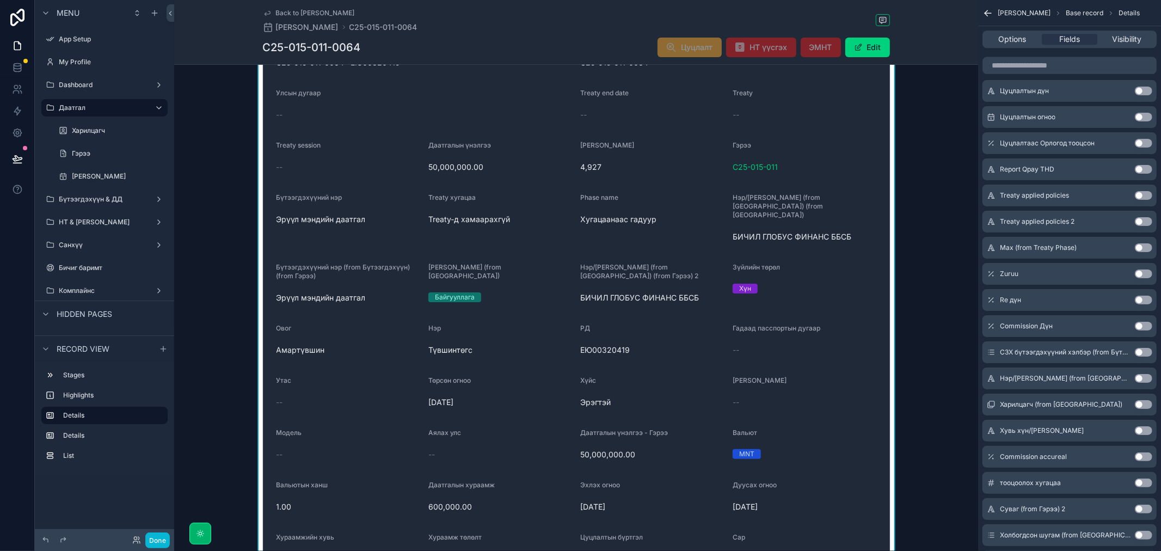
click at [1141, 351] on button "Use setting" at bounding box center [1142, 352] width 17 height 9
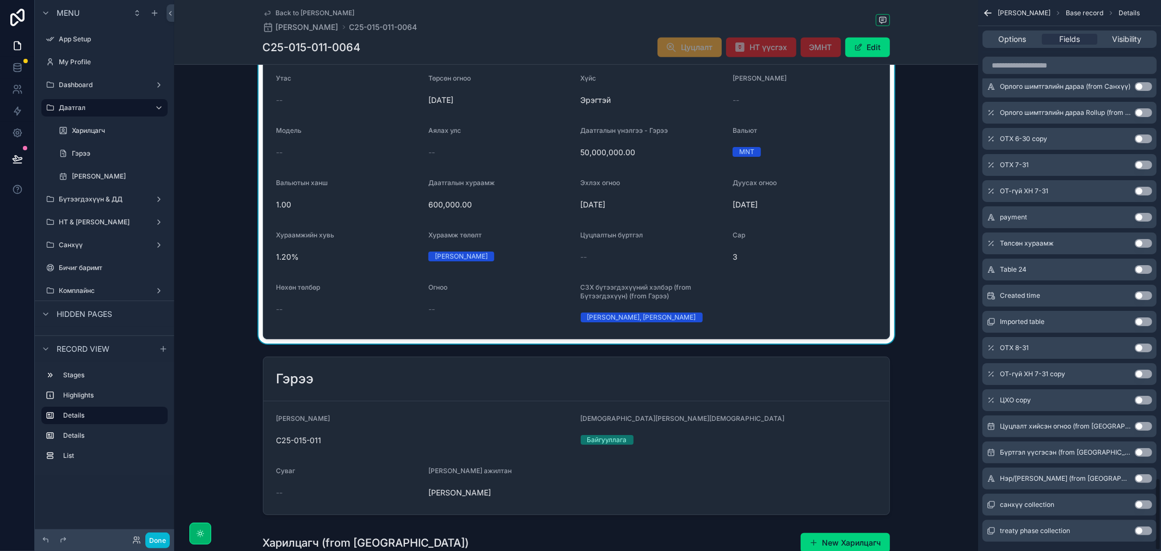
scroll to position [3634, 0]
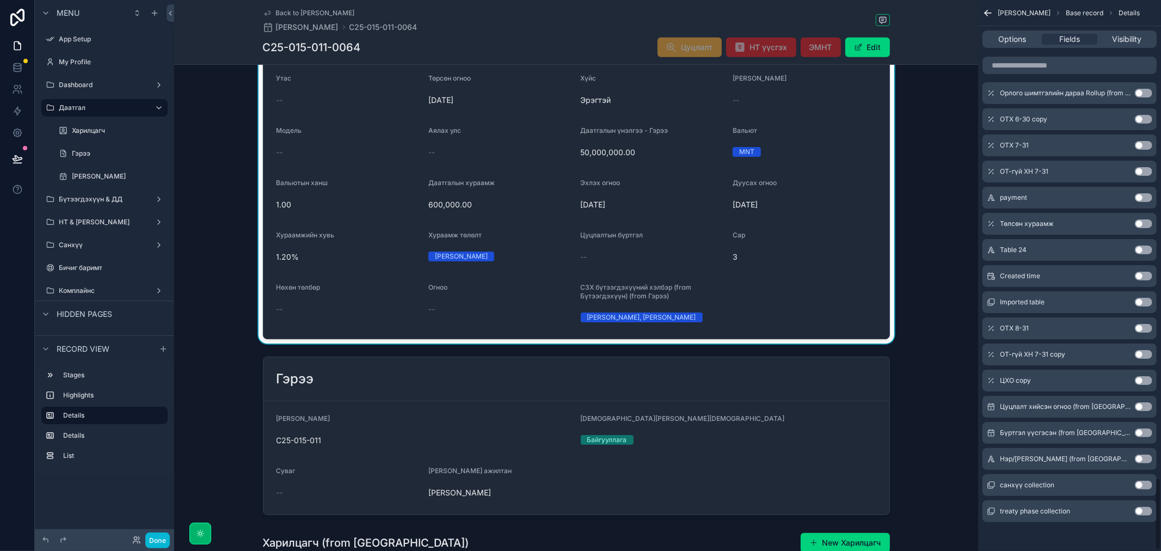
click at [1137, 403] on button "Use setting" at bounding box center [1142, 406] width 17 height 9
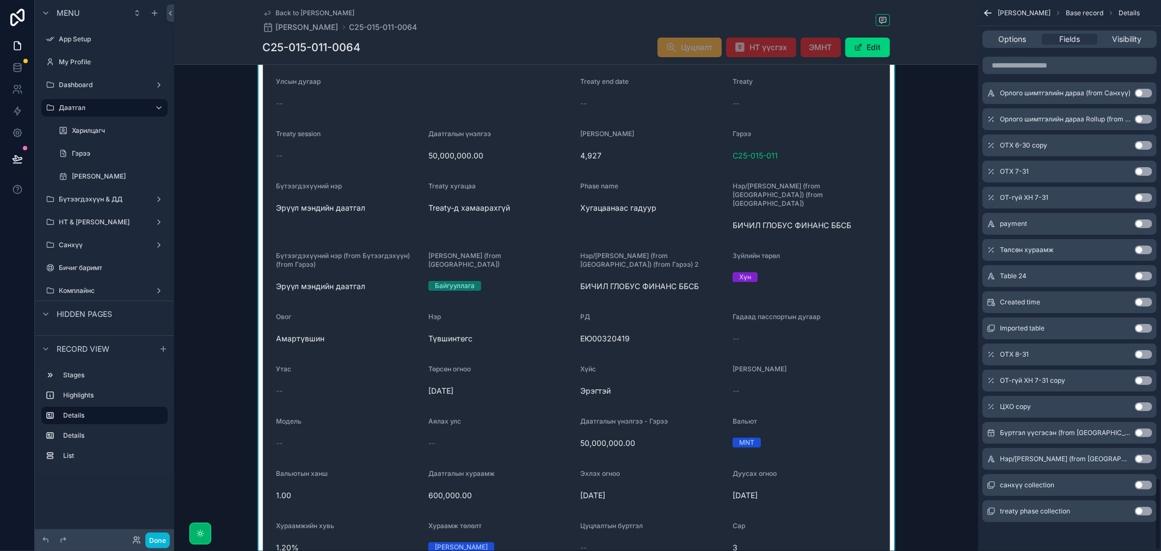
scroll to position [483, 0]
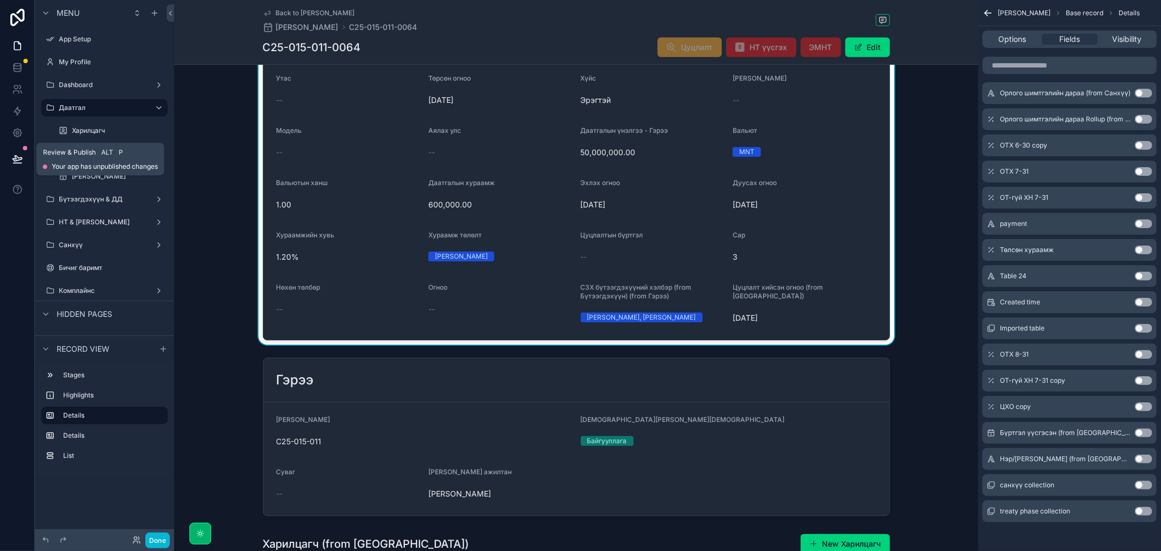
click at [9, 158] on button at bounding box center [17, 159] width 24 height 30
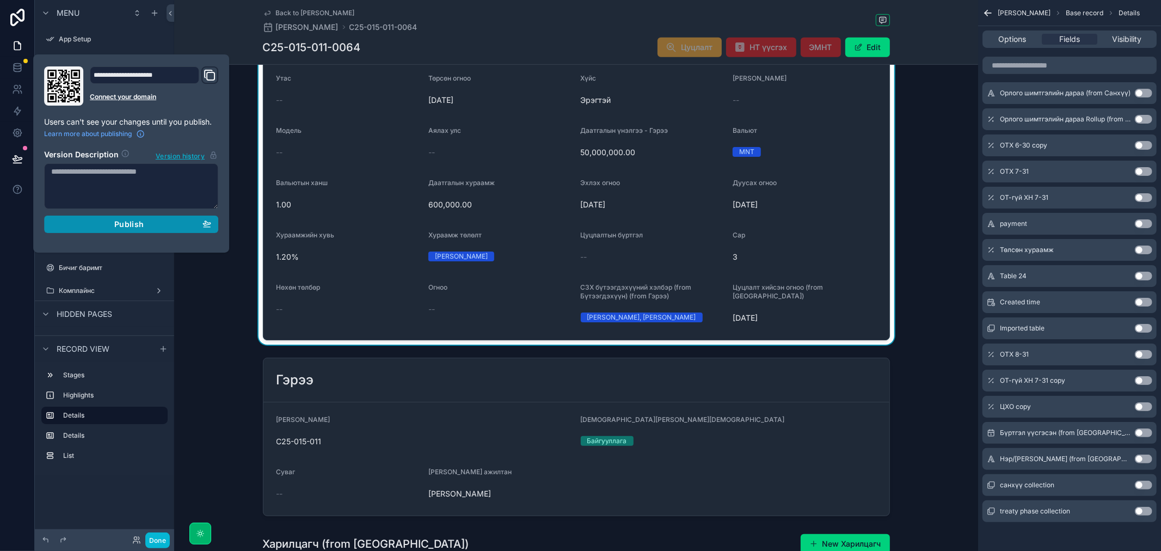
click at [143, 220] on span "Publish" at bounding box center [128, 224] width 29 height 10
